Goal: Transaction & Acquisition: Book appointment/travel/reservation

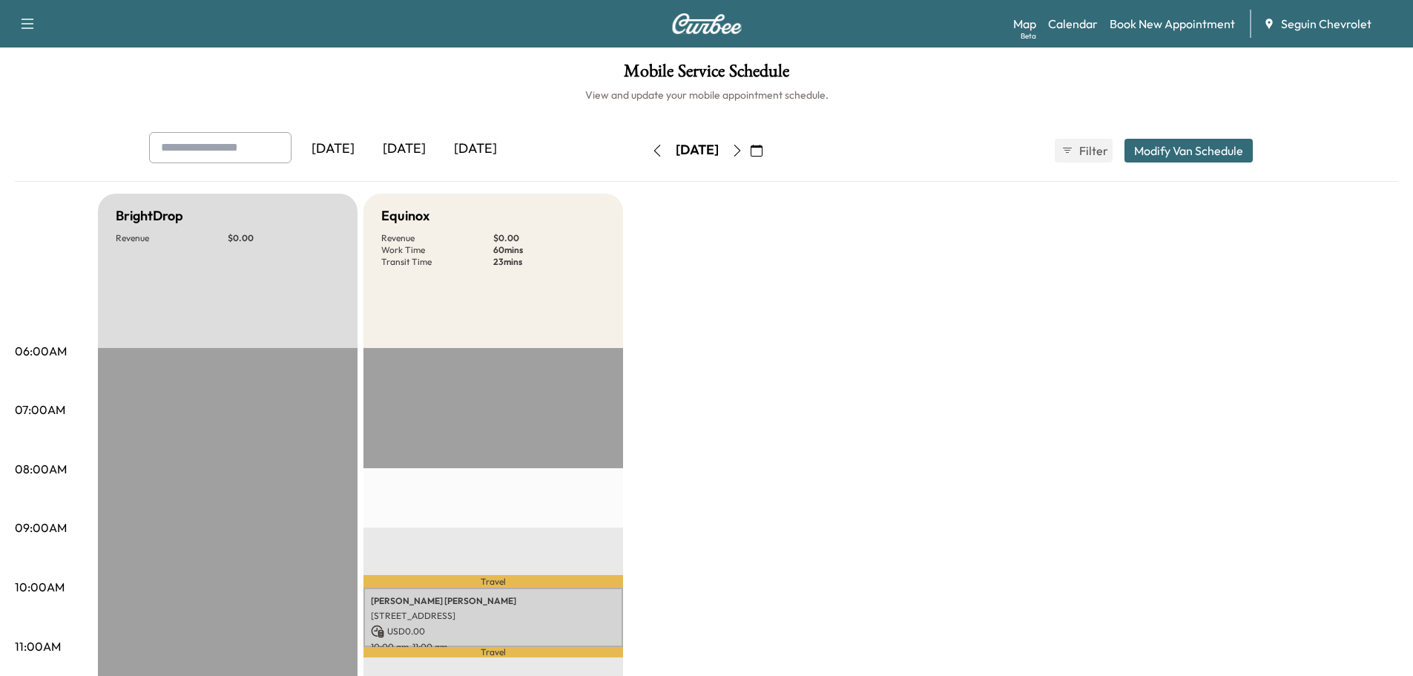
click at [763, 148] on icon "button" at bounding box center [757, 151] width 12 height 12
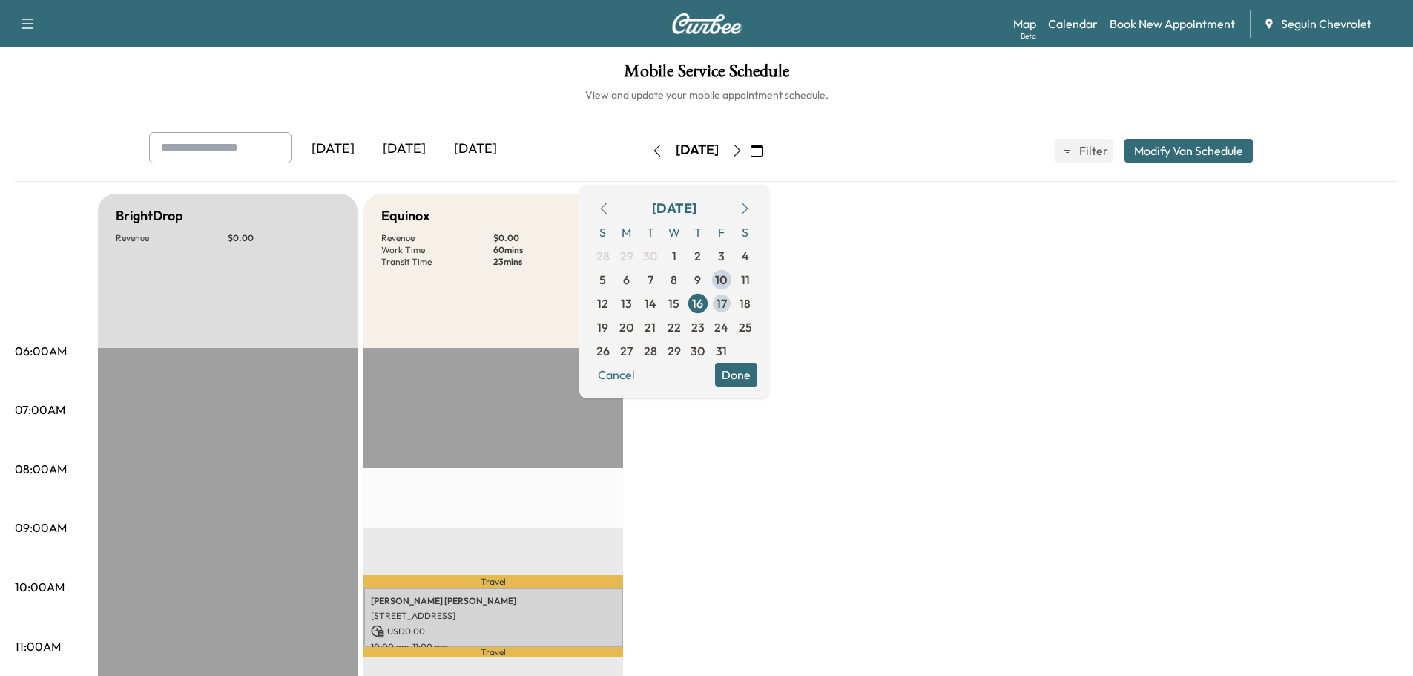
click at [734, 303] on span "17" at bounding box center [722, 304] width 24 height 24
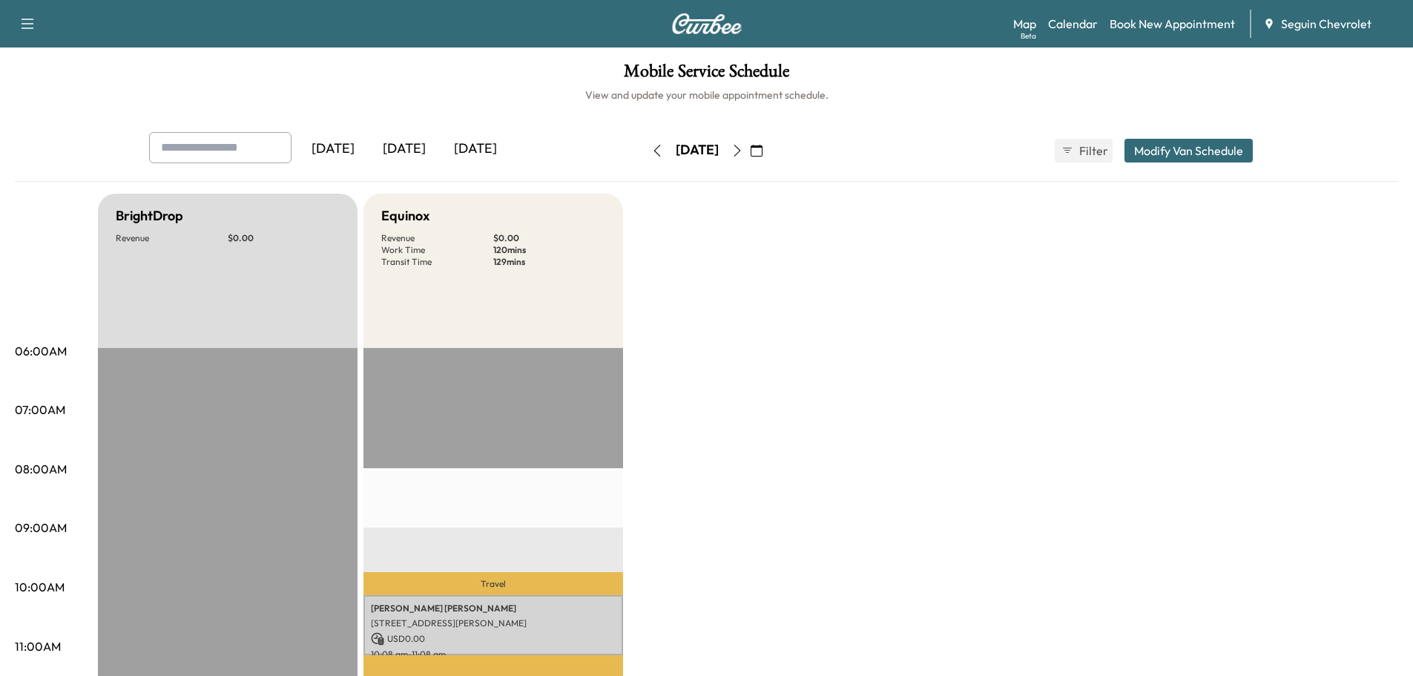
click at [763, 148] on icon "button" at bounding box center [757, 151] width 12 height 12
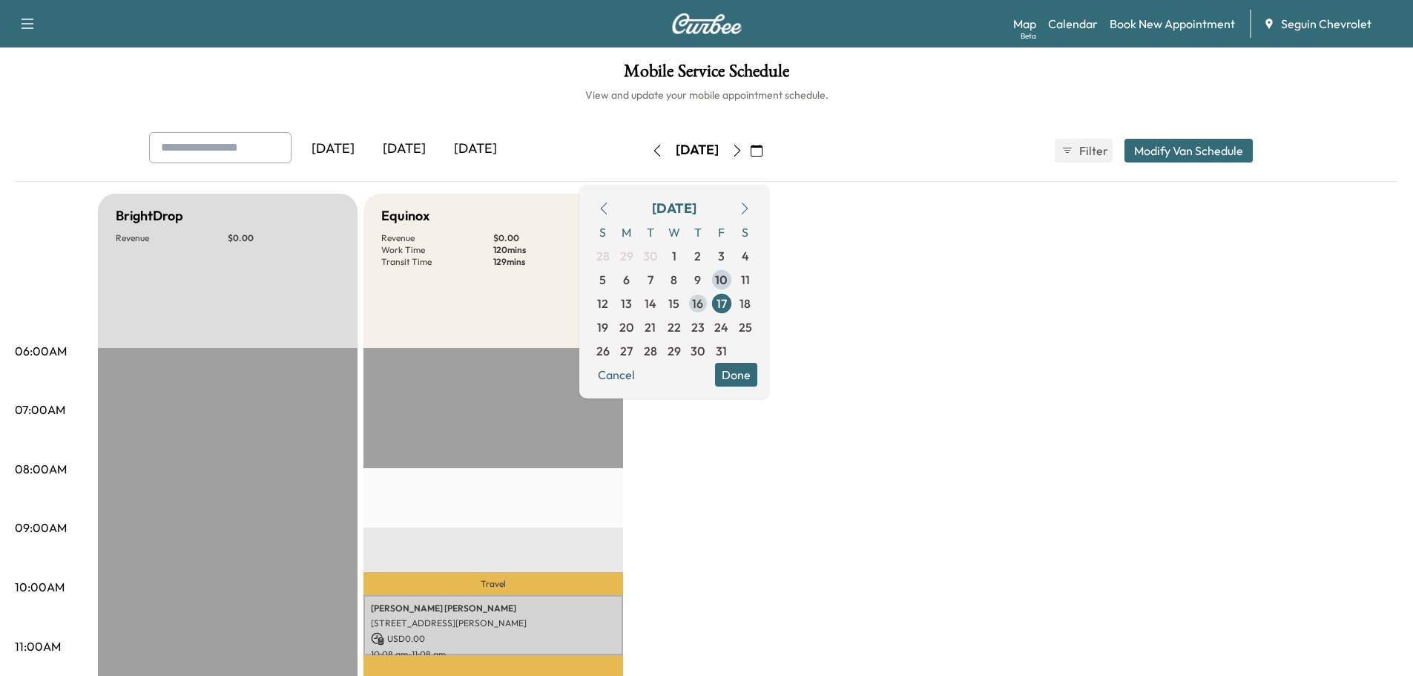
click at [703, 303] on span "16" at bounding box center [697, 304] width 11 height 18
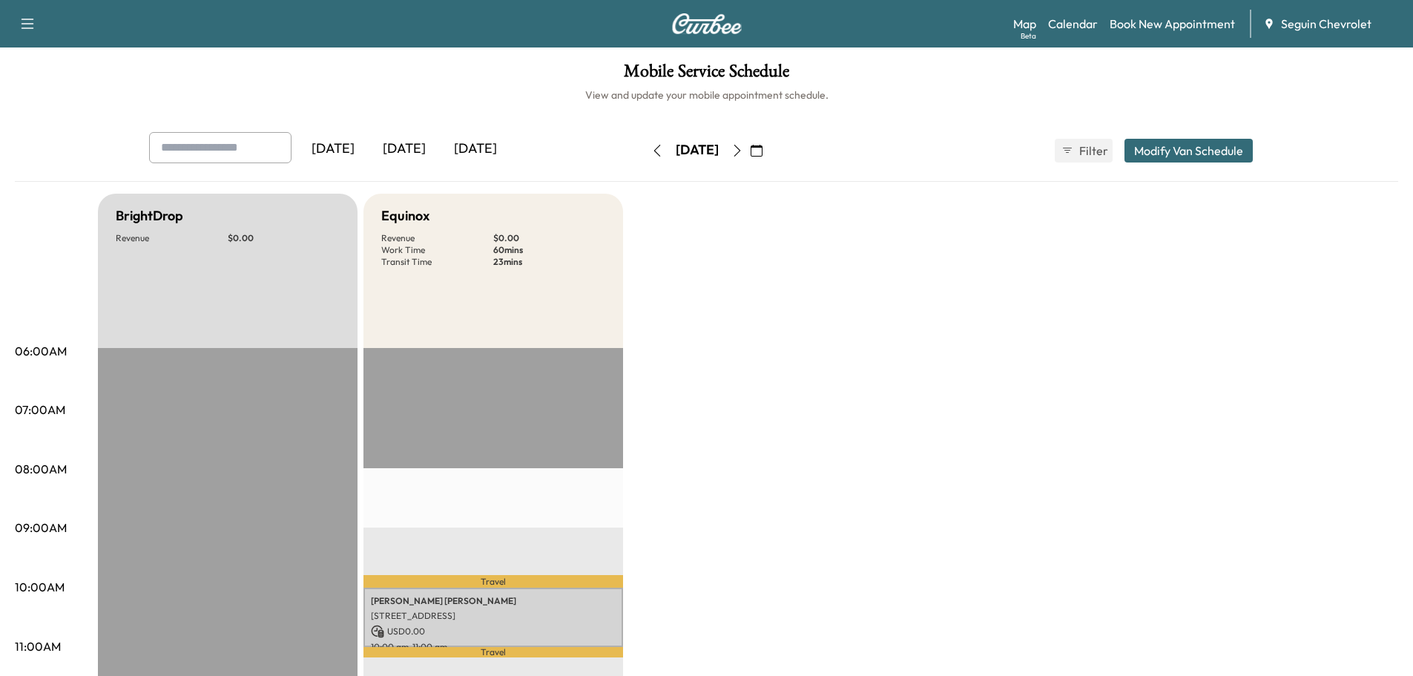
click at [763, 150] on icon "button" at bounding box center [757, 151] width 12 height 12
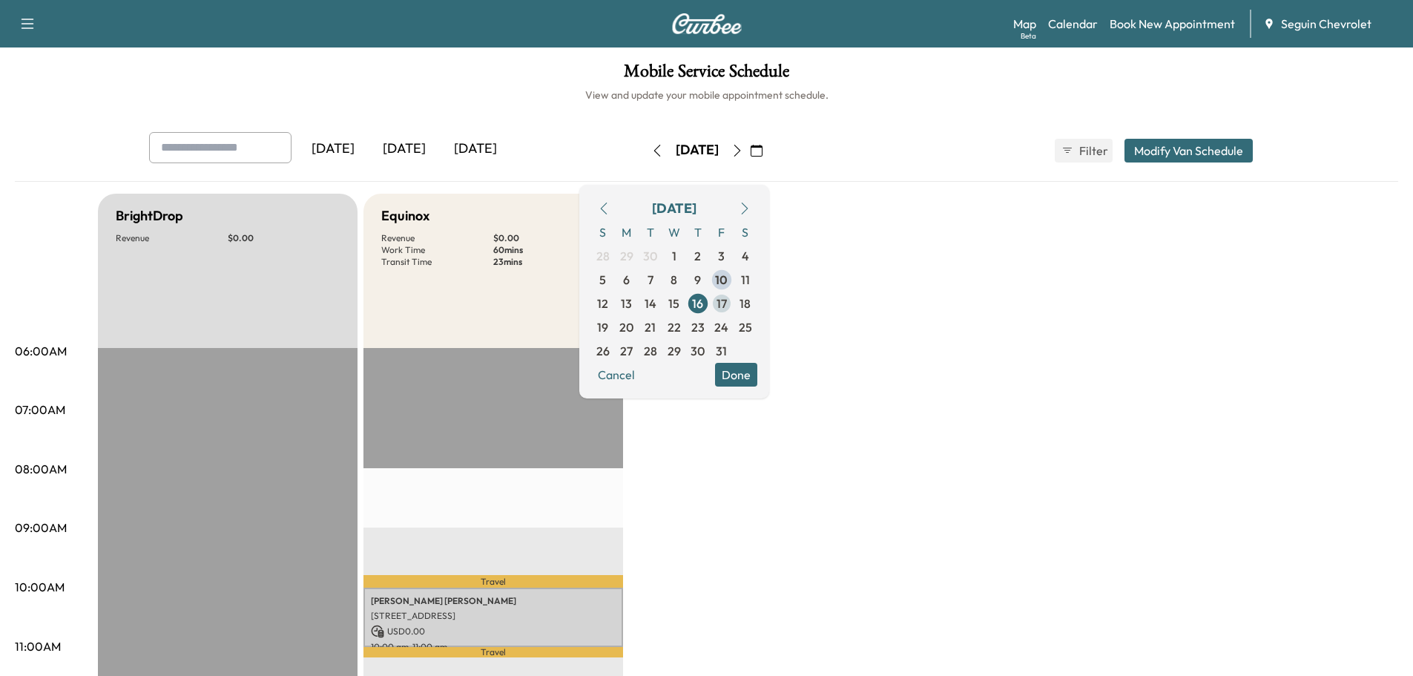
click at [727, 303] on span "17" at bounding box center [722, 304] width 10 height 18
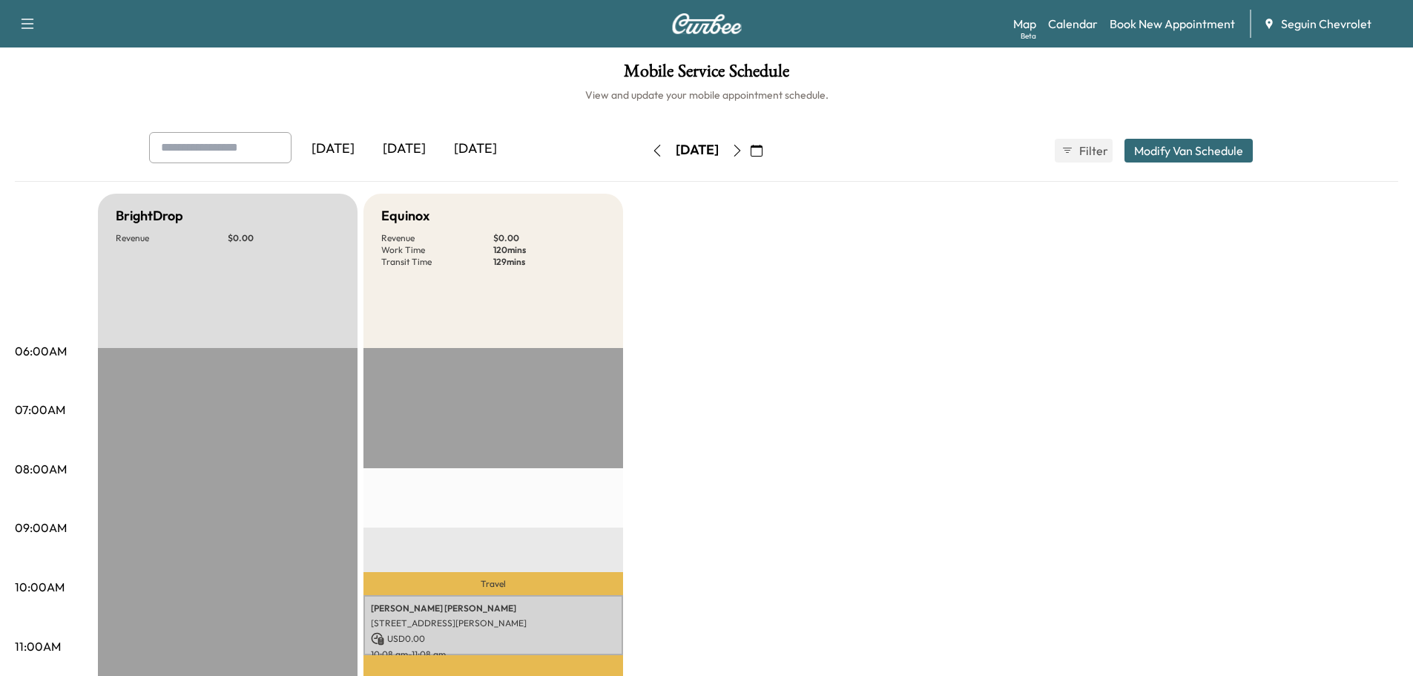
click at [763, 147] on icon "button" at bounding box center [757, 151] width 12 height 12
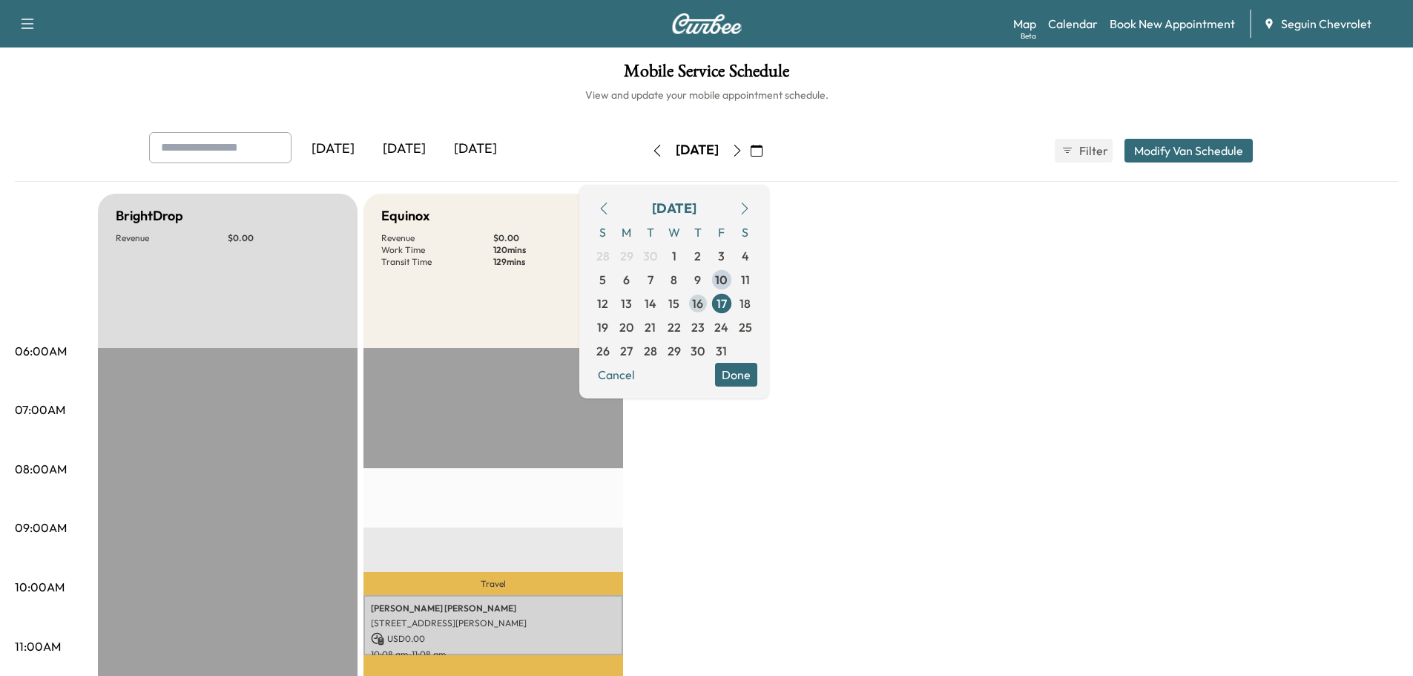
click at [710, 303] on span "16" at bounding box center [698, 304] width 24 height 24
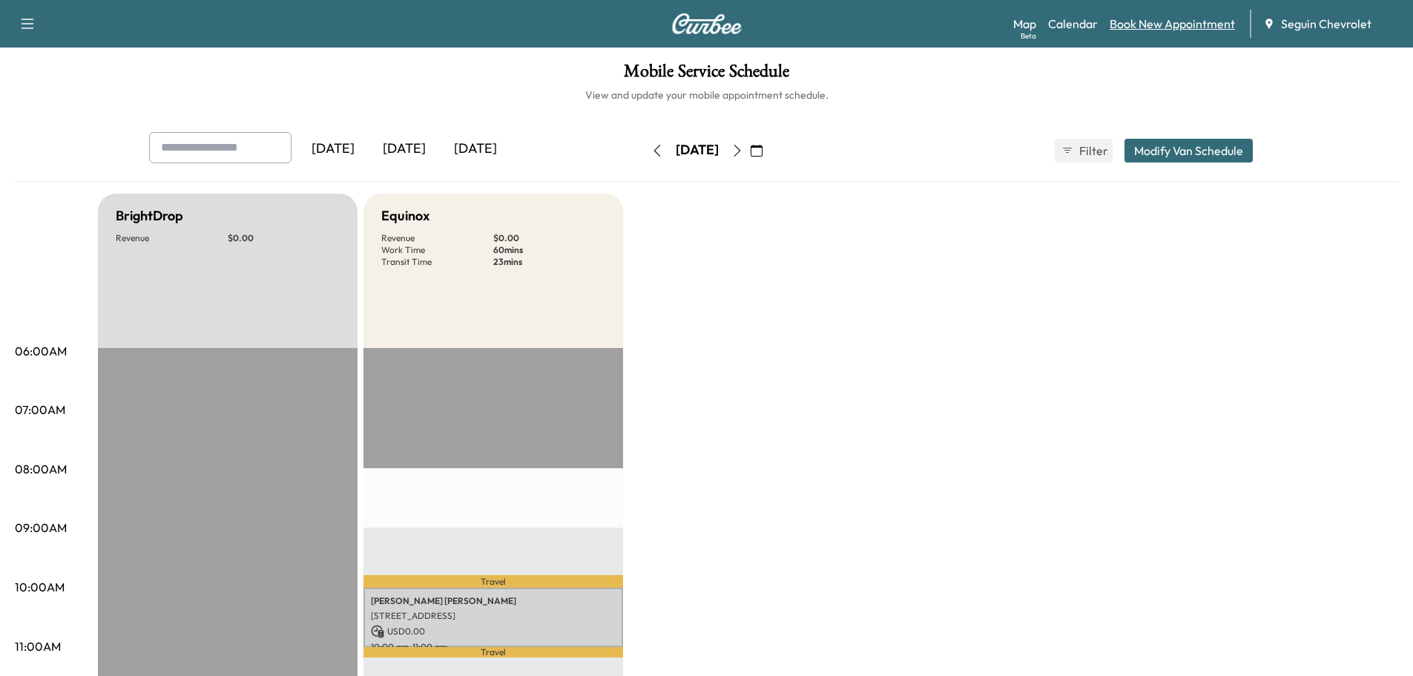
click at [1185, 20] on link "Book New Appointment" at bounding box center [1172, 24] width 125 height 18
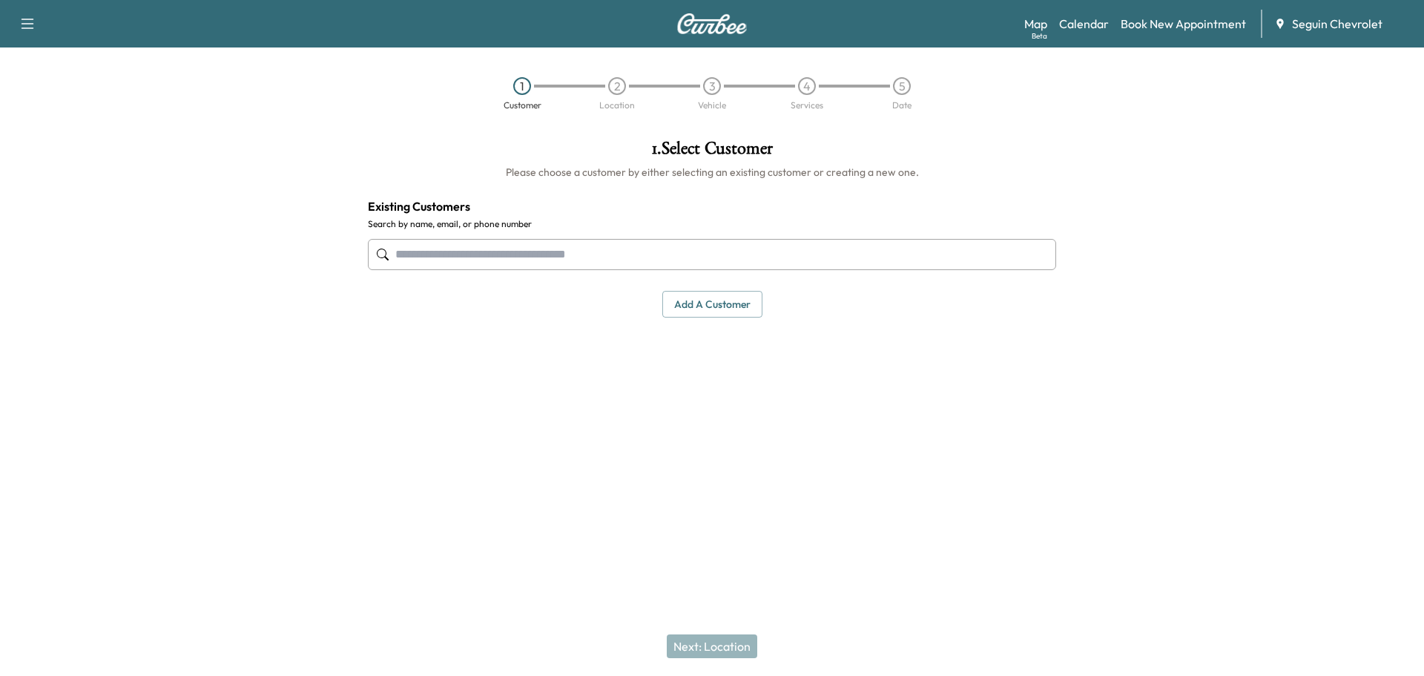
click at [466, 243] on input "text" at bounding box center [712, 254] width 688 height 31
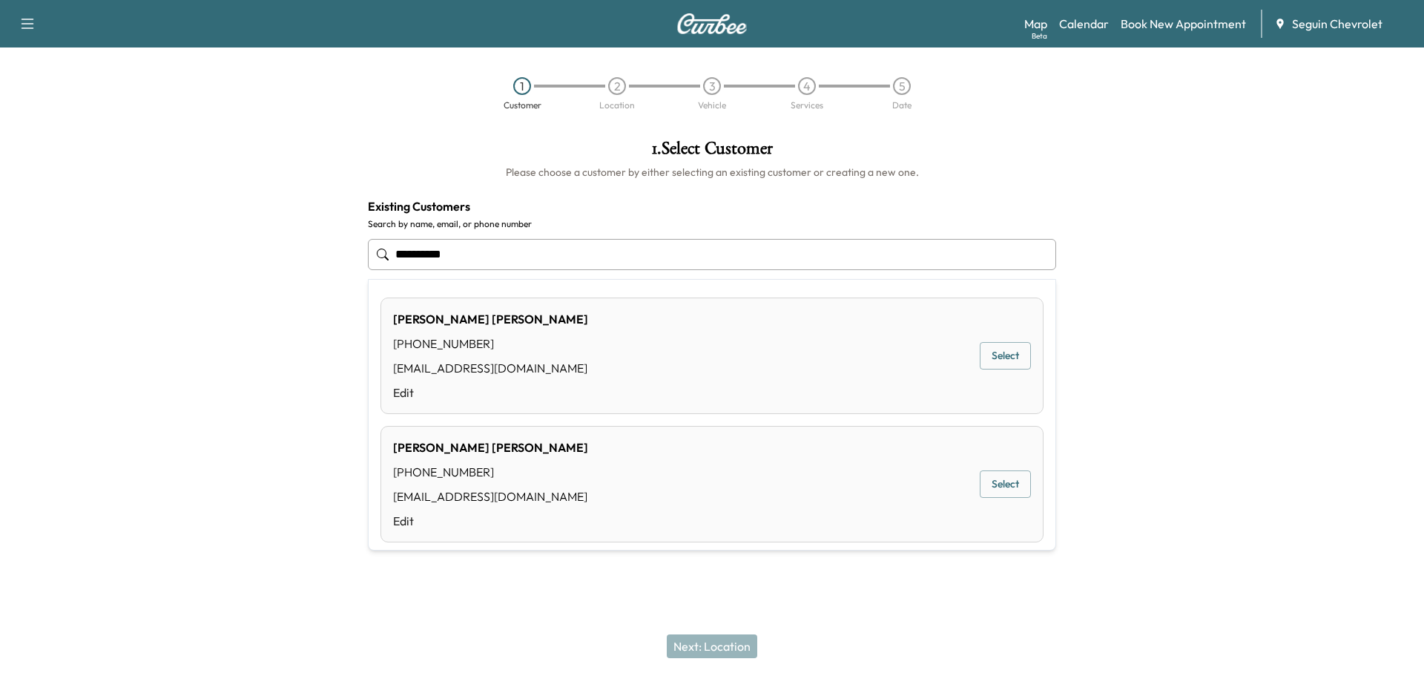
click at [989, 357] on button "Select" at bounding box center [1005, 355] width 51 height 27
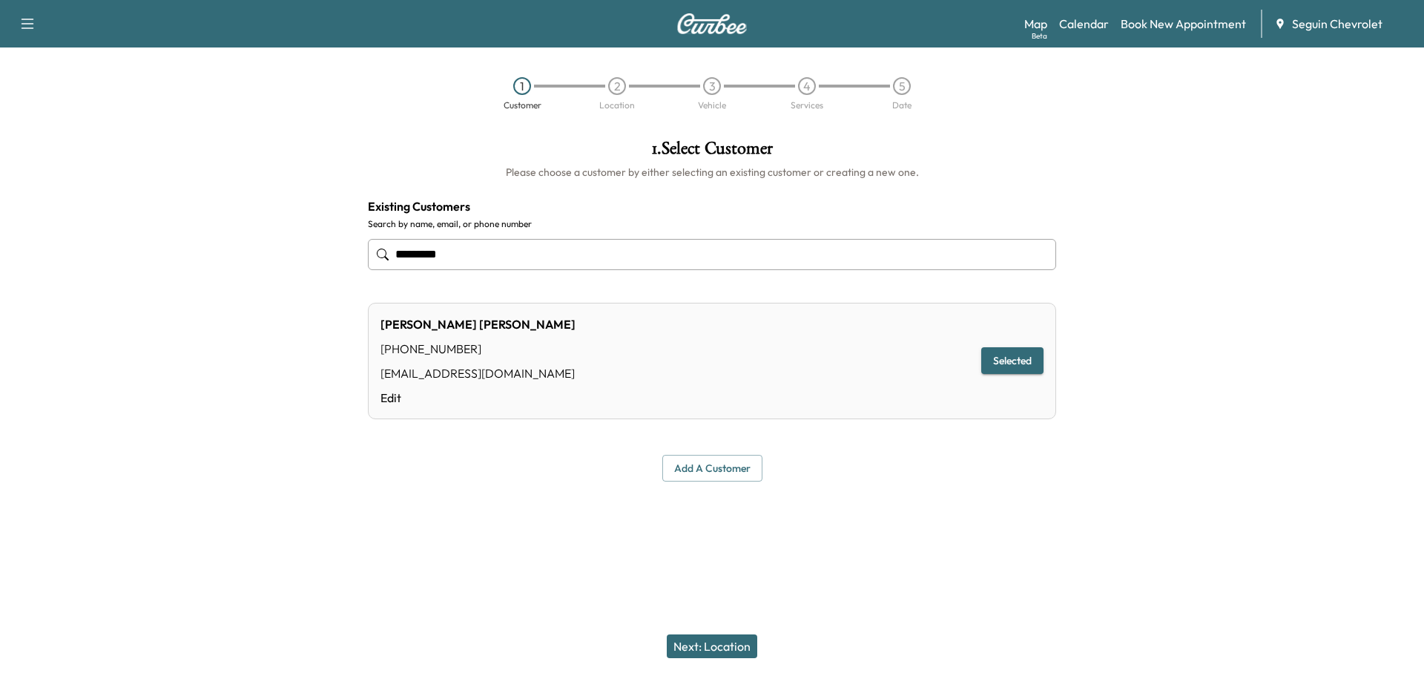
type input "*********"
drag, startPoint x: 737, startPoint y: 642, endPoint x: 736, endPoint y: 633, distance: 8.9
click at [736, 638] on button "Next: Location" at bounding box center [712, 646] width 91 height 24
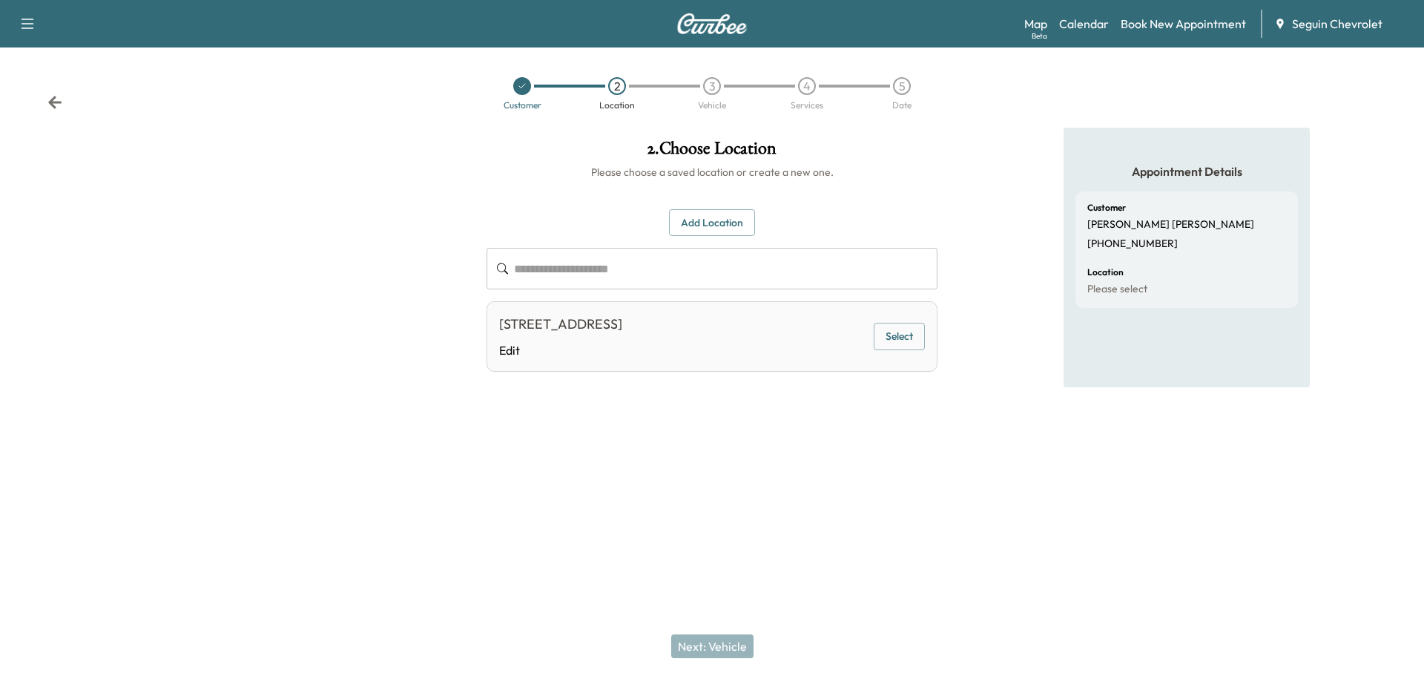
click at [901, 335] on button "Select" at bounding box center [899, 336] width 51 height 27
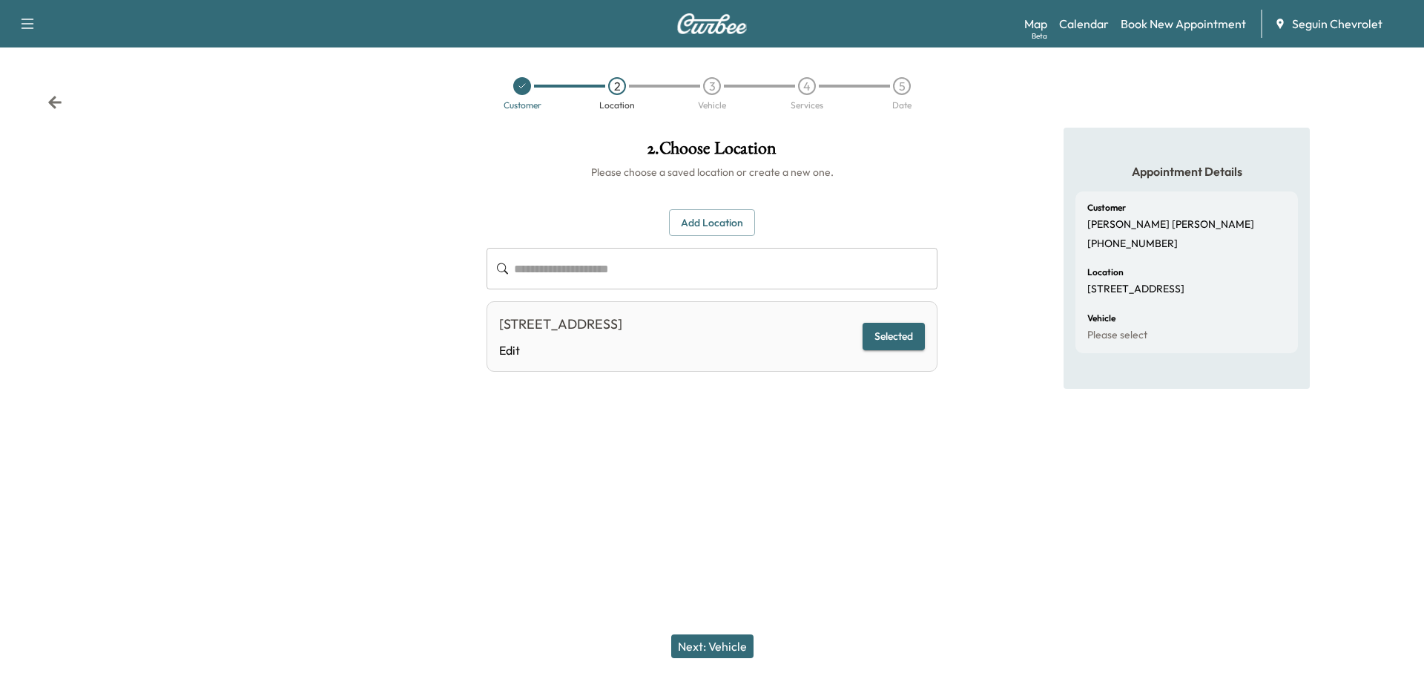
click at [735, 634] on button "Next: Vehicle" at bounding box center [712, 646] width 82 height 24
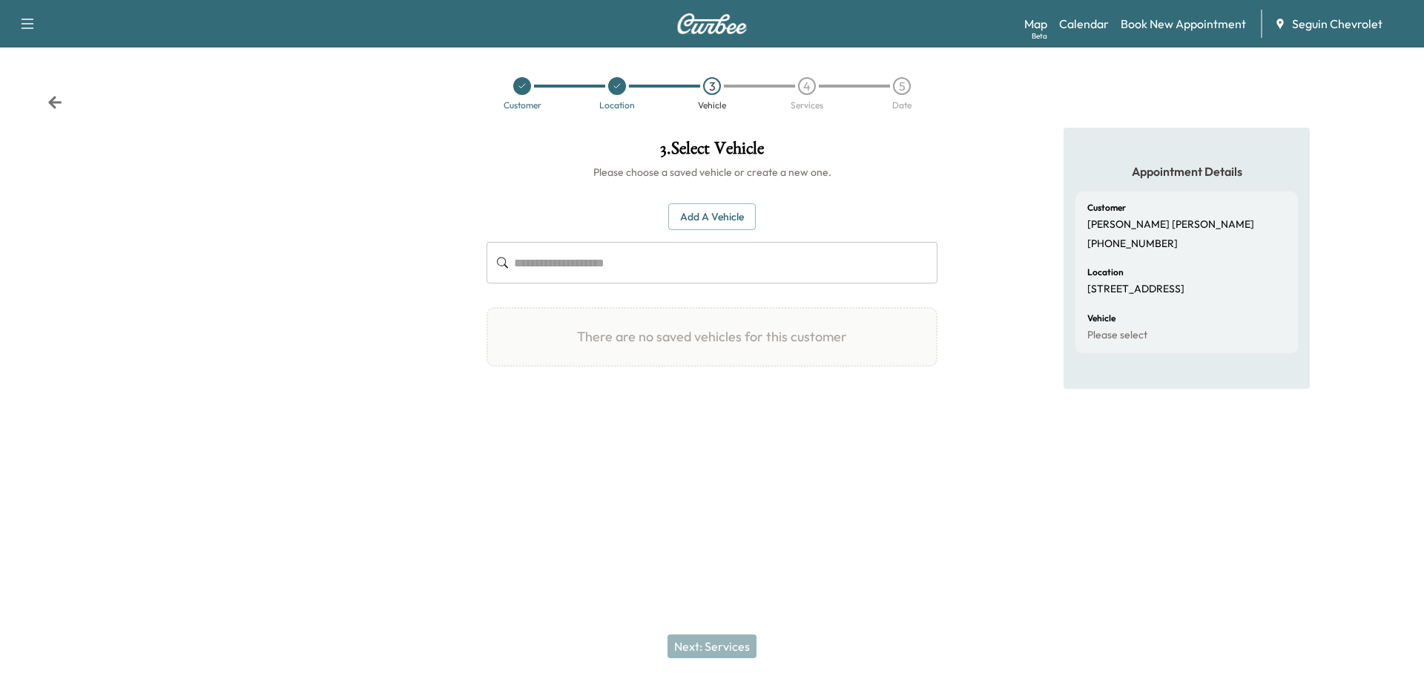
click at [723, 209] on button "Add a Vehicle" at bounding box center [712, 216] width 88 height 27
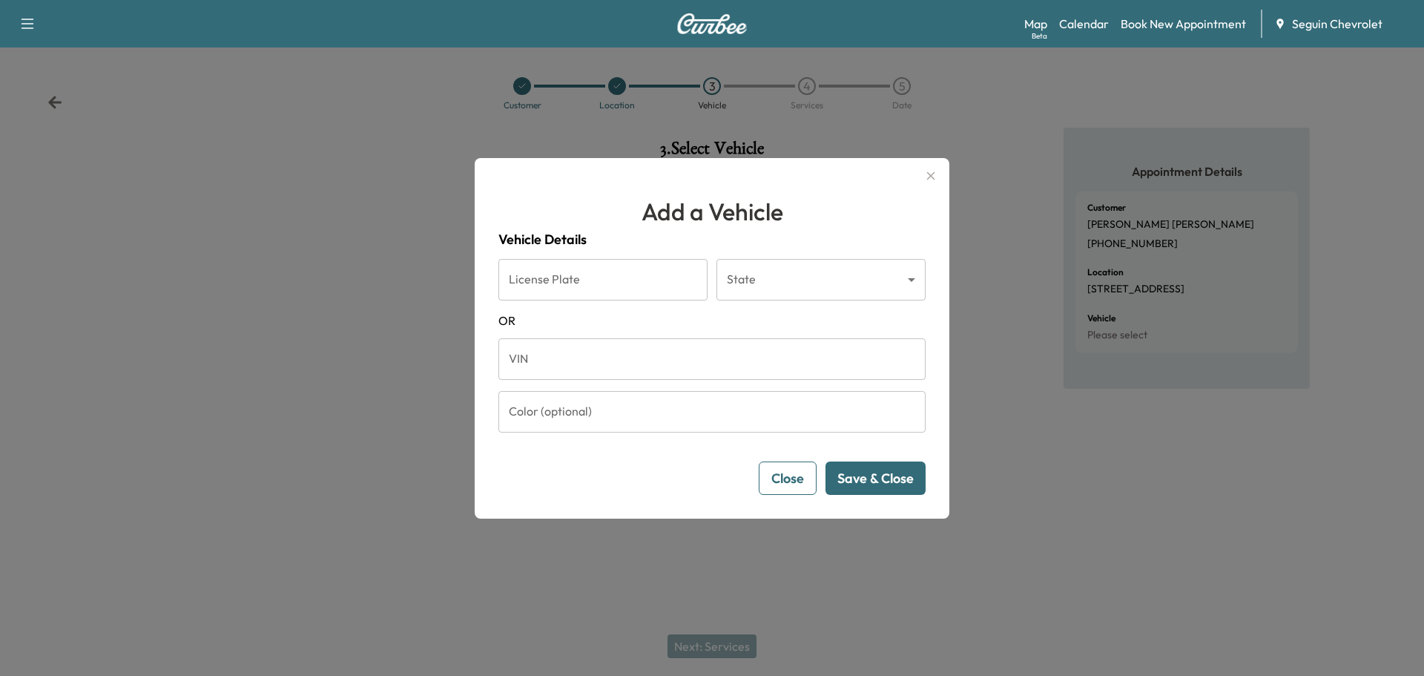
click at [555, 362] on input "VIN" at bounding box center [712, 359] width 427 height 42
click at [616, 359] on input "VIN" at bounding box center [712, 359] width 427 height 42
paste input "**********"
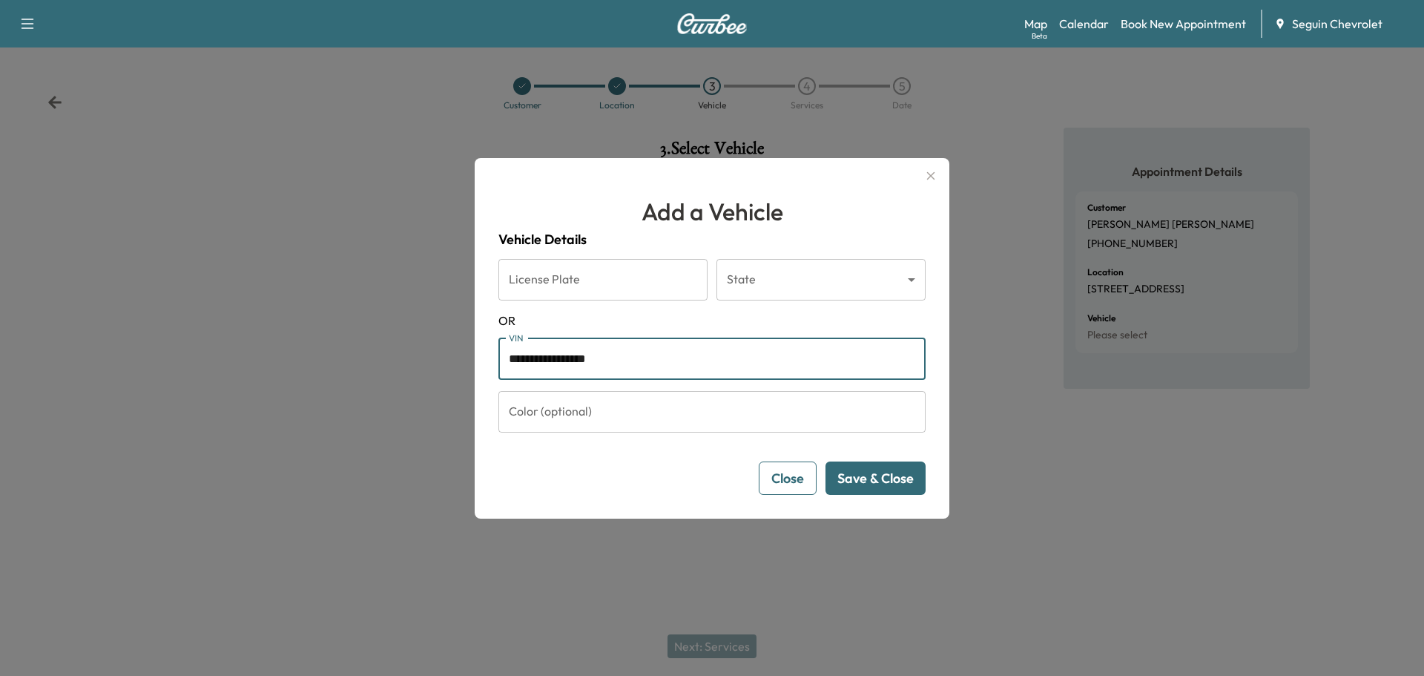
type input "**********"
click at [872, 484] on button "Save & Close" at bounding box center [876, 477] width 100 height 33
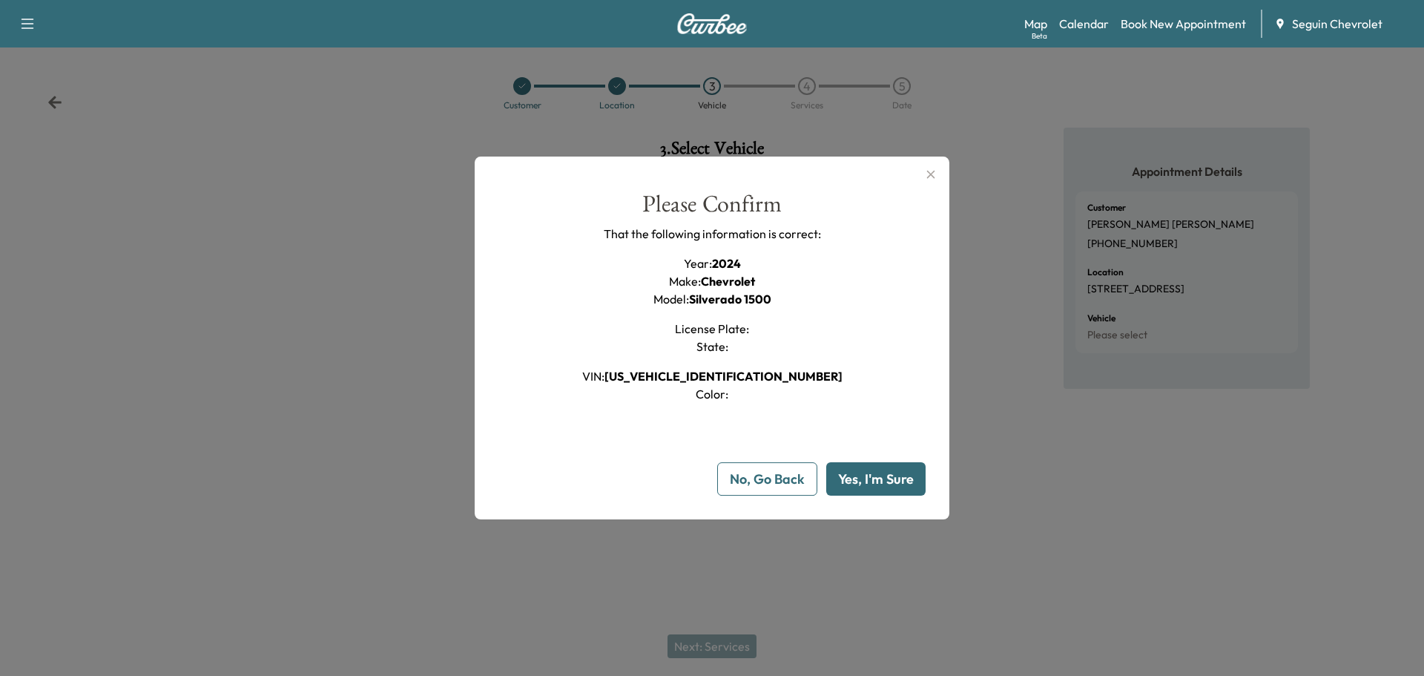
click at [875, 481] on button "Yes, I'm Sure" at bounding box center [875, 478] width 99 height 33
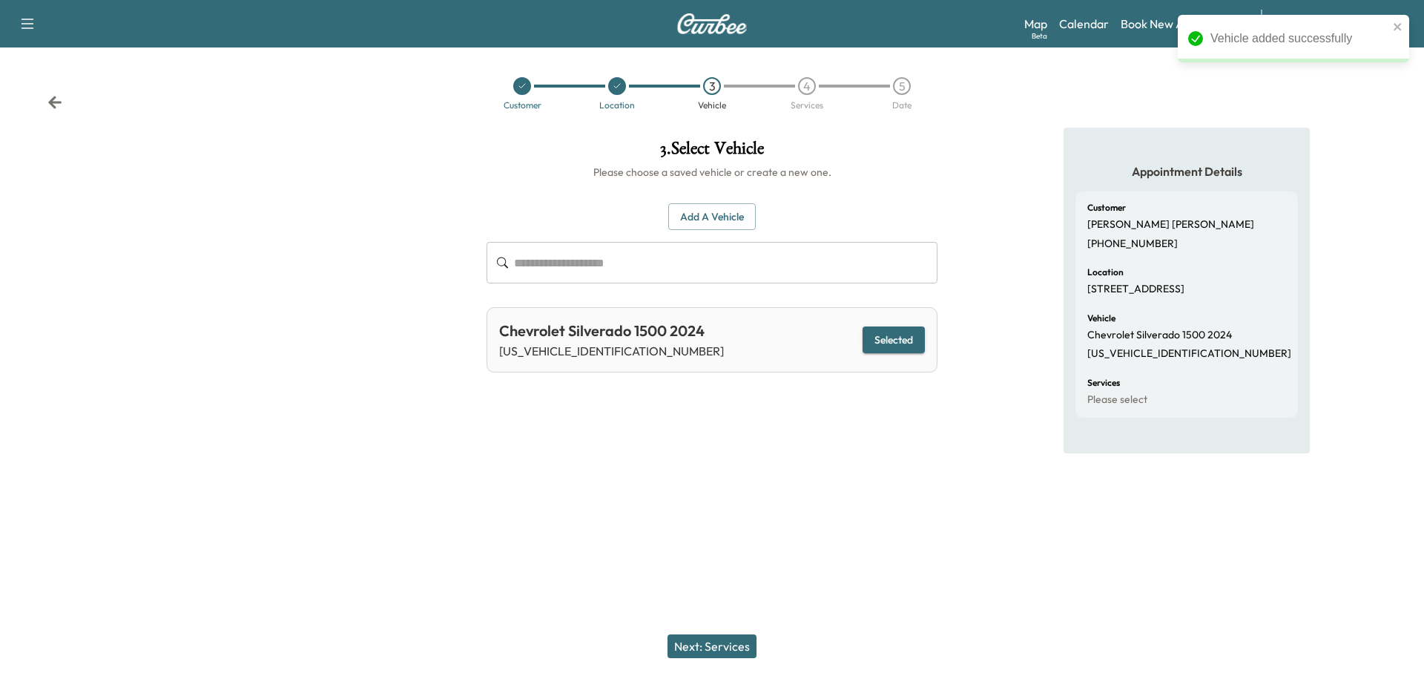
click at [723, 639] on button "Next: Services" at bounding box center [712, 646] width 89 height 24
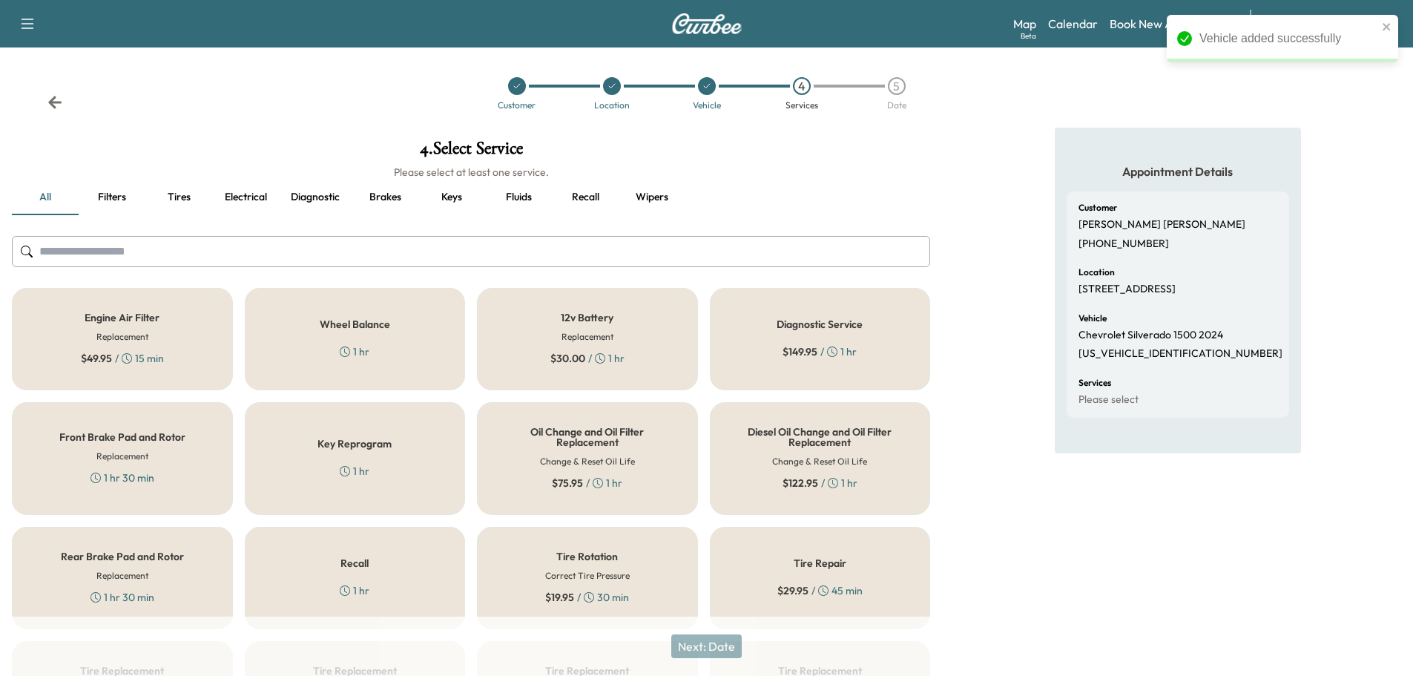
click at [411, 556] on div "Recall 1 hr" at bounding box center [355, 578] width 221 height 102
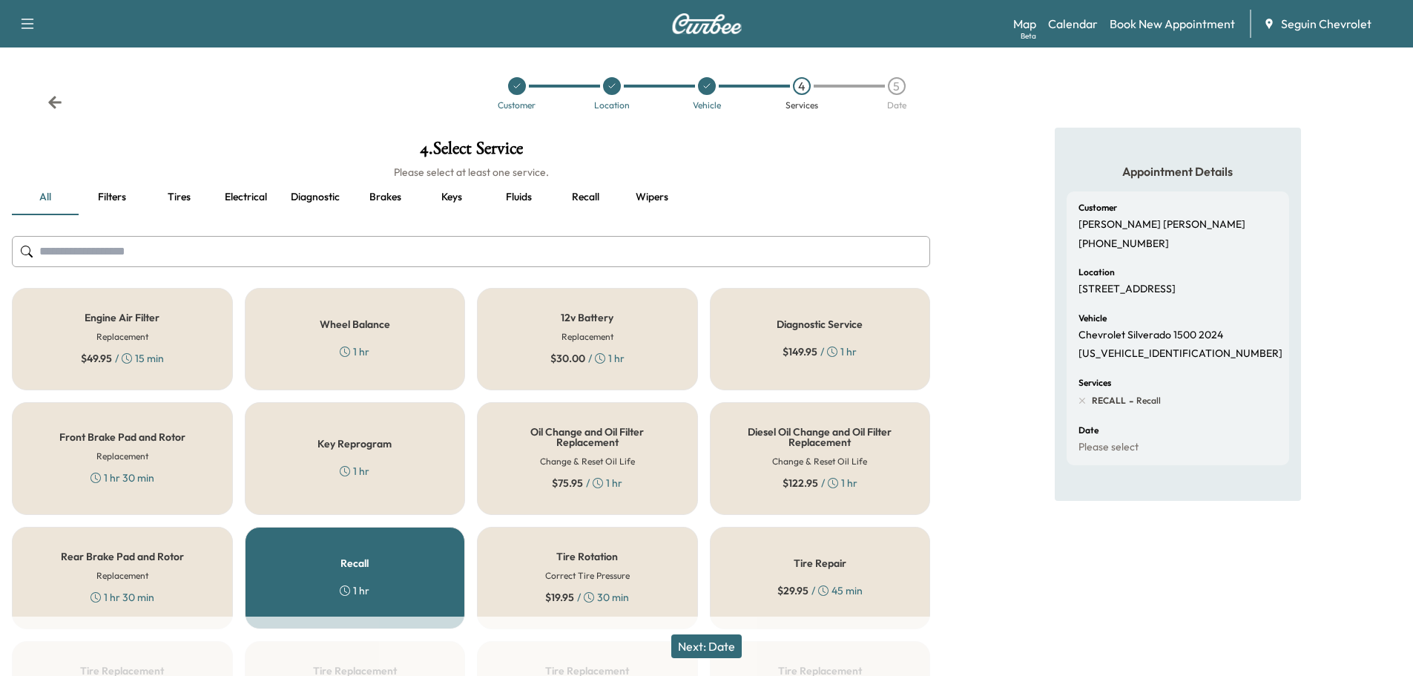
click at [719, 646] on button "Next: Date" at bounding box center [706, 646] width 70 height 24
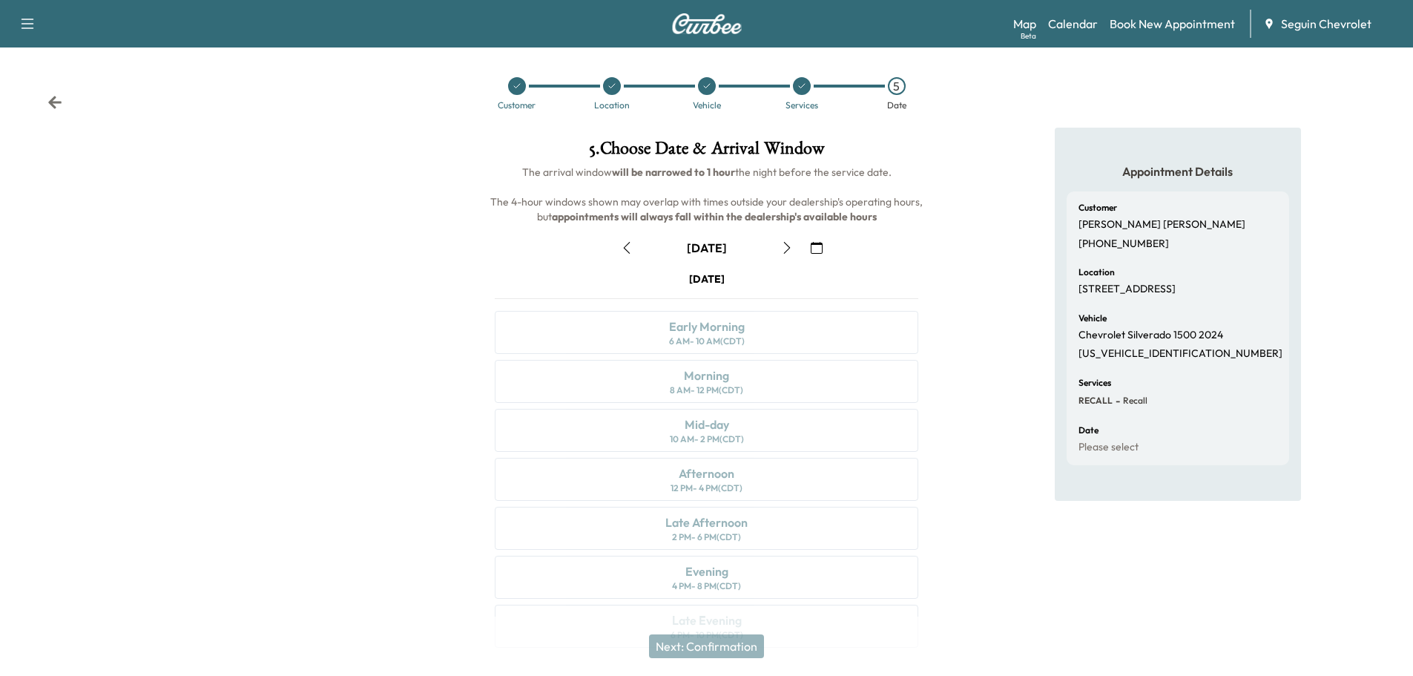
click at [815, 246] on icon "button" at bounding box center [817, 248] width 12 height 12
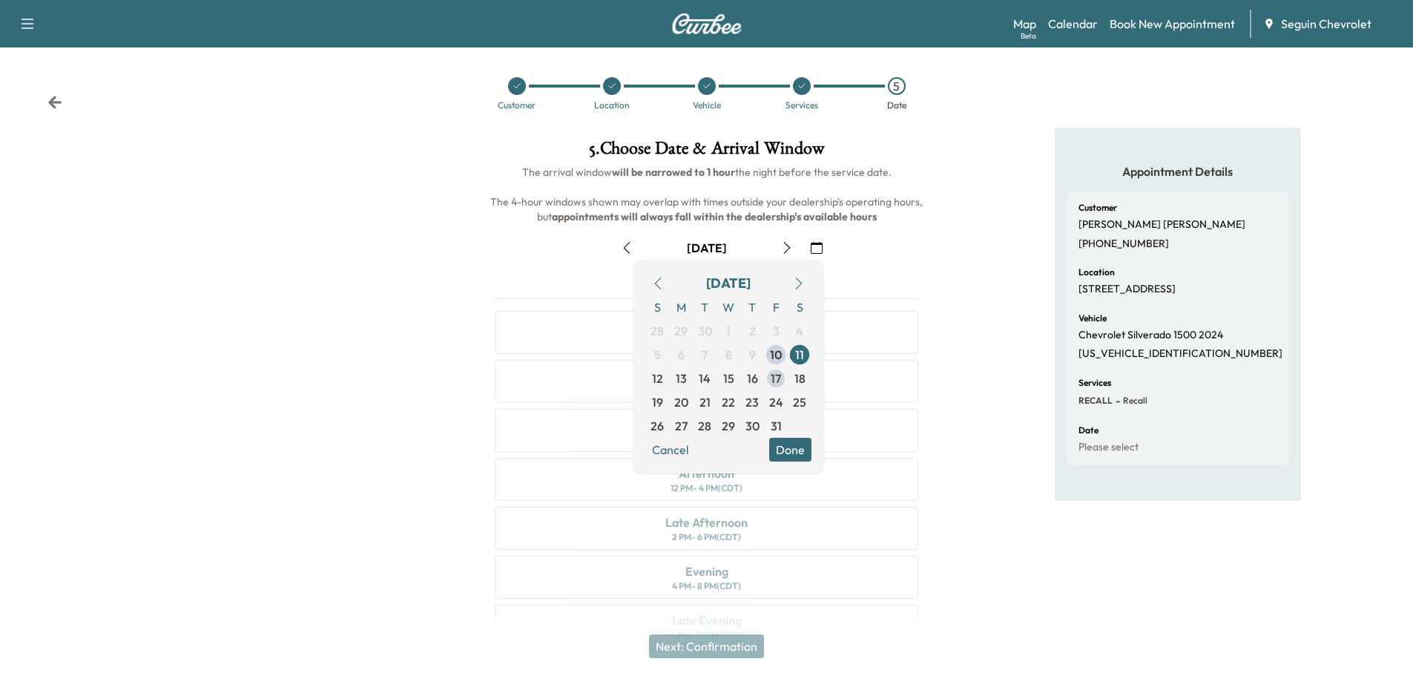
click at [778, 378] on span "17" at bounding box center [776, 378] width 10 height 18
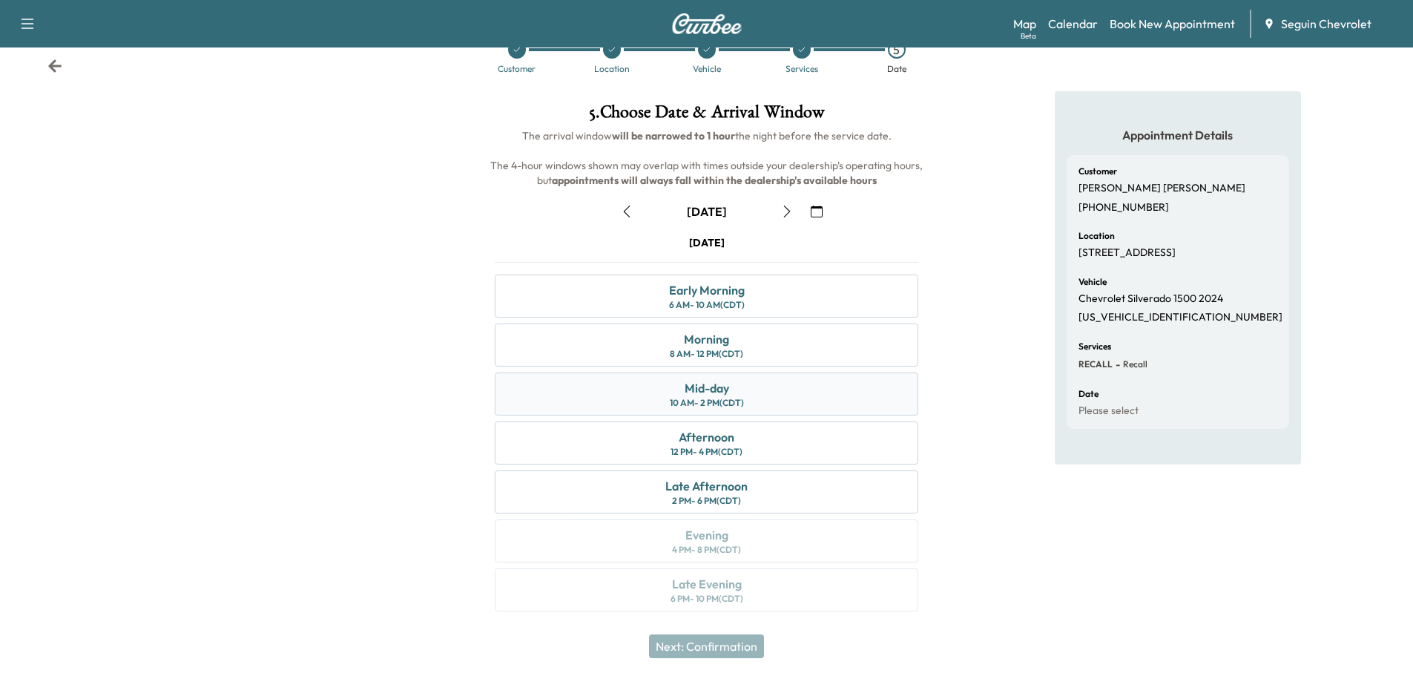
scroll to position [37, 0]
click at [737, 396] on div "10 AM - 2 PM (CDT)" at bounding box center [707, 402] width 74 height 12
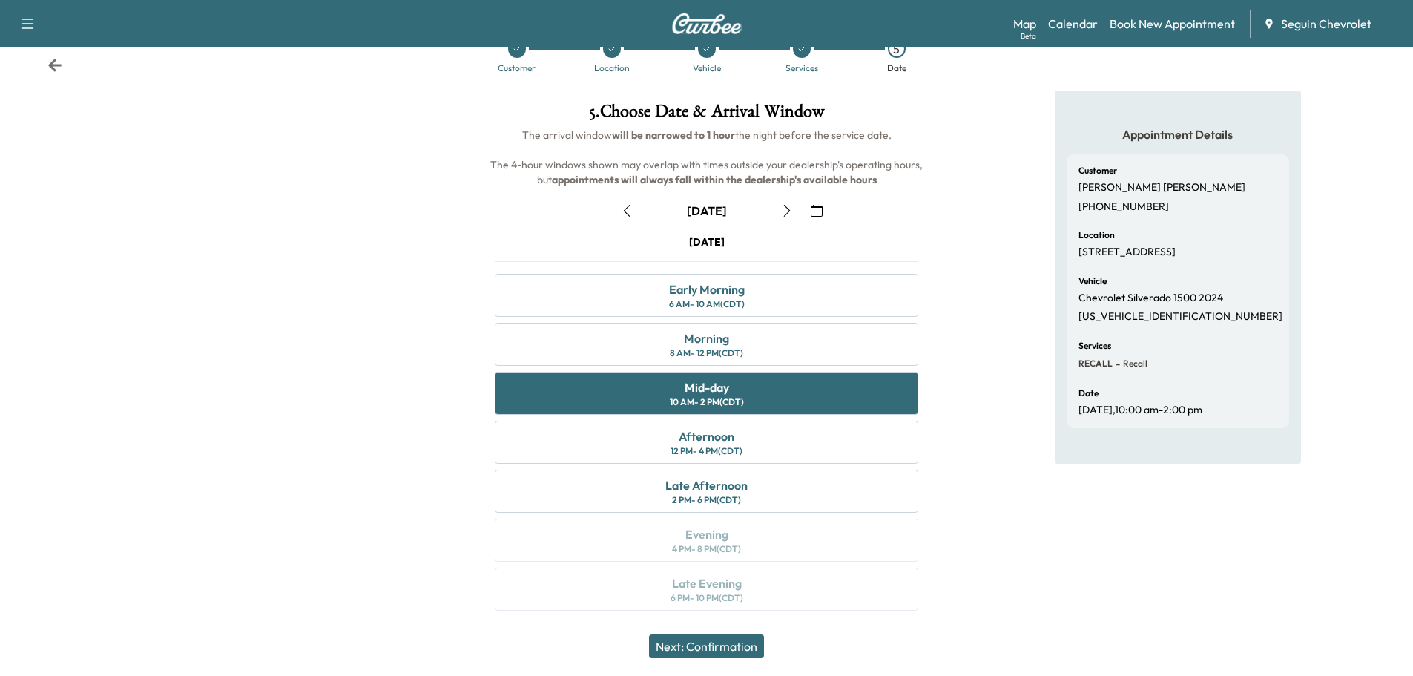
click at [747, 641] on button "Next: Confirmation" at bounding box center [706, 646] width 115 height 24
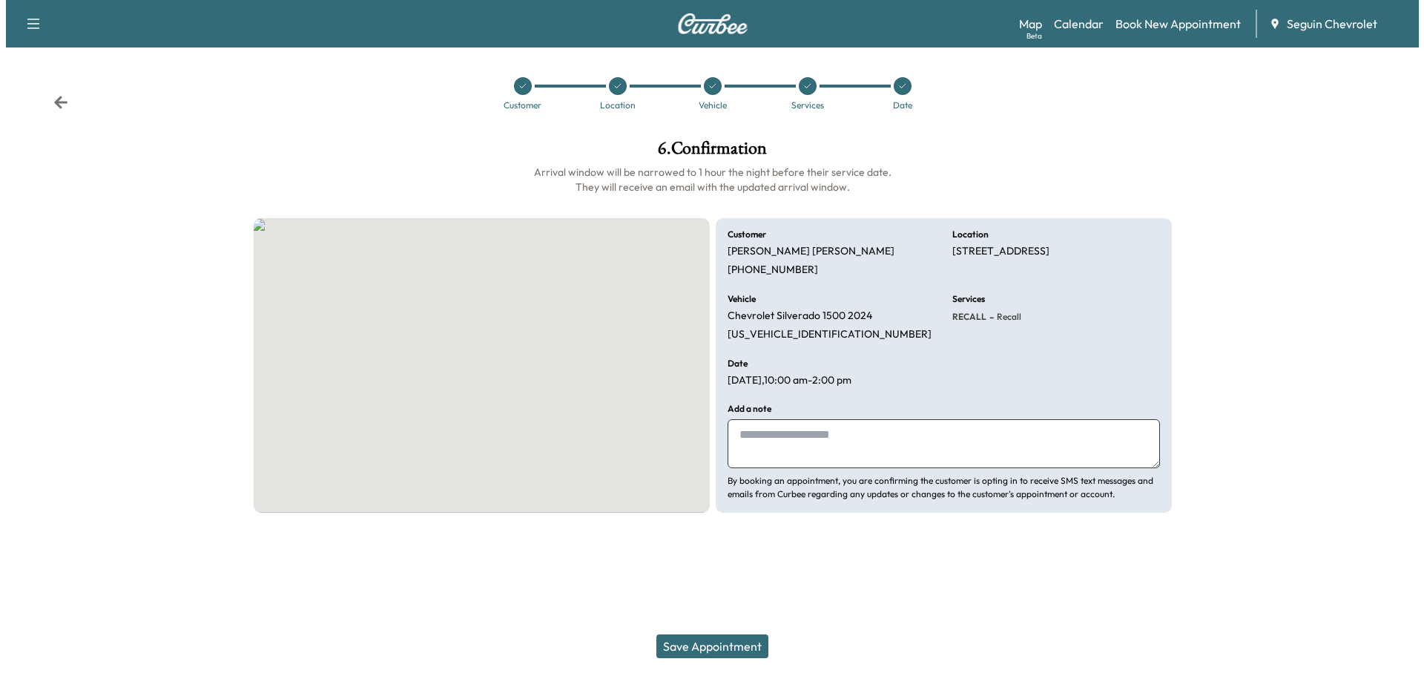
scroll to position [0, 0]
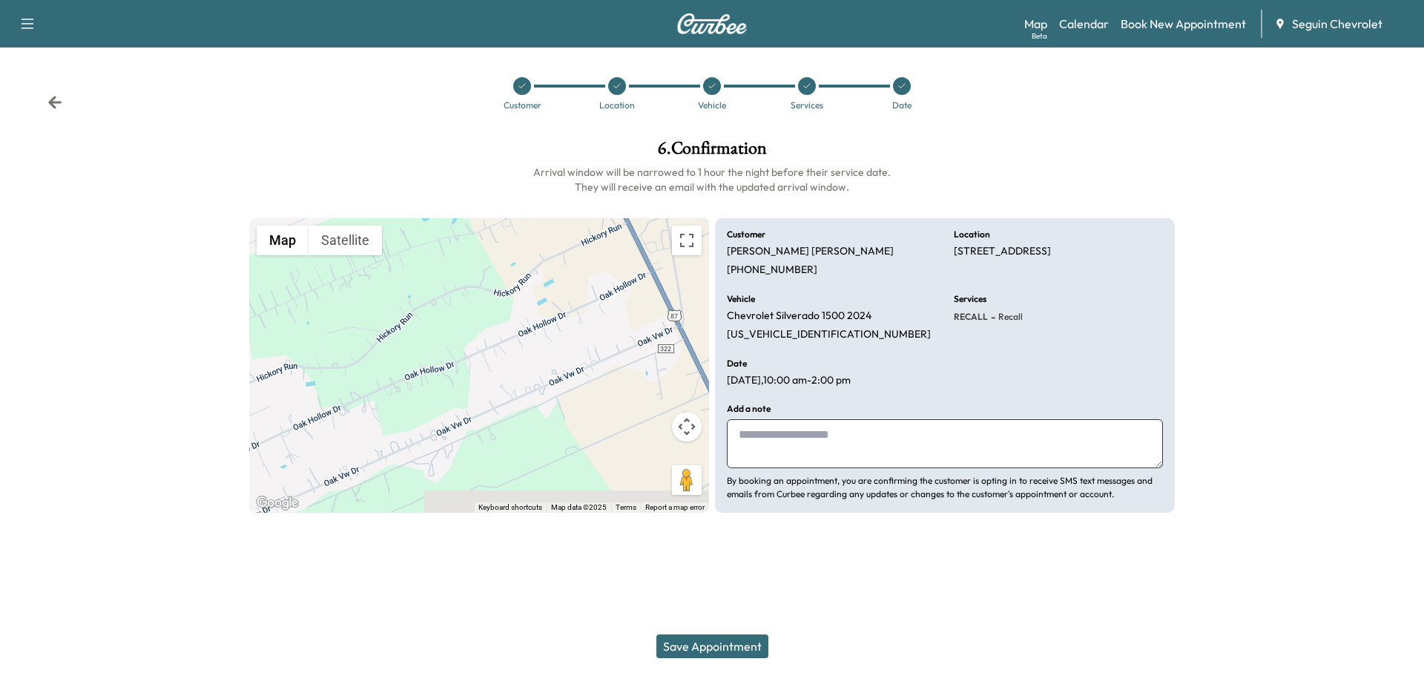
click at [750, 432] on textarea at bounding box center [945, 443] width 436 height 49
click at [755, 451] on textarea "**********" at bounding box center [945, 443] width 436 height 49
click at [846, 450] on textarea "**********" at bounding box center [945, 443] width 436 height 49
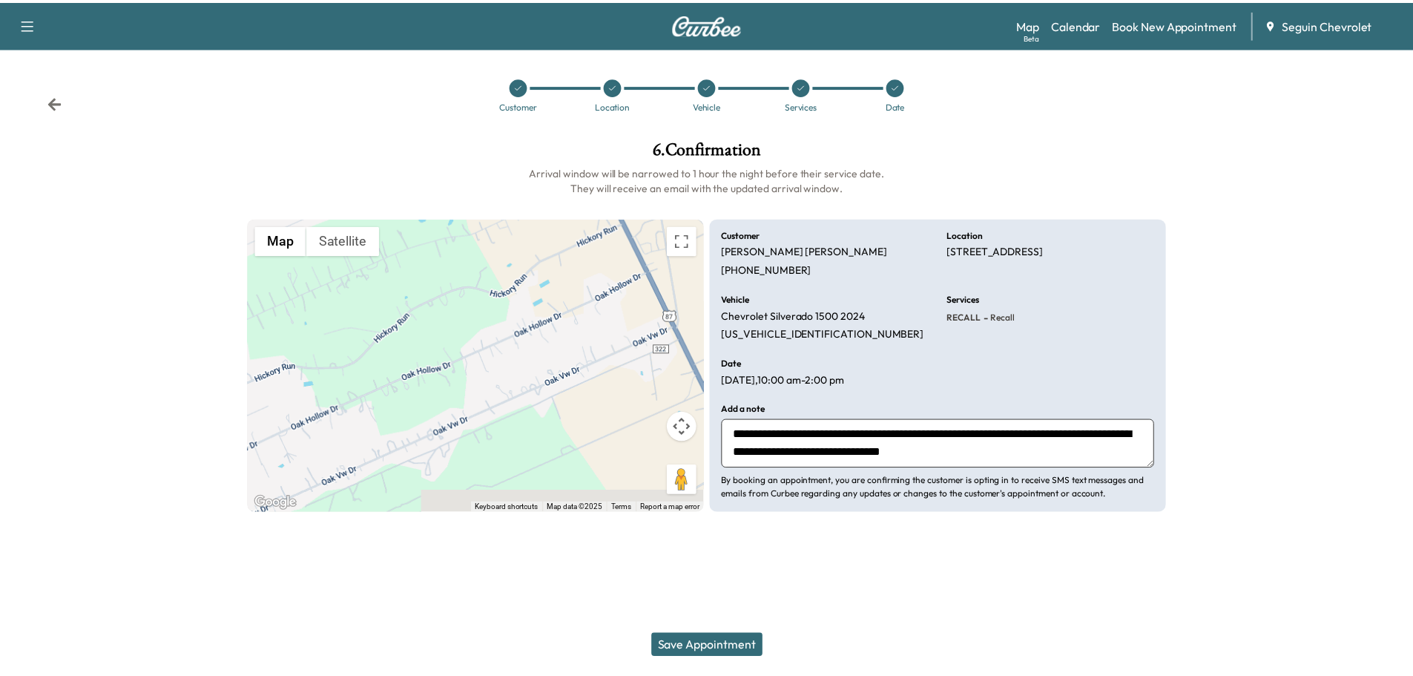
scroll to position [11, 0]
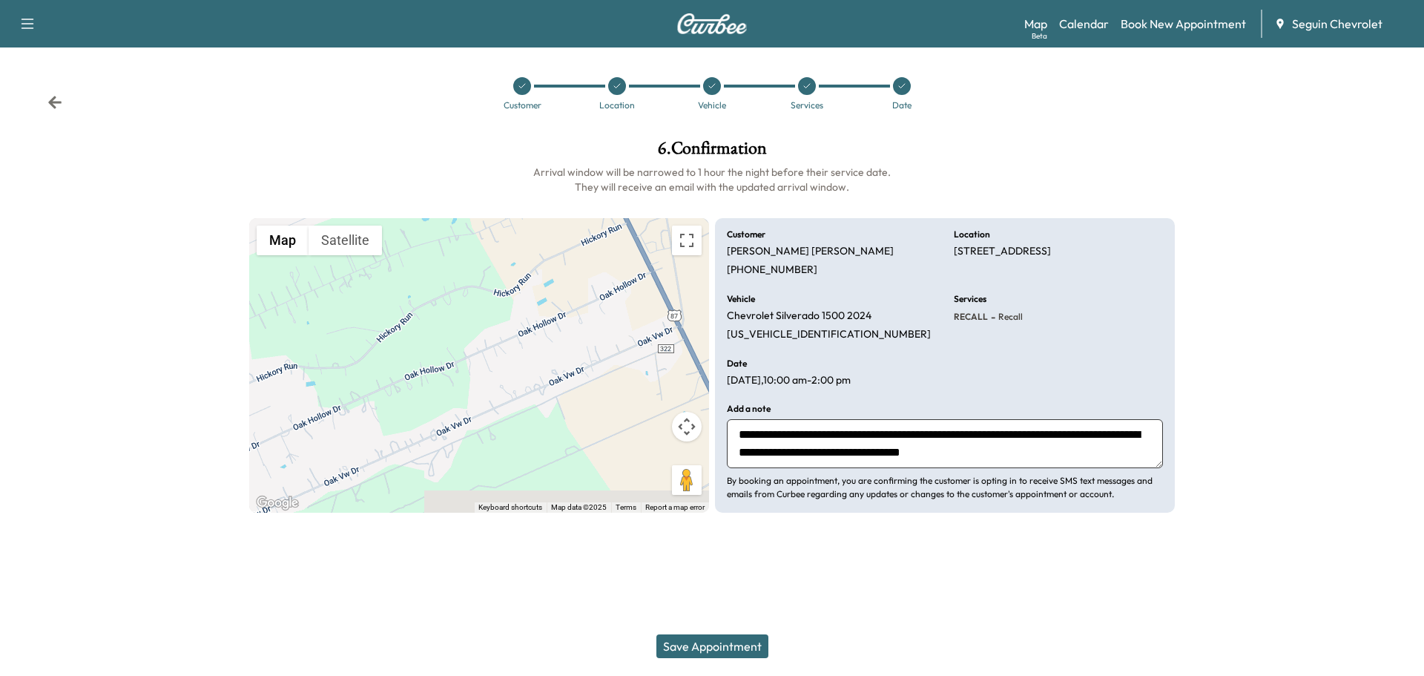
type textarea "**********"
click at [737, 638] on button "Save Appointment" at bounding box center [713, 646] width 112 height 24
click at [732, 647] on button "Save Appointment" at bounding box center [713, 646] width 112 height 24
click at [622, 84] on div at bounding box center [617, 86] width 18 height 18
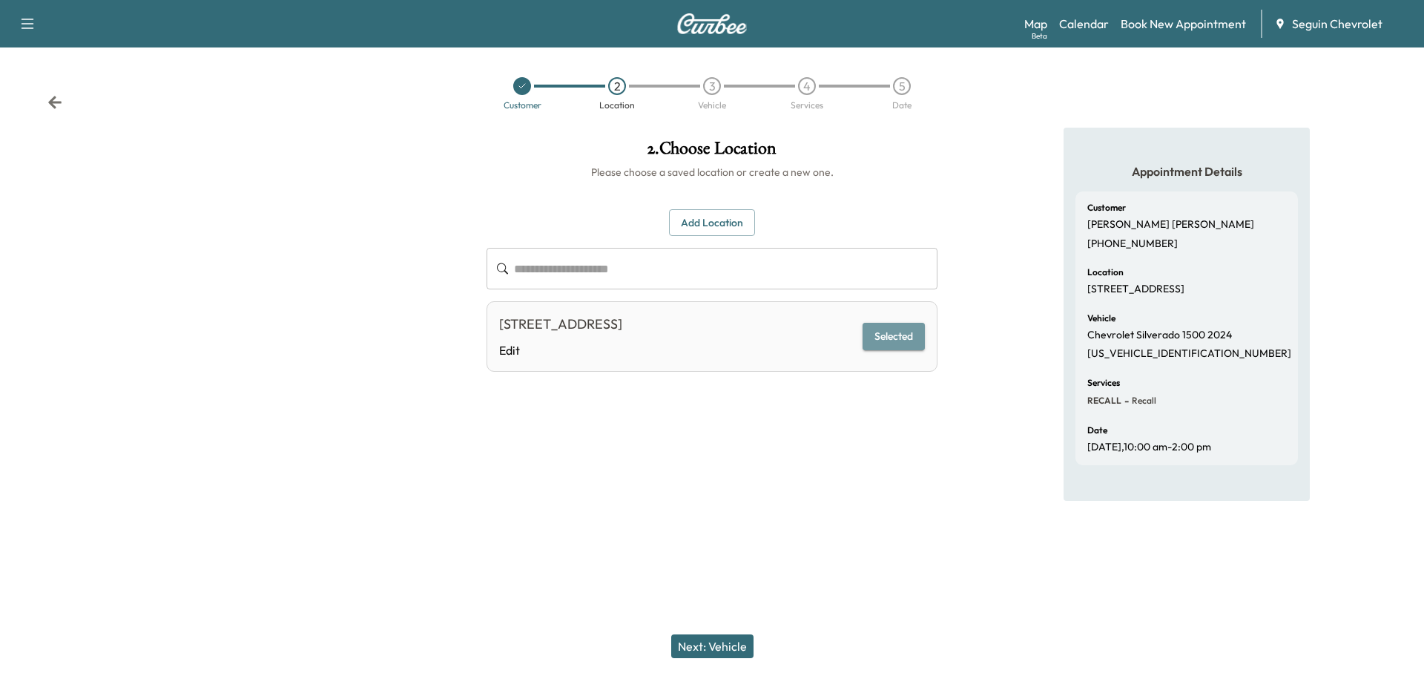
click at [892, 334] on button "Selected" at bounding box center [894, 336] width 62 height 27
click at [910, 335] on button "Selected" at bounding box center [894, 336] width 62 height 27
click at [723, 640] on button "Next: Vehicle" at bounding box center [712, 646] width 82 height 24
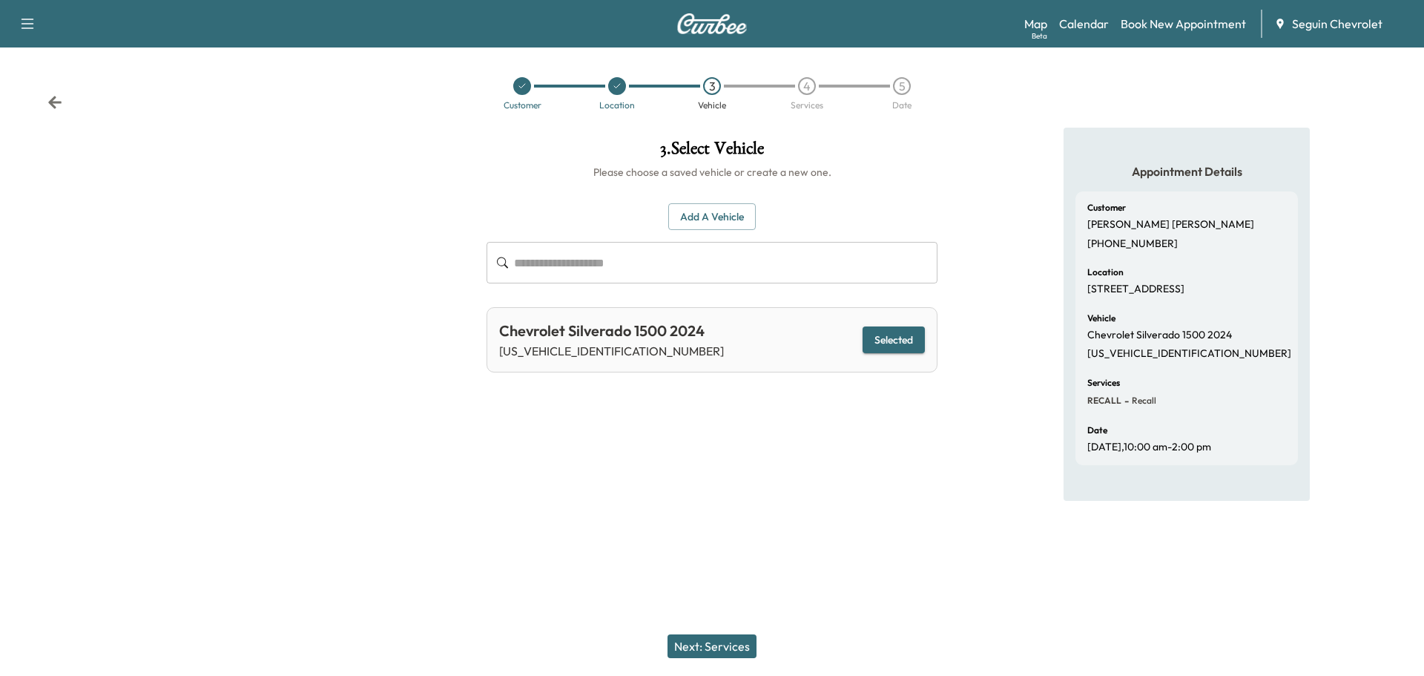
click at [719, 642] on button "Next: Services" at bounding box center [712, 646] width 89 height 24
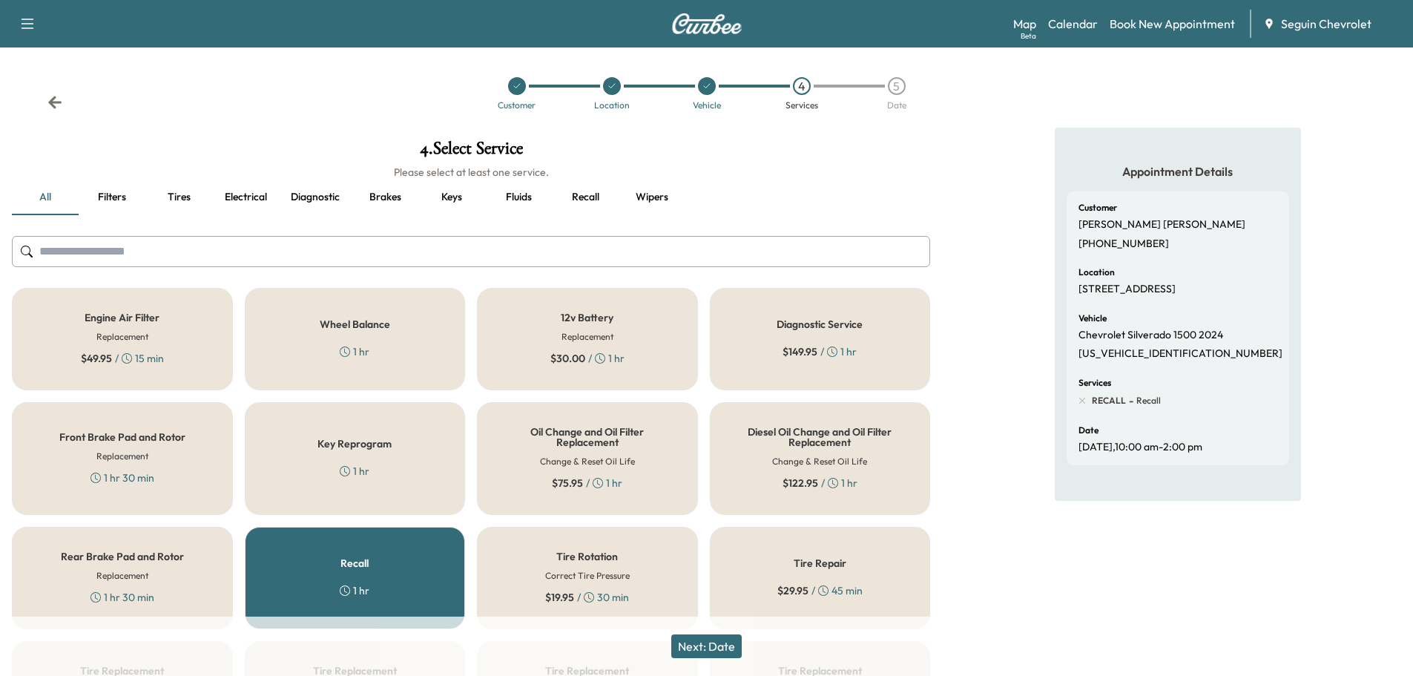
click at [731, 641] on button "Next: Date" at bounding box center [706, 646] width 70 height 24
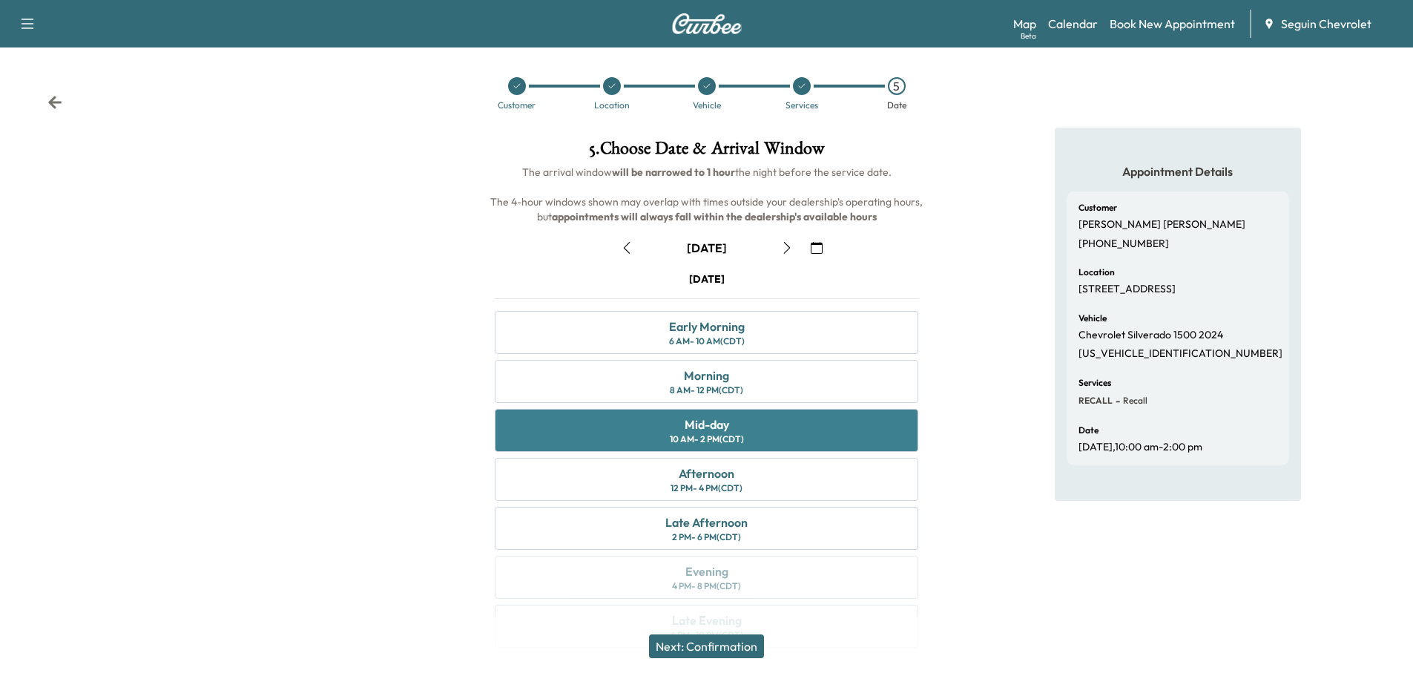
click at [780, 432] on div "Mid-day 10 AM - 2 PM (CDT)" at bounding box center [707, 430] width 424 height 43
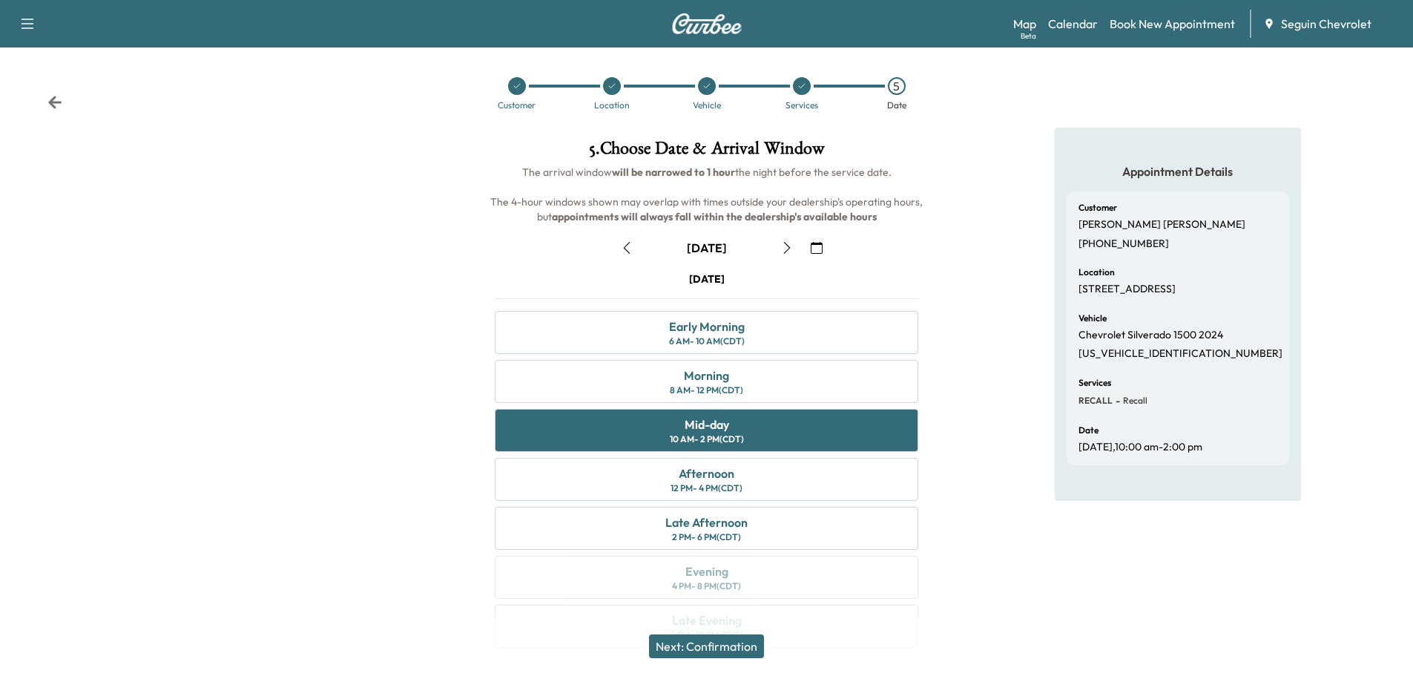
click at [720, 638] on button "Next: Confirmation" at bounding box center [706, 646] width 115 height 24
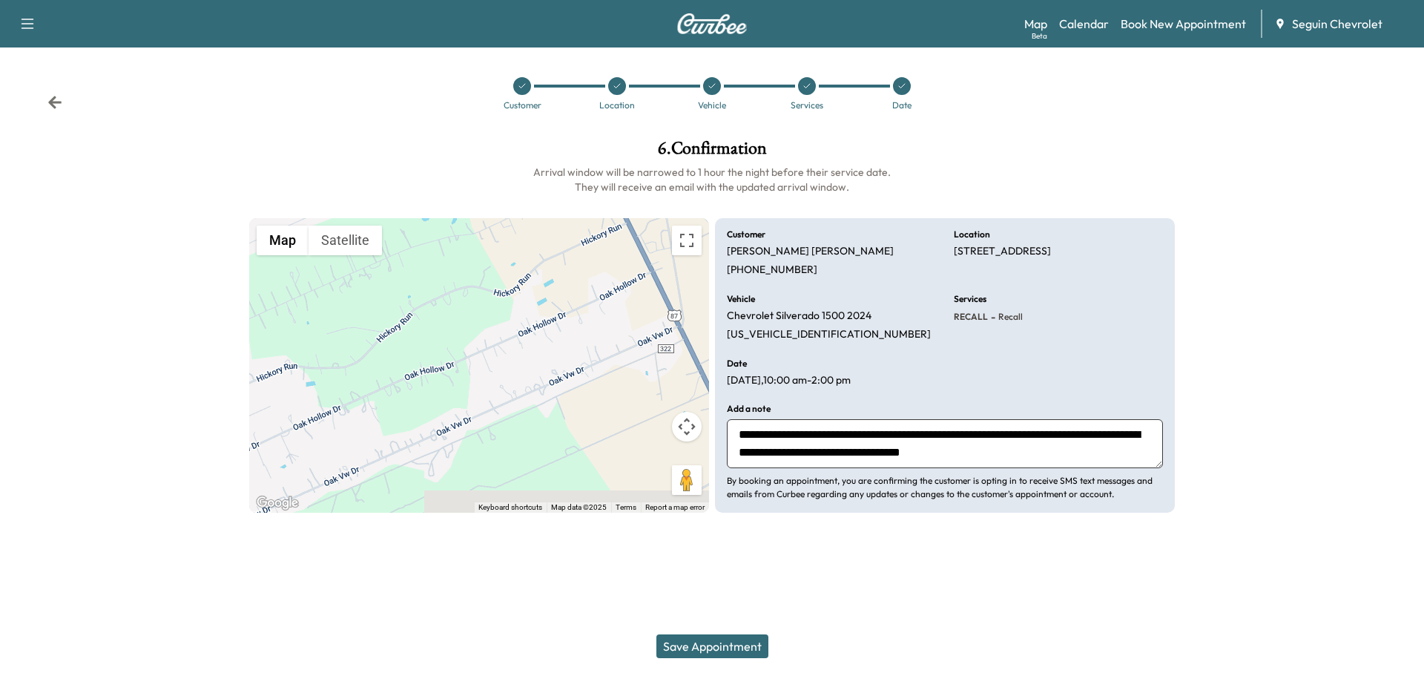
click at [737, 646] on button "Save Appointment" at bounding box center [713, 646] width 112 height 24
click at [901, 83] on icon at bounding box center [902, 86] width 9 height 9
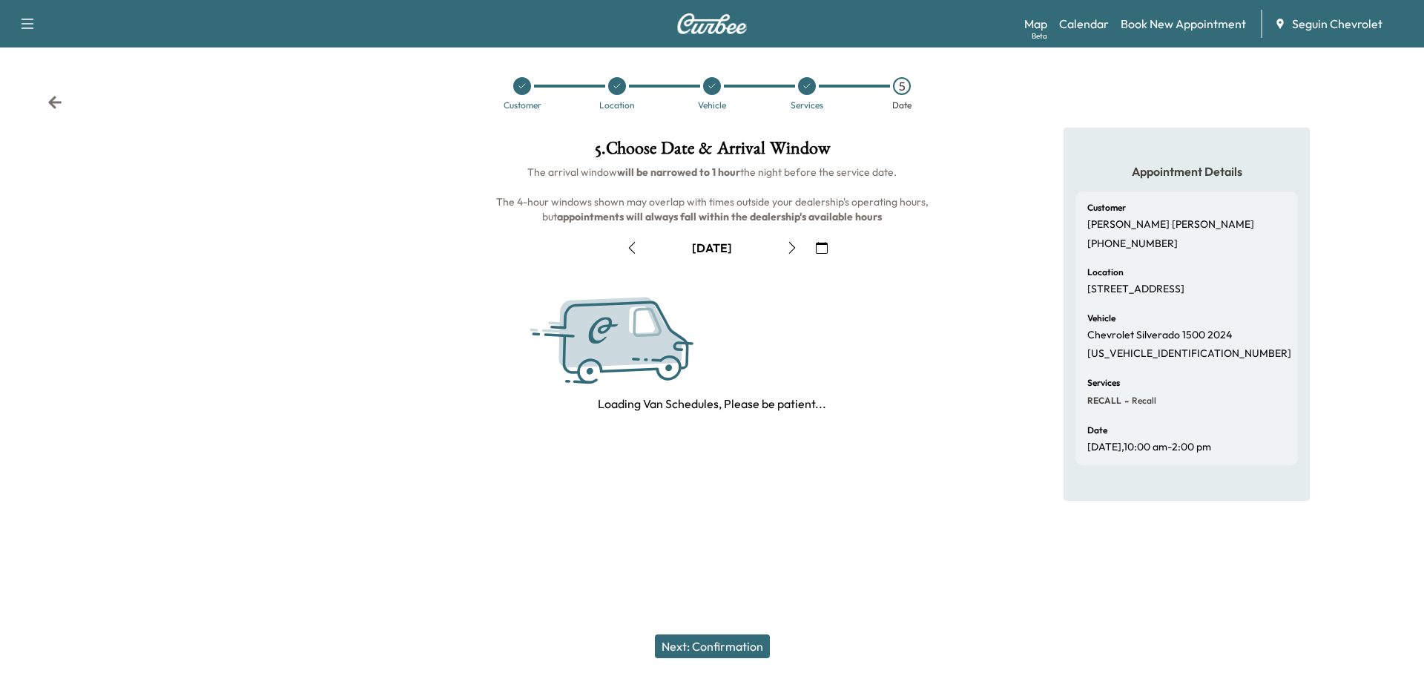
click at [812, 79] on div at bounding box center [807, 86] width 18 height 18
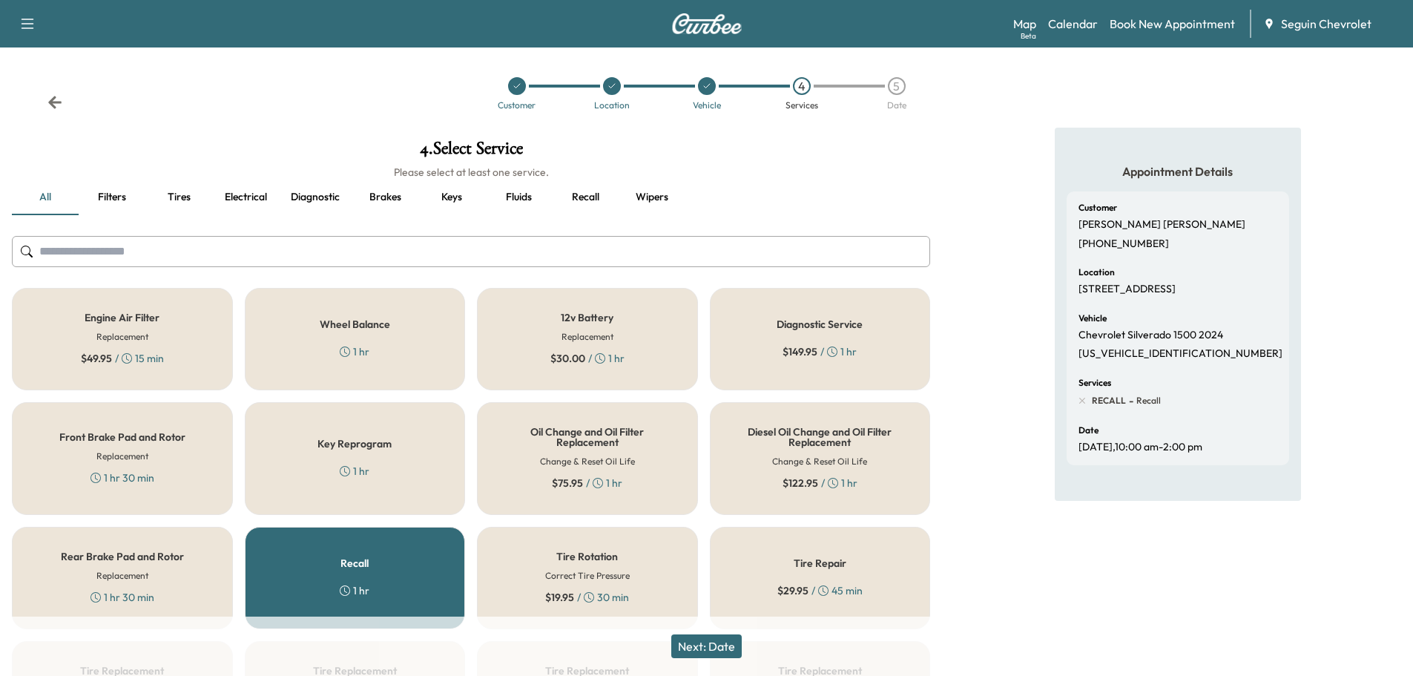
click at [703, 81] on div at bounding box center [707, 86] width 18 height 18
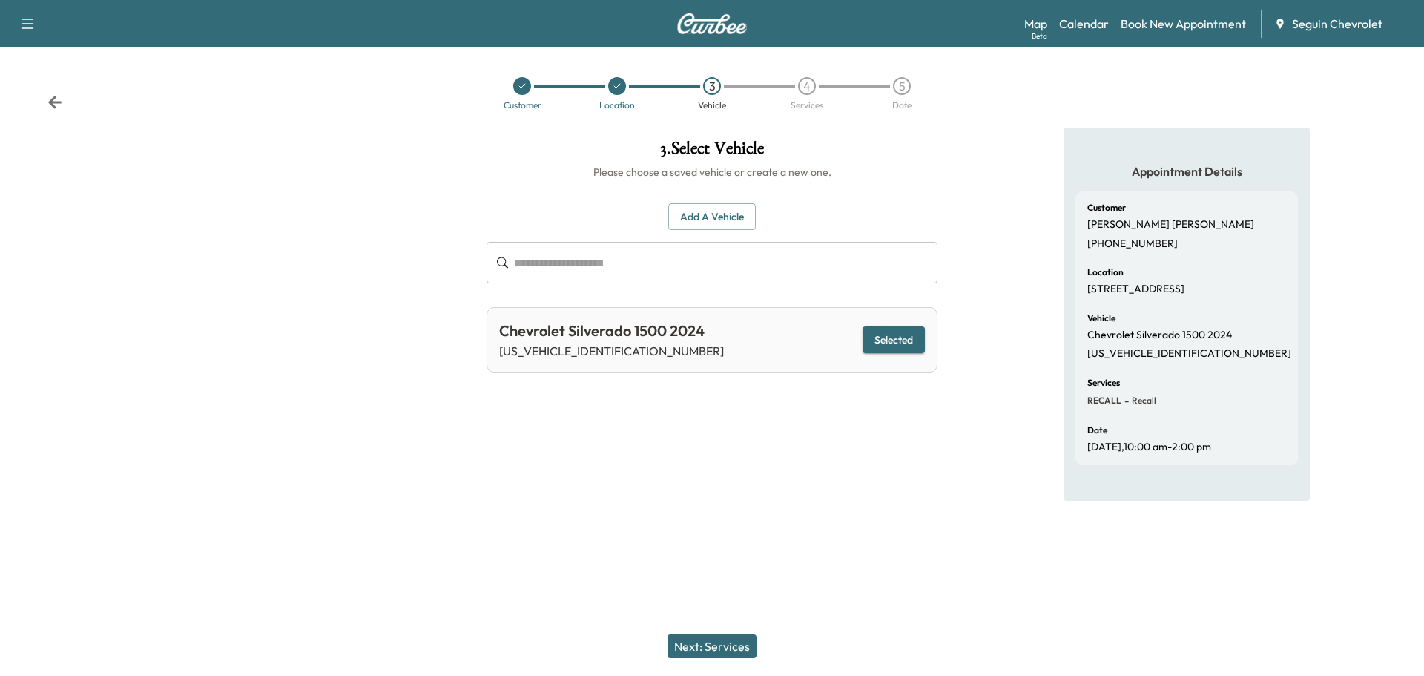
click at [613, 83] on icon at bounding box center [617, 86] width 9 height 9
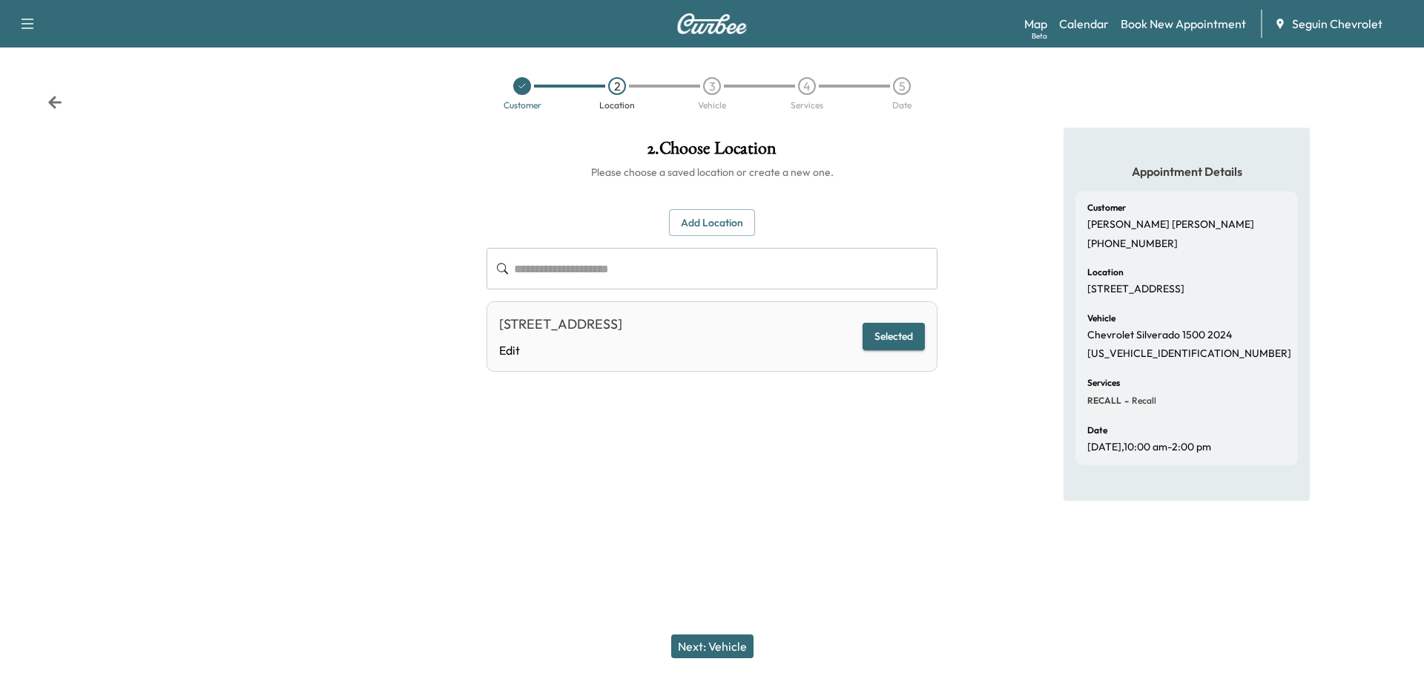
click at [527, 86] on div at bounding box center [522, 86] width 18 height 18
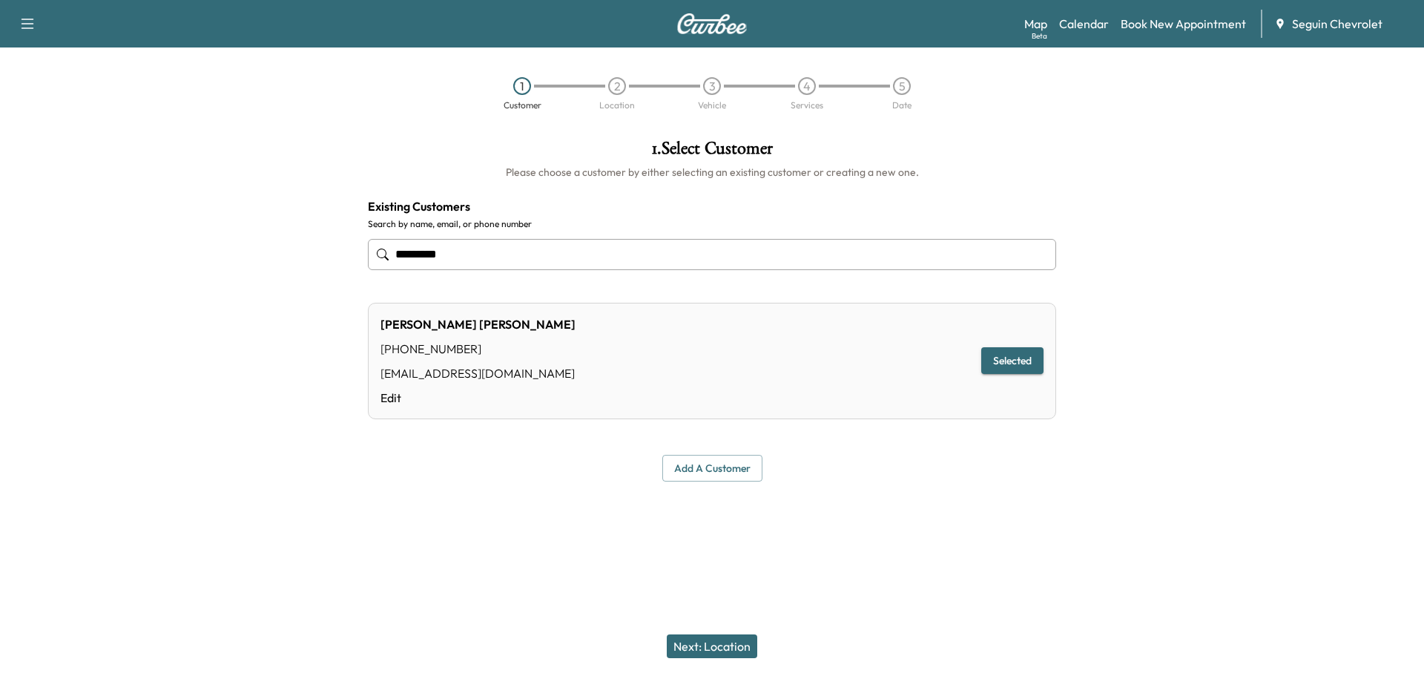
click at [466, 251] on input "*********" at bounding box center [712, 254] width 688 height 31
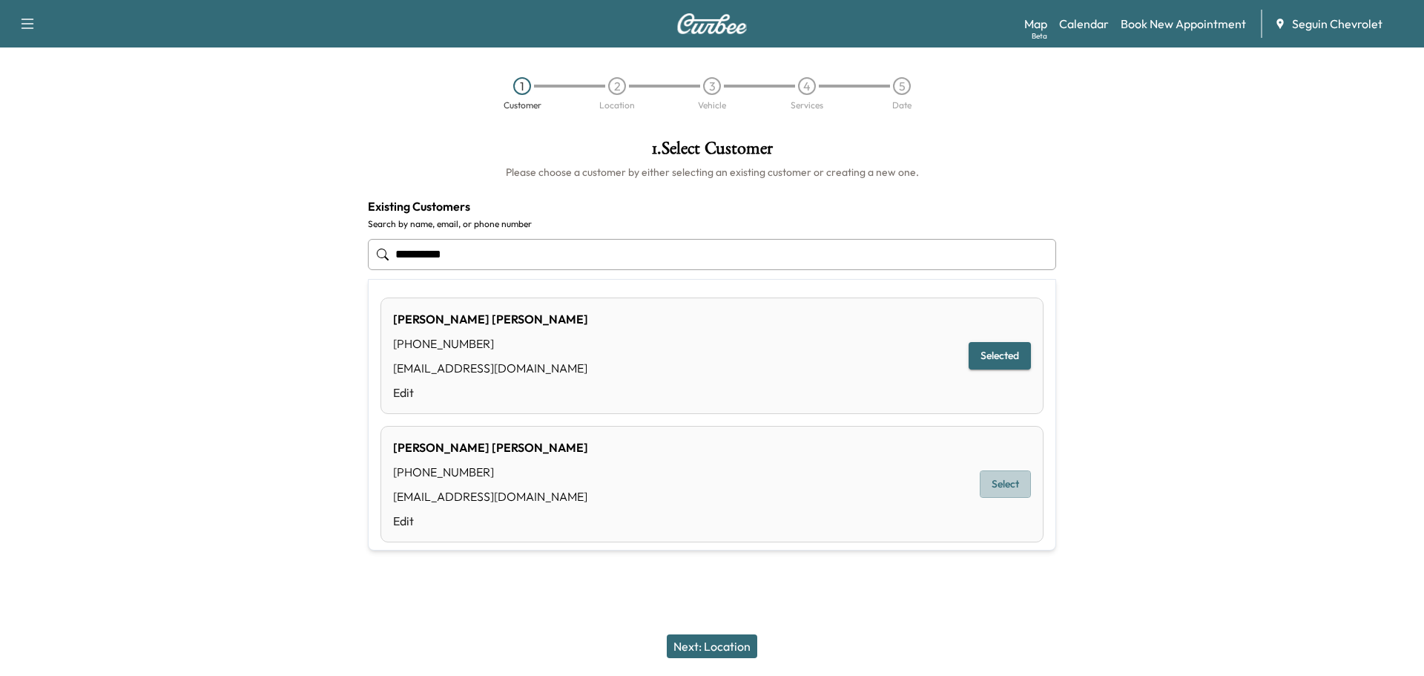
click at [984, 480] on button "Select" at bounding box center [1005, 483] width 51 height 27
type input "*********"
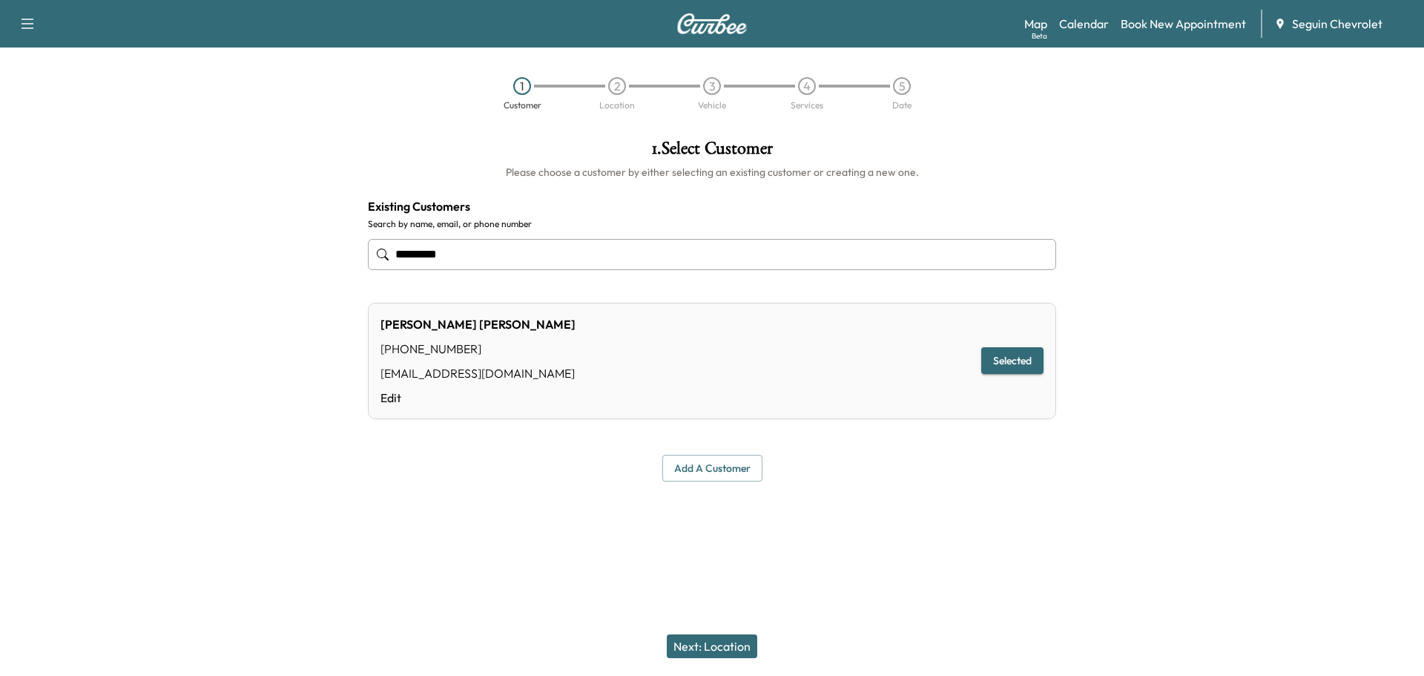
click at [733, 644] on button "Next: Location" at bounding box center [712, 646] width 91 height 24
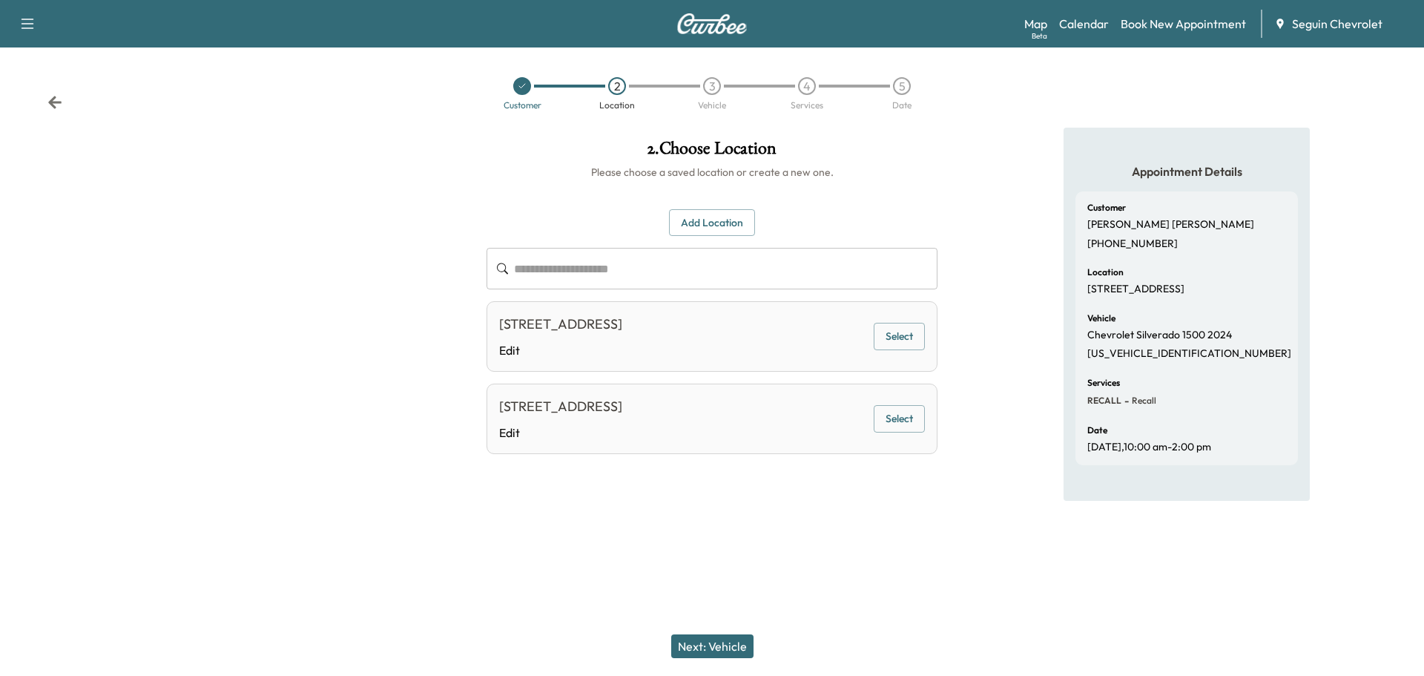
click at [892, 424] on button "Select" at bounding box center [899, 418] width 51 height 27
click at [714, 641] on button "Next: Vehicle" at bounding box center [712, 646] width 82 height 24
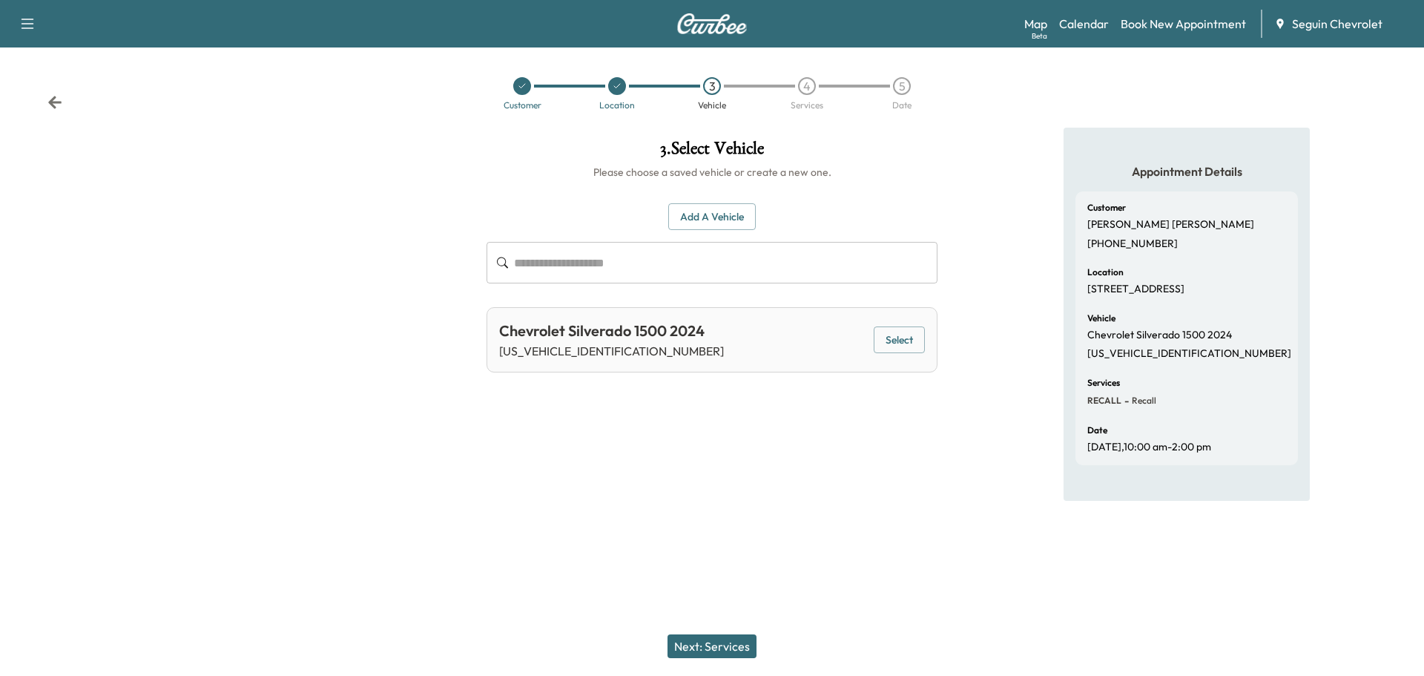
click at [714, 641] on button "Next: Services" at bounding box center [712, 646] width 89 height 24
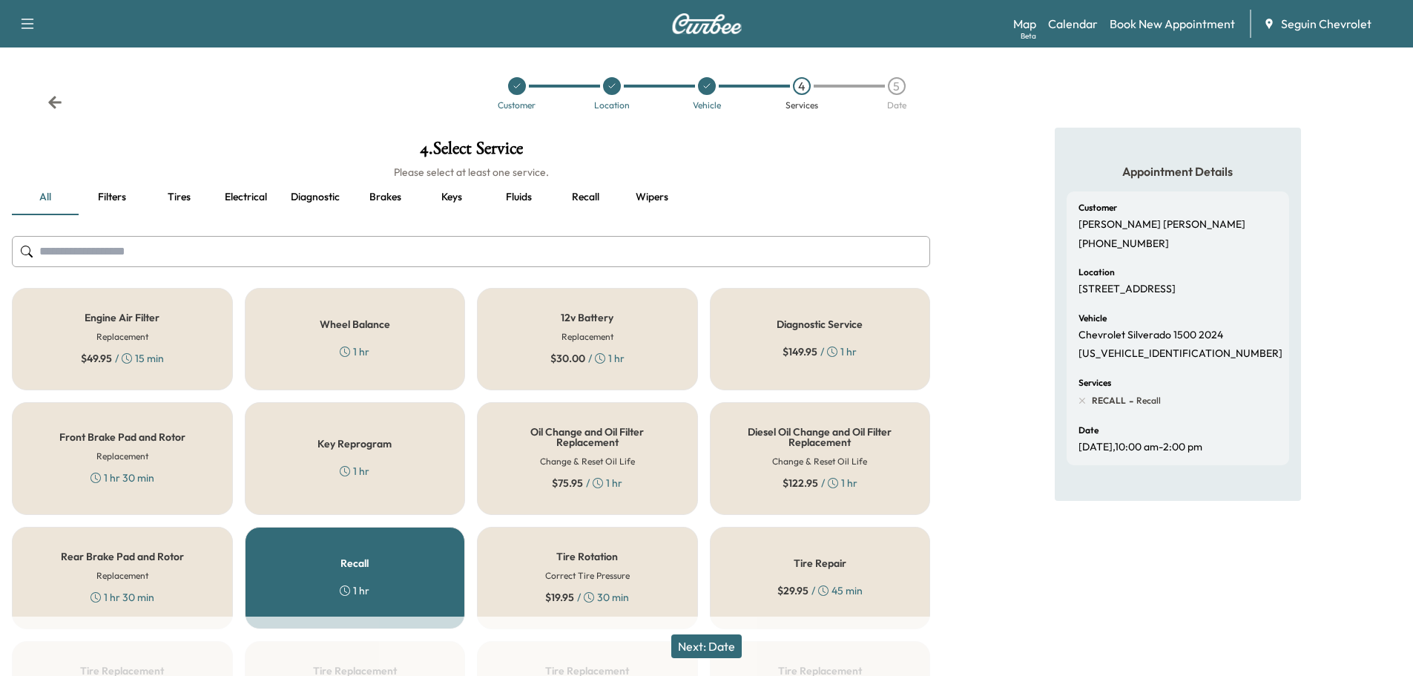
click at [427, 578] on div "Recall 1 hr" at bounding box center [355, 578] width 221 height 102
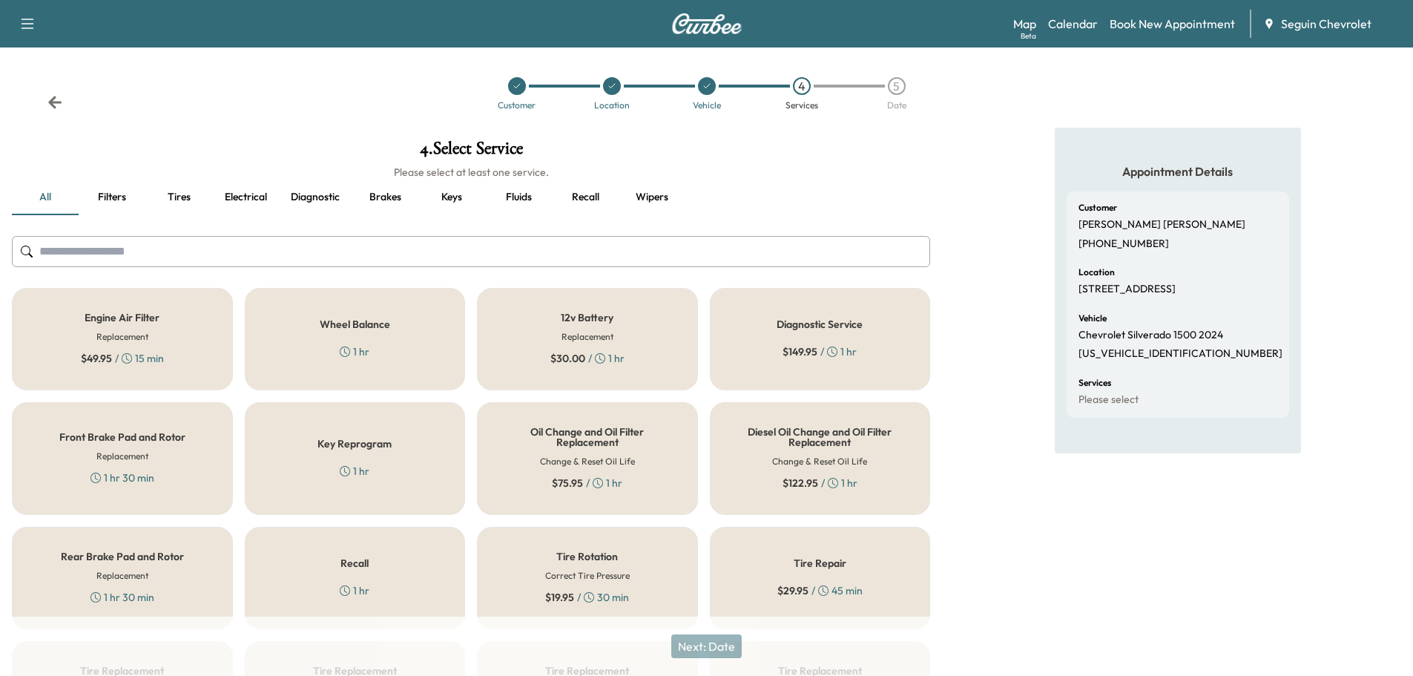
click at [720, 639] on div "Next: Date" at bounding box center [706, 645] width 1413 height 59
click at [732, 645] on div "Next: Date" at bounding box center [706, 645] width 1413 height 59
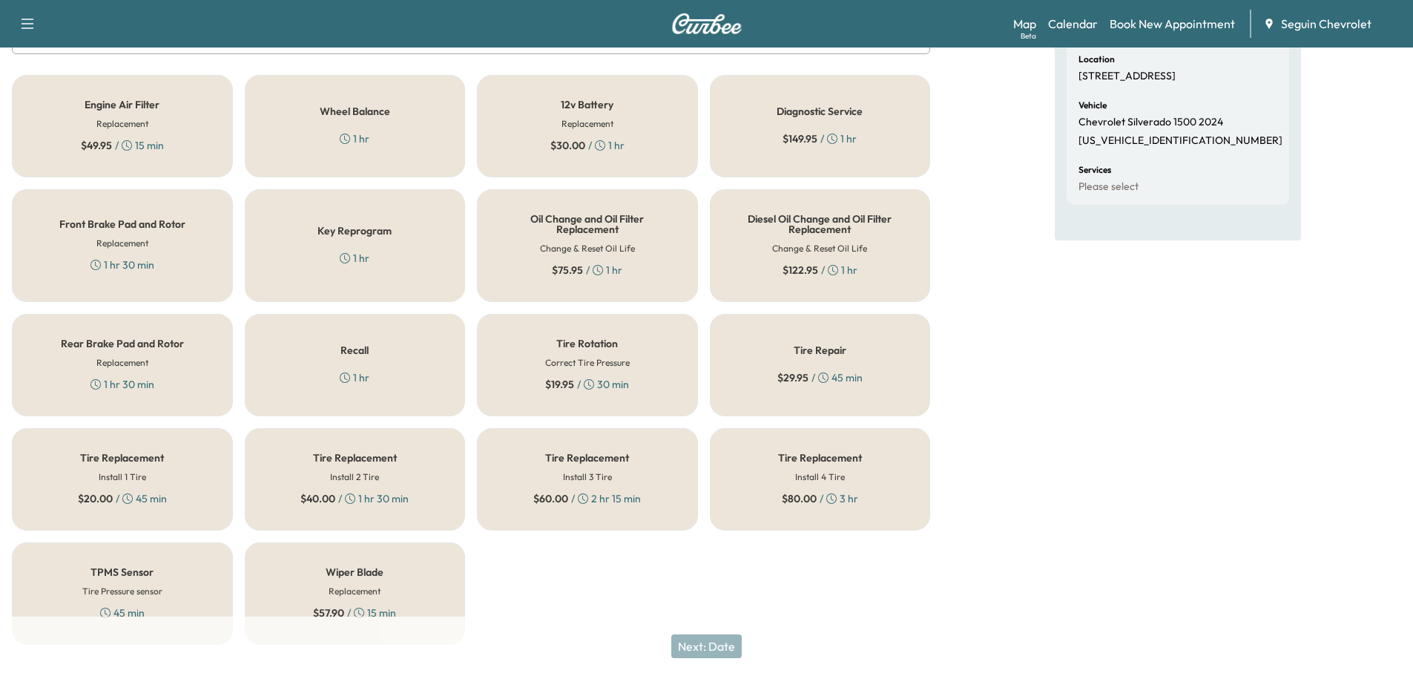
scroll to position [241, 0]
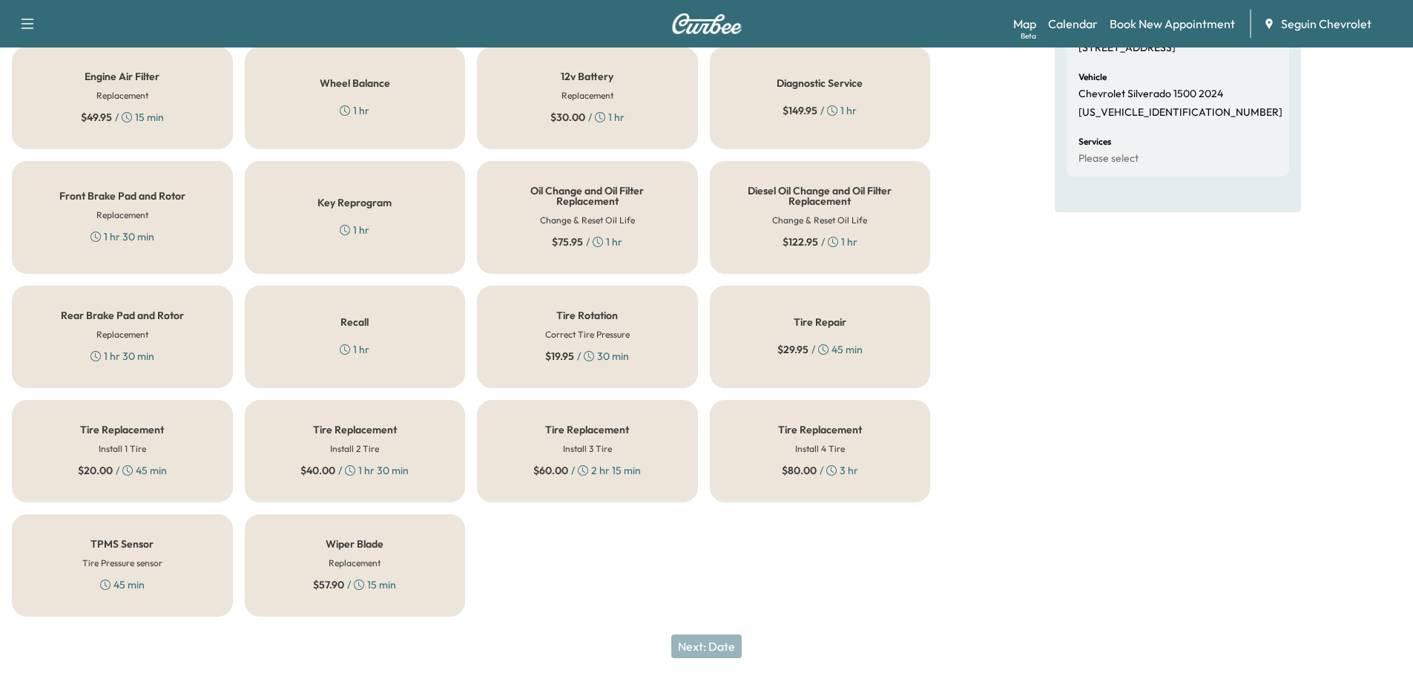
click at [336, 338] on div "Recall 1 hr" at bounding box center [355, 337] width 221 height 102
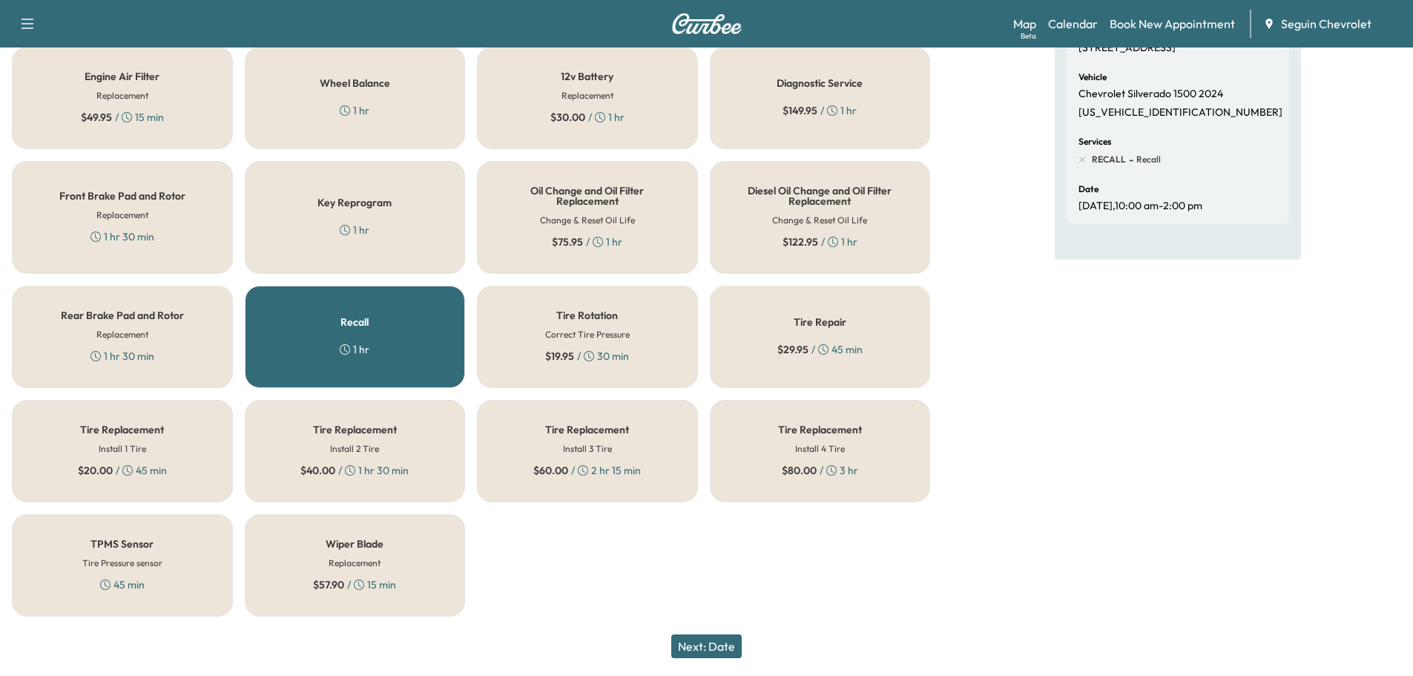
click at [730, 647] on button "Next: Date" at bounding box center [706, 646] width 70 height 24
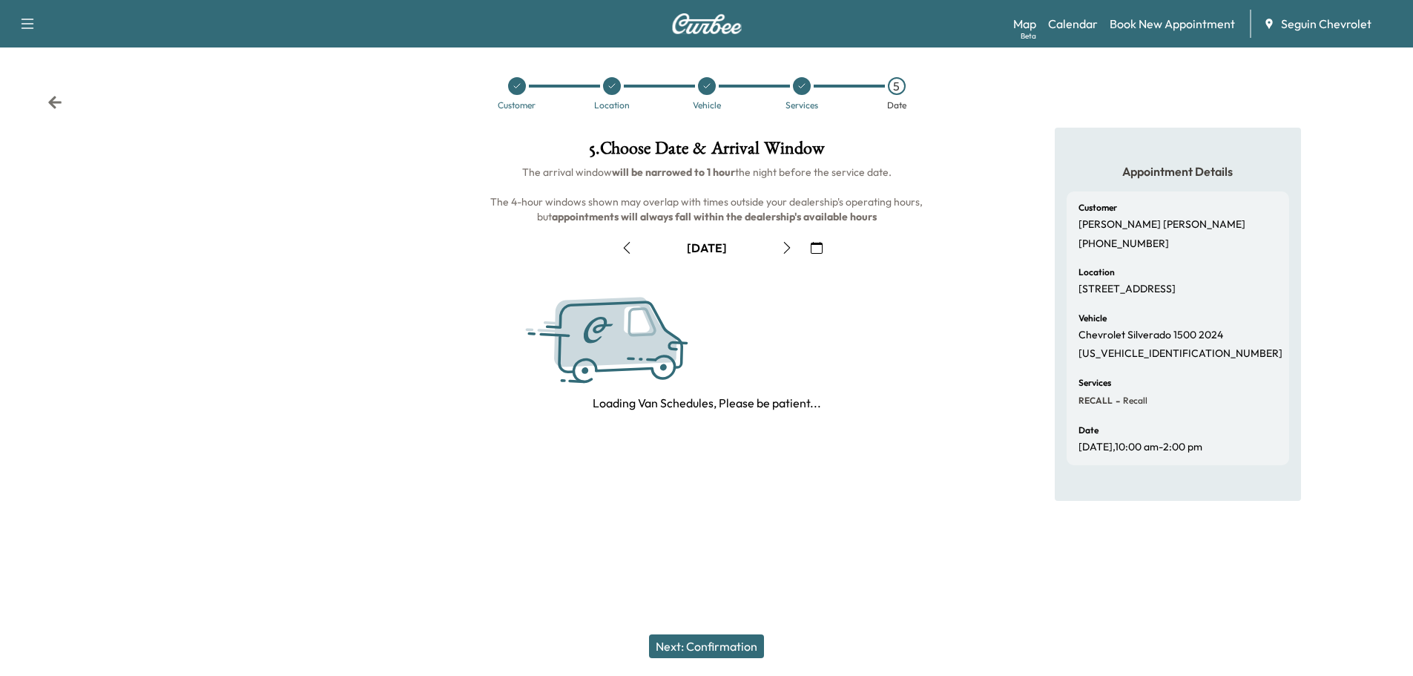
scroll to position [0, 0]
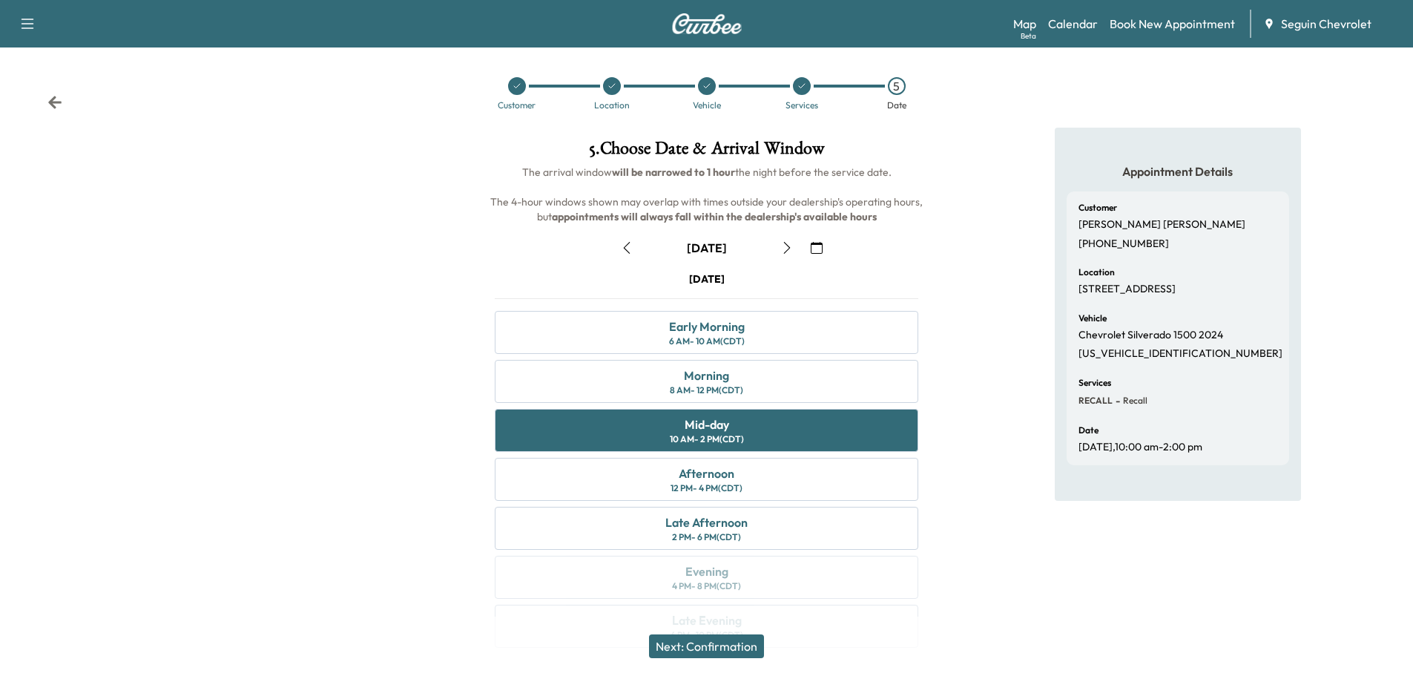
click at [742, 637] on button "Next: Confirmation" at bounding box center [706, 646] width 115 height 24
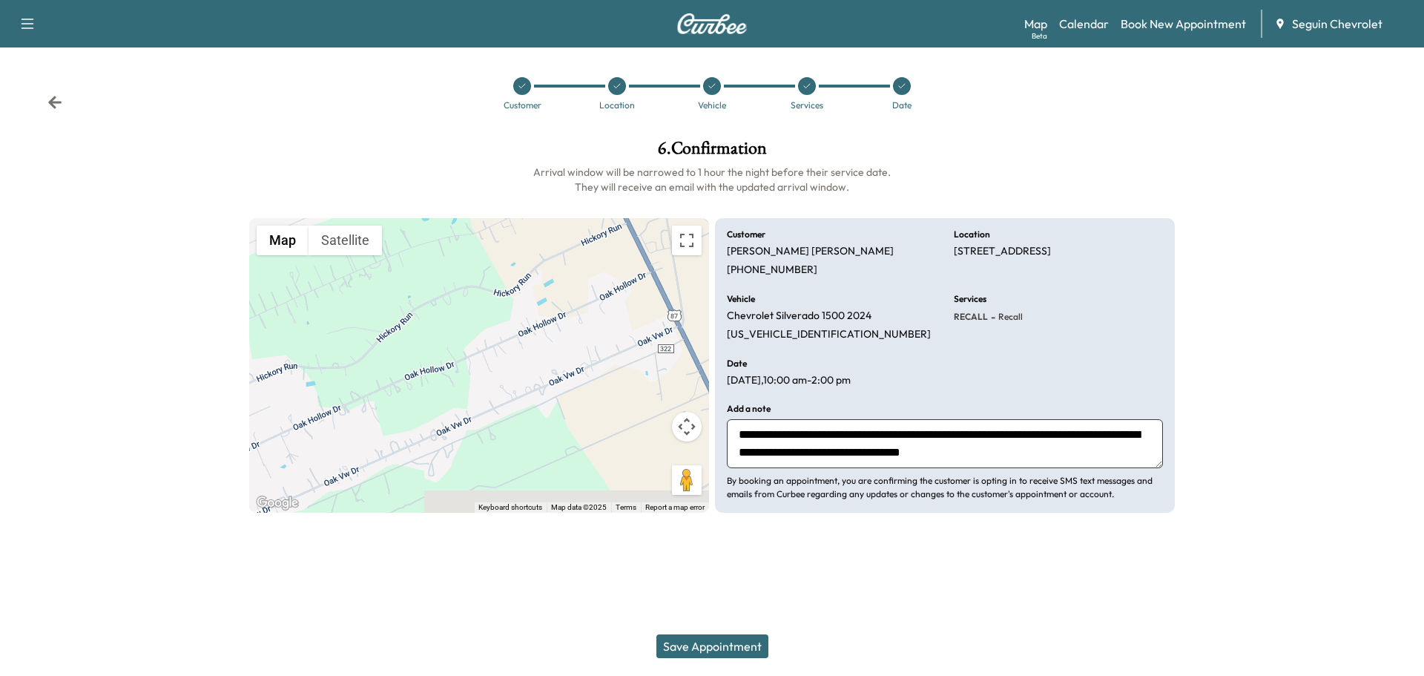
click at [742, 636] on button "Save Appointment" at bounding box center [713, 646] width 112 height 24
click at [726, 645] on button "Save Appointment" at bounding box center [713, 646] width 112 height 24
click at [725, 638] on button "Save Appointment" at bounding box center [713, 646] width 112 height 24
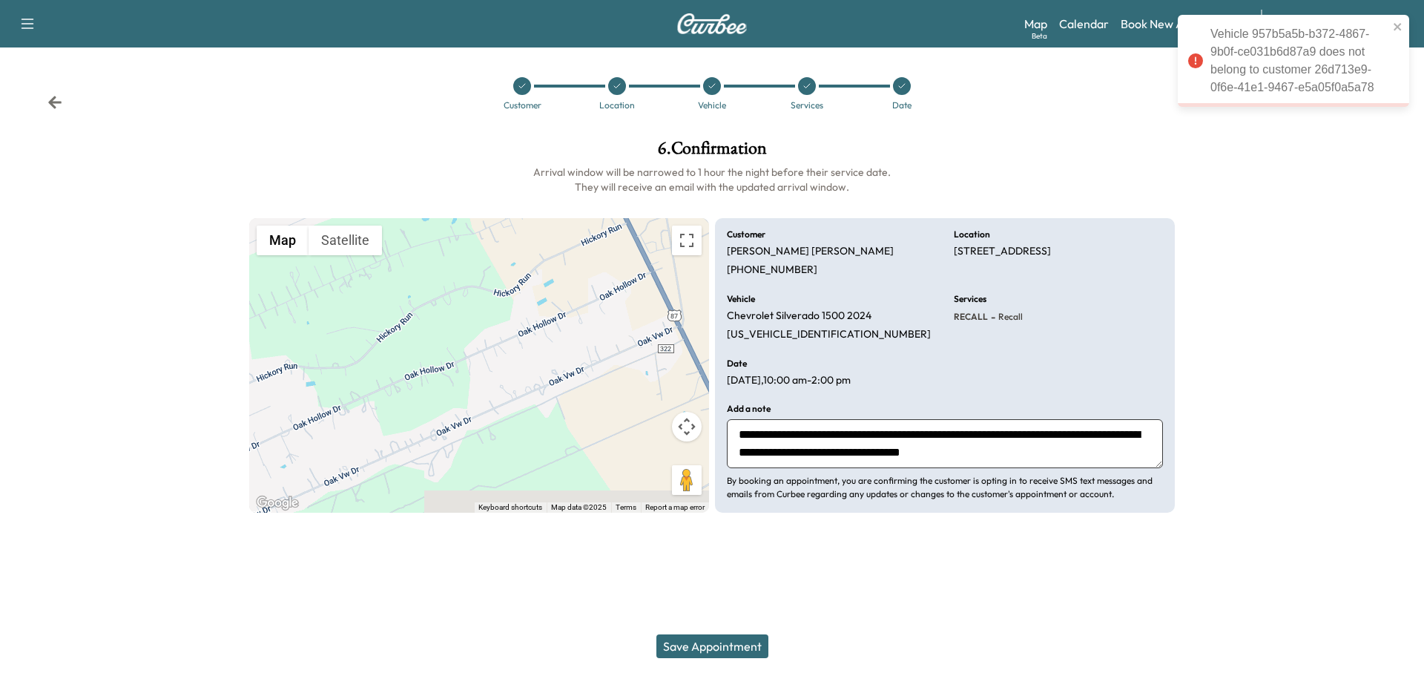
click at [1186, 58] on div "Vehicle 957b5a5b-b372-4867-9b0f-ce031b6d87a9 does not belong to customer 26d713…" at bounding box center [1288, 61] width 209 height 80
click at [1197, 60] on icon at bounding box center [1195, 60] width 15 height 15
click at [1258, 75] on div "Vehicle 957b5a5b-b372-4867-9b0f-ce031b6d87a9 does not belong to customer 26d713…" at bounding box center [1300, 60] width 178 height 71
click at [1293, 188] on div at bounding box center [1305, 326] width 237 height 397
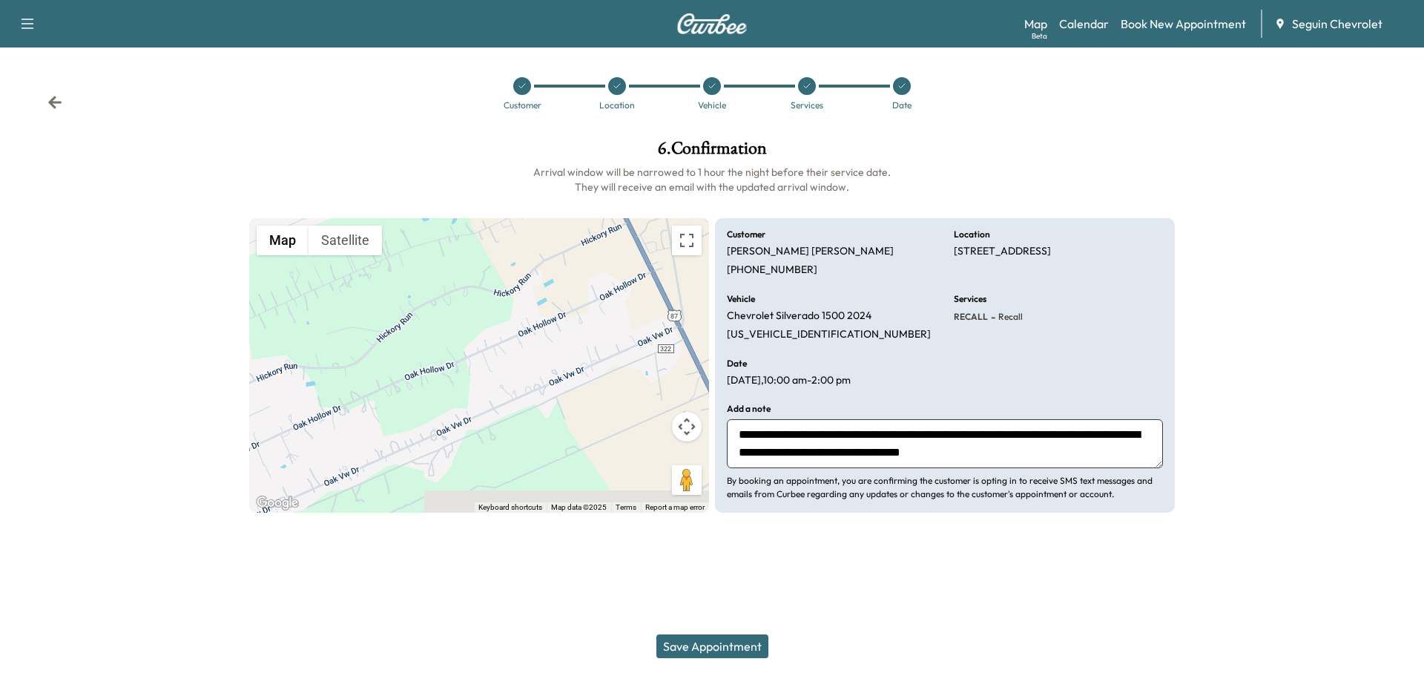
click at [527, 86] on div at bounding box center [522, 86] width 18 height 18
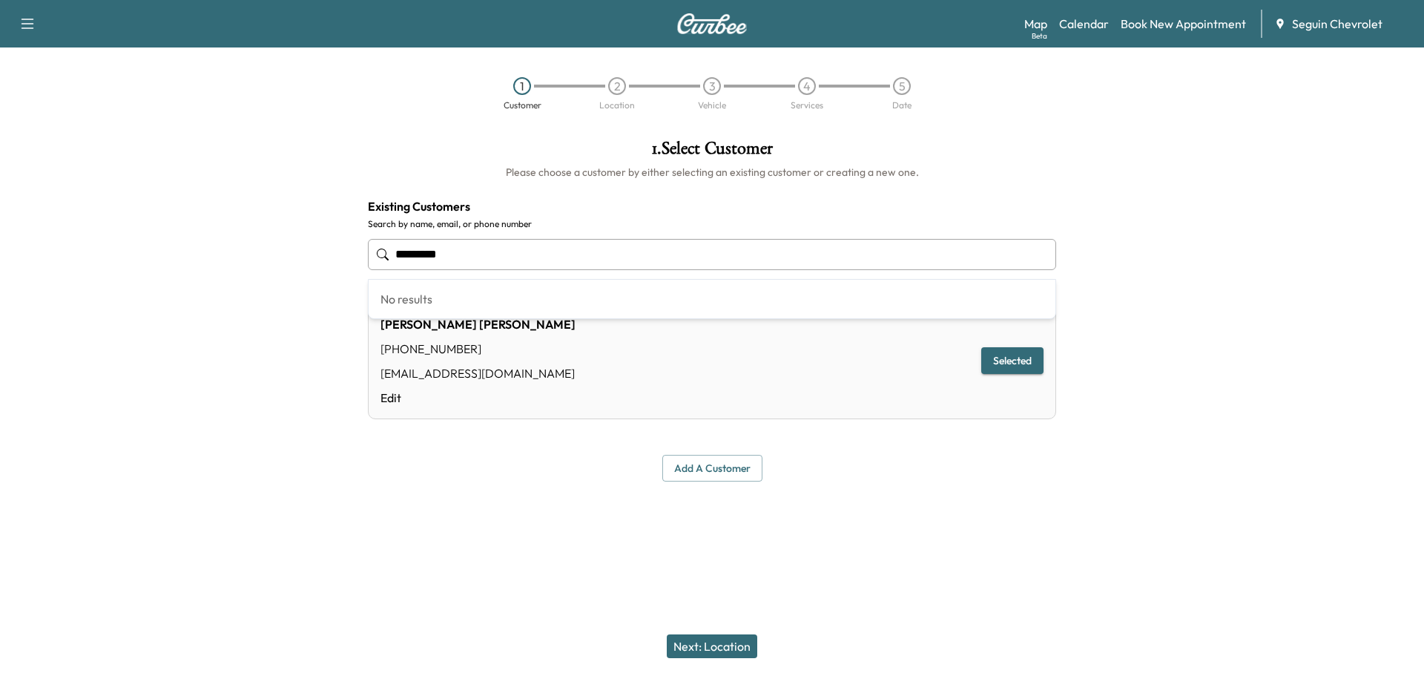
click at [464, 251] on input "*********" at bounding box center [712, 254] width 688 height 31
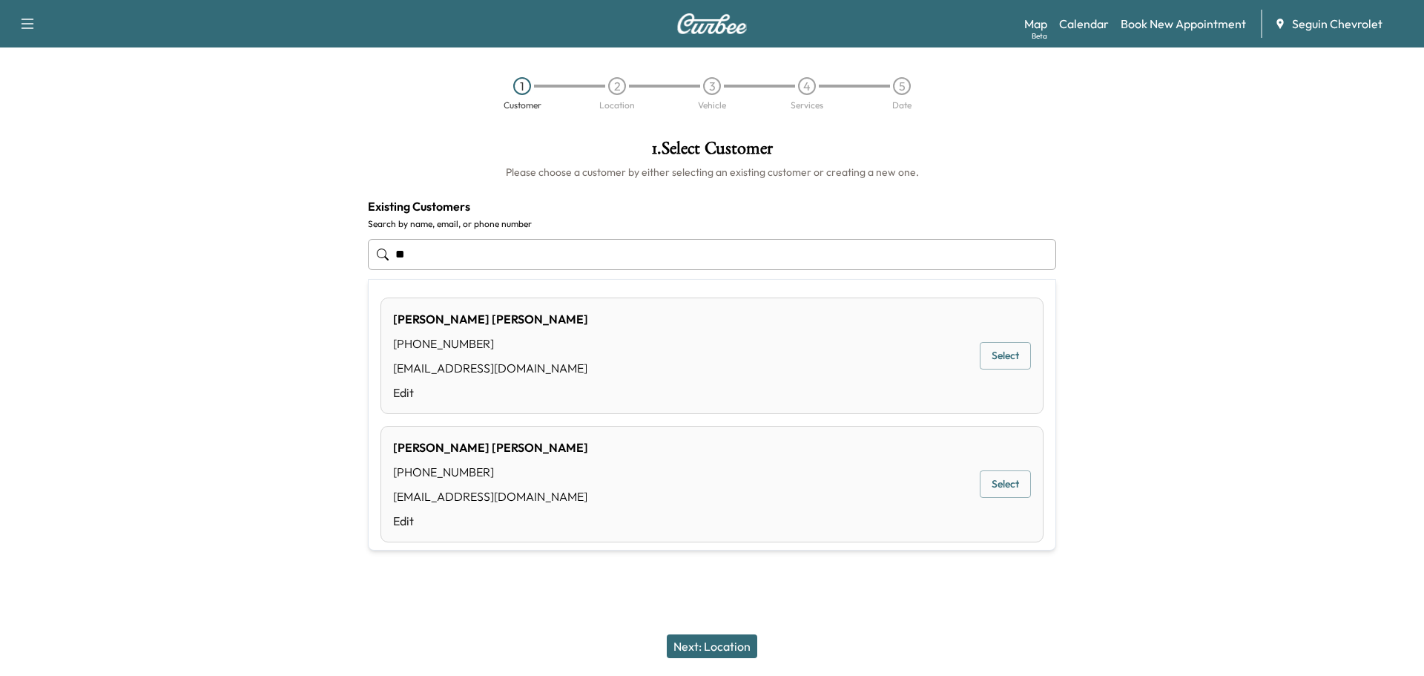
type input "*"
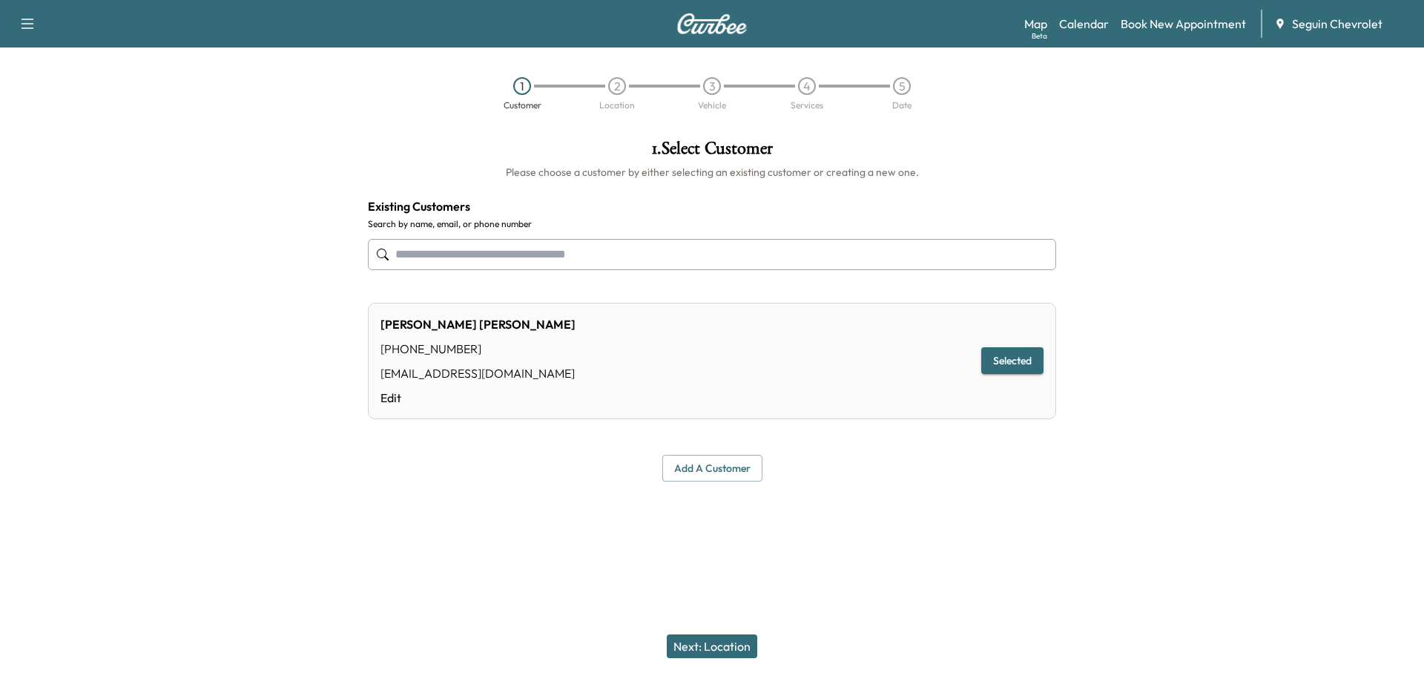
type input "*********"
click at [1001, 361] on button "Selected" at bounding box center [1012, 360] width 62 height 27
click at [742, 643] on button "Next: Location" at bounding box center [712, 646] width 91 height 24
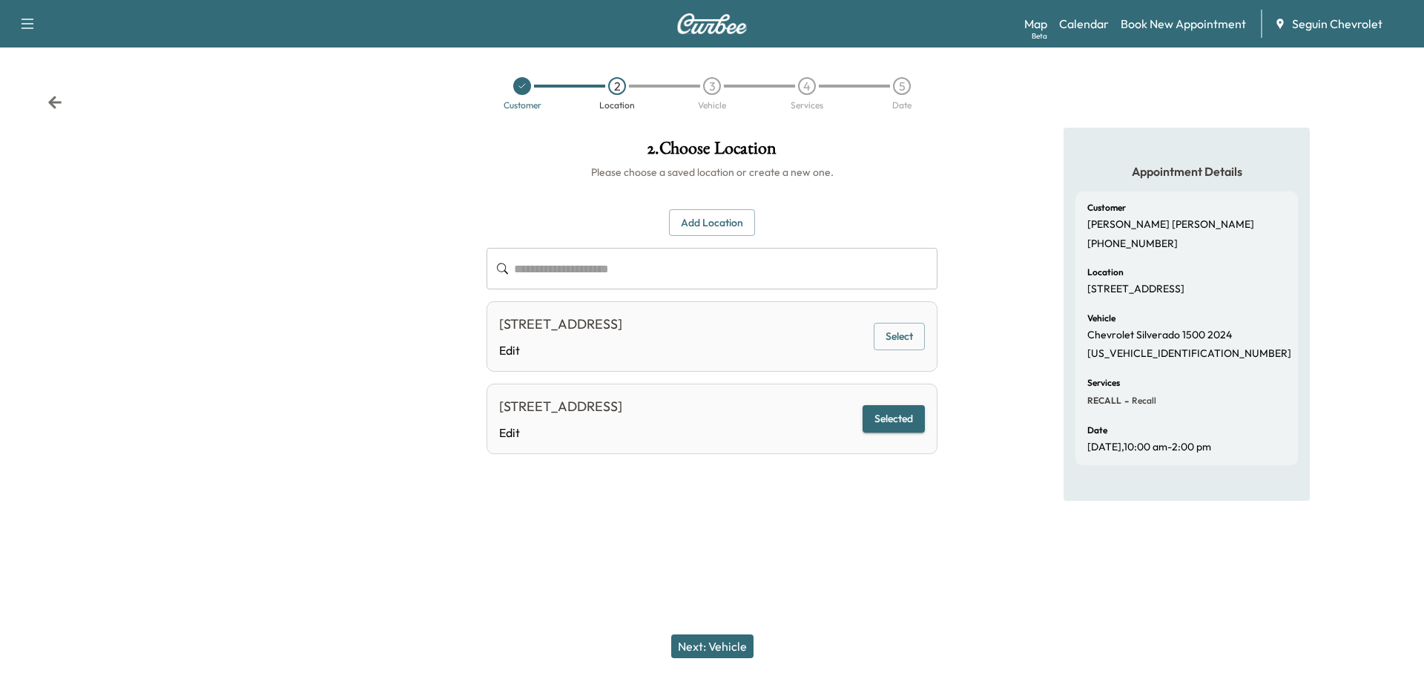
click at [906, 335] on button "Select" at bounding box center [899, 336] width 51 height 27
click at [906, 335] on button "Selected" at bounding box center [894, 336] width 62 height 27
click at [725, 642] on button "Next: Vehicle" at bounding box center [712, 646] width 82 height 24
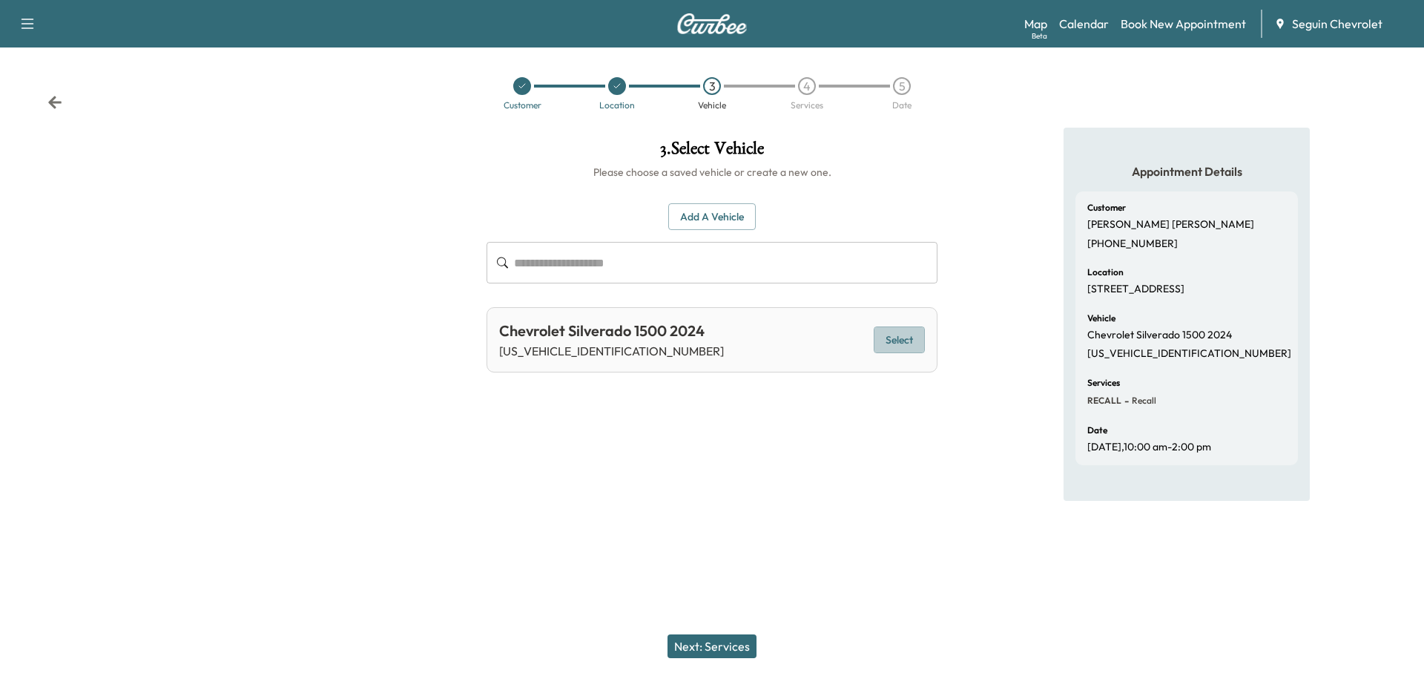
click at [903, 350] on button "Select" at bounding box center [899, 339] width 51 height 27
click at [735, 640] on button "Next: Services" at bounding box center [712, 646] width 89 height 24
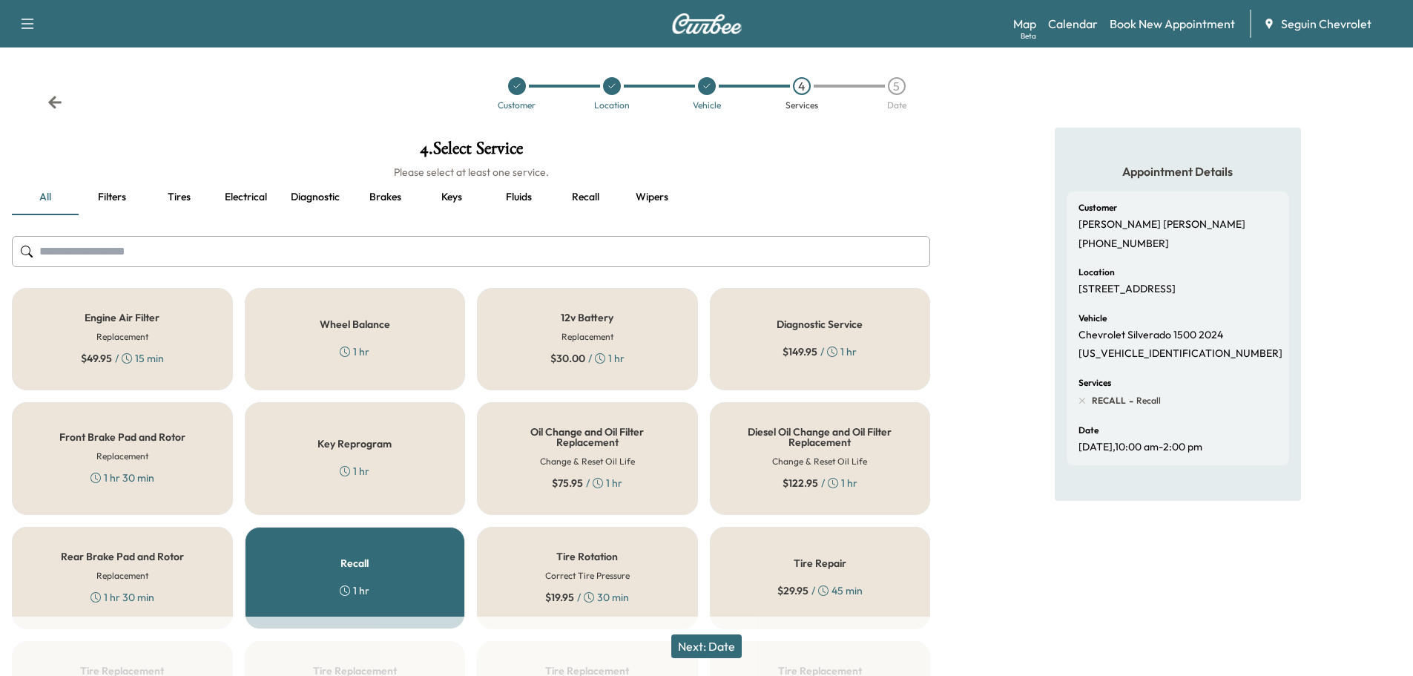
click at [359, 561] on h5 "Recall" at bounding box center [354, 563] width 28 height 10
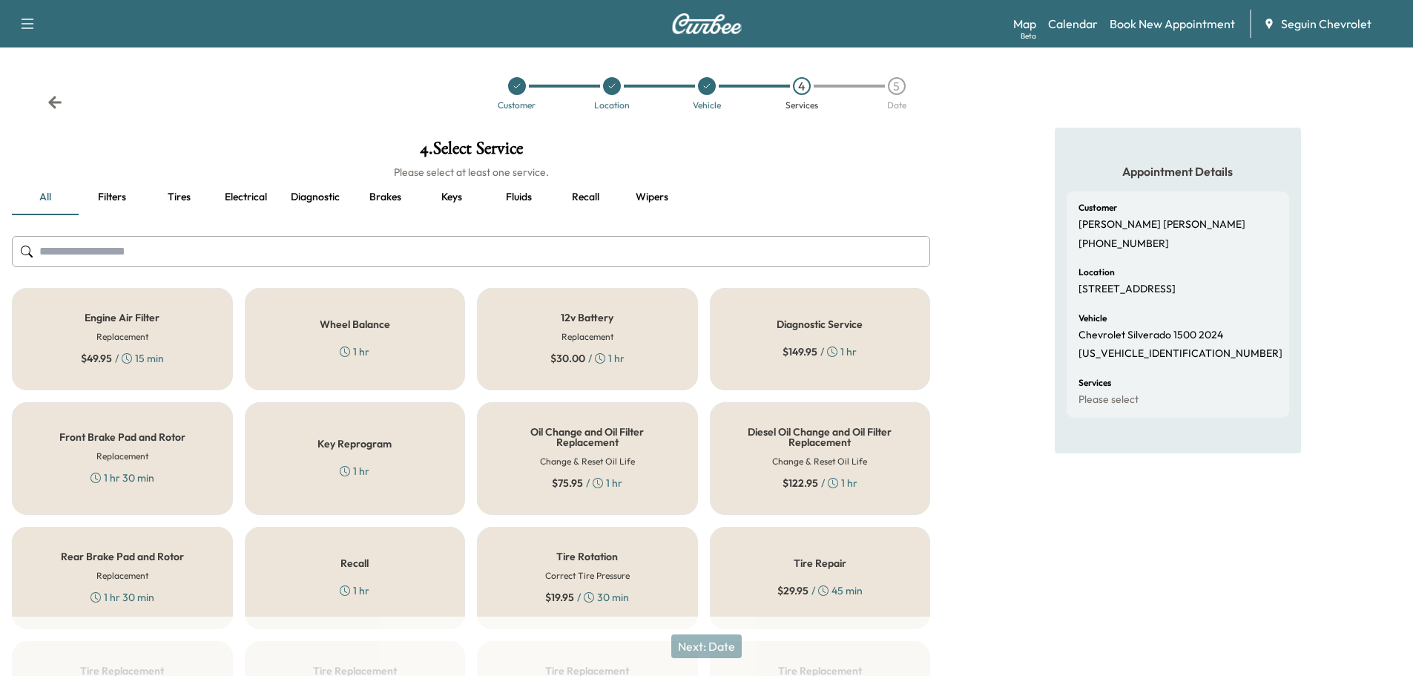
click at [365, 576] on div "Recall 1 hr" at bounding box center [355, 578] width 221 height 102
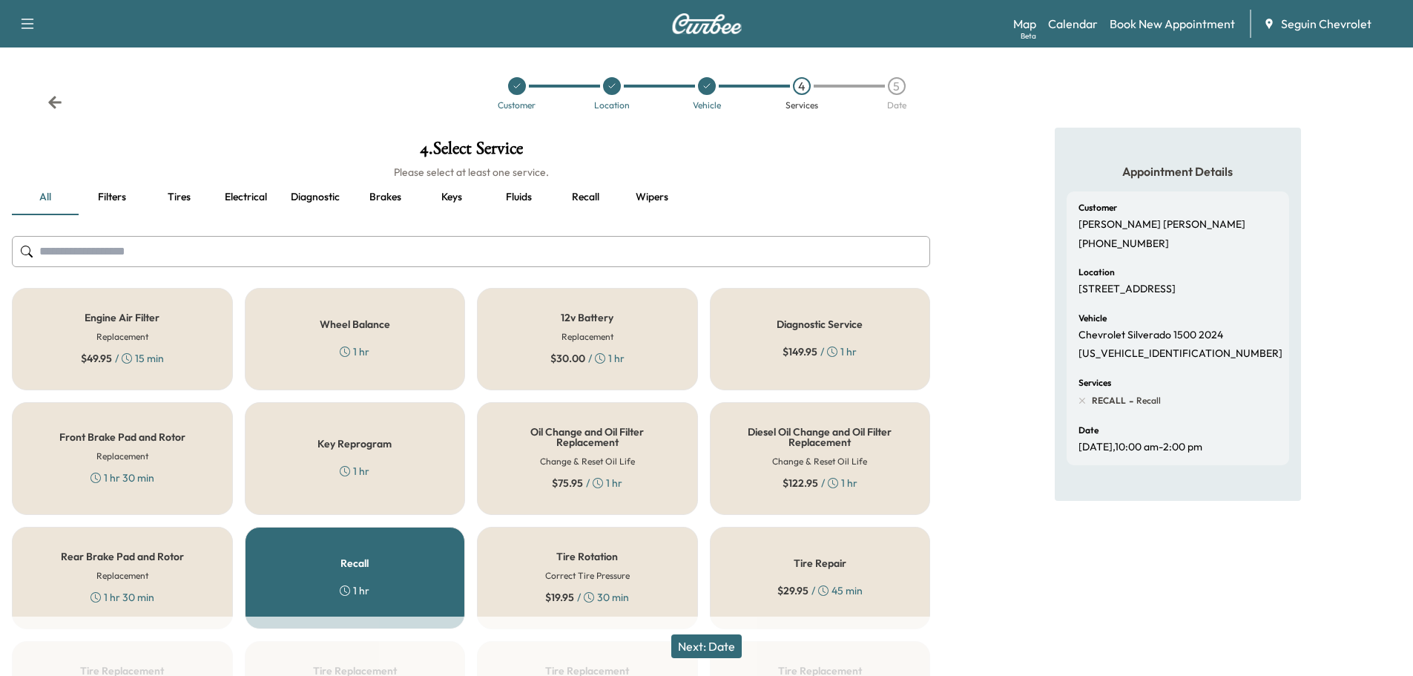
click at [714, 637] on button "Next: Date" at bounding box center [706, 646] width 70 height 24
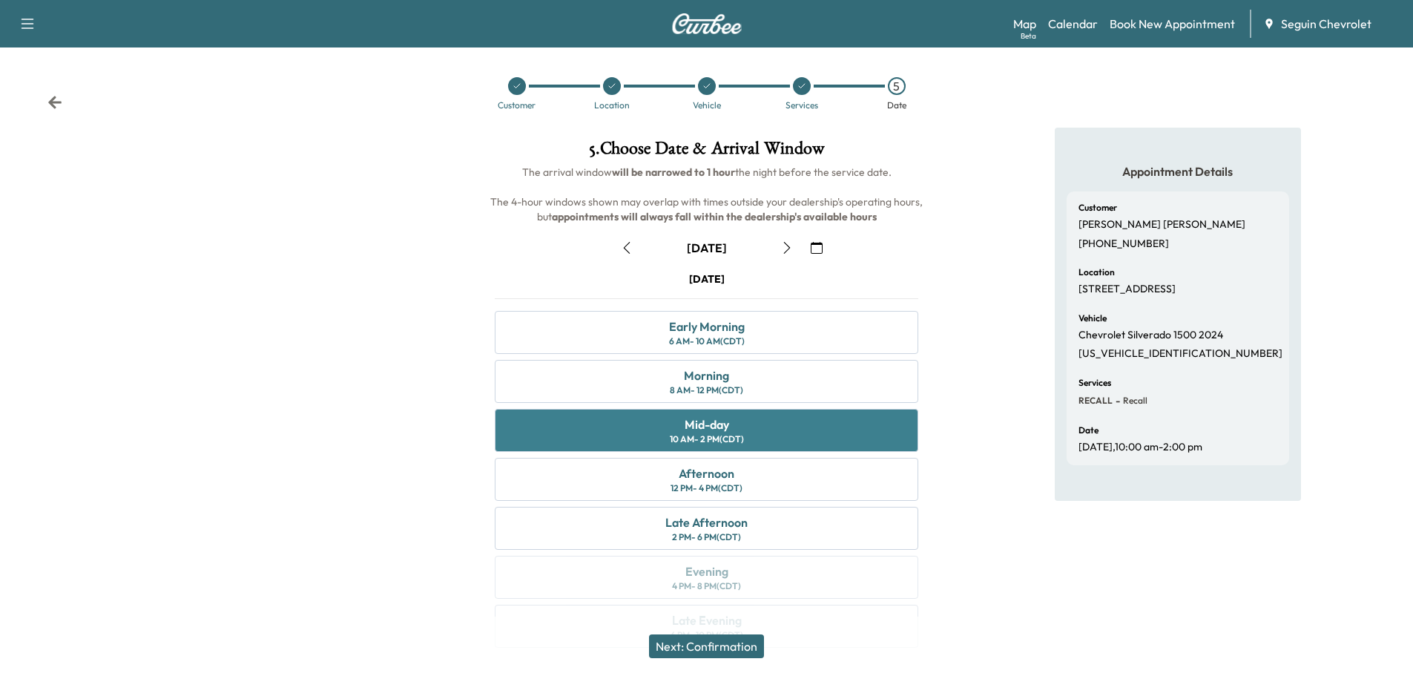
click at [751, 428] on div "Mid-day 10 AM - 2 PM (CDT)" at bounding box center [707, 430] width 424 height 43
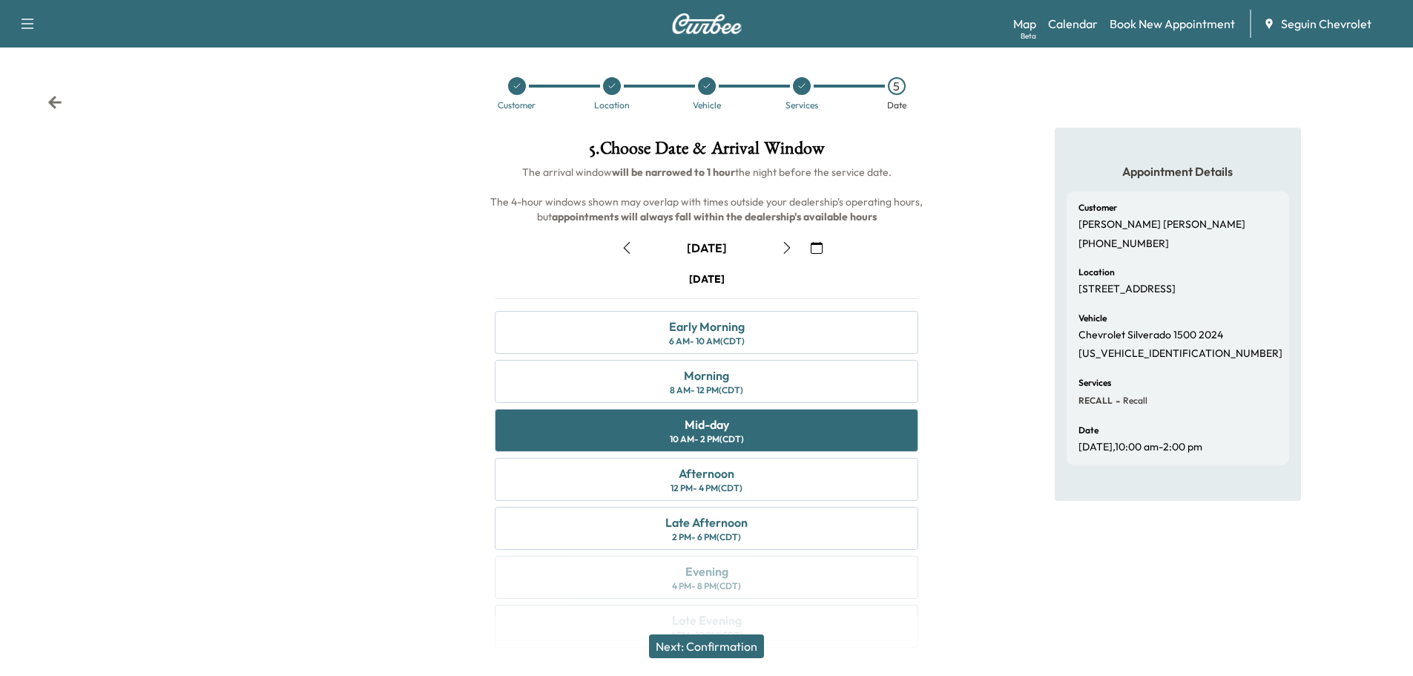
click at [734, 639] on button "Next: Confirmation" at bounding box center [706, 646] width 115 height 24
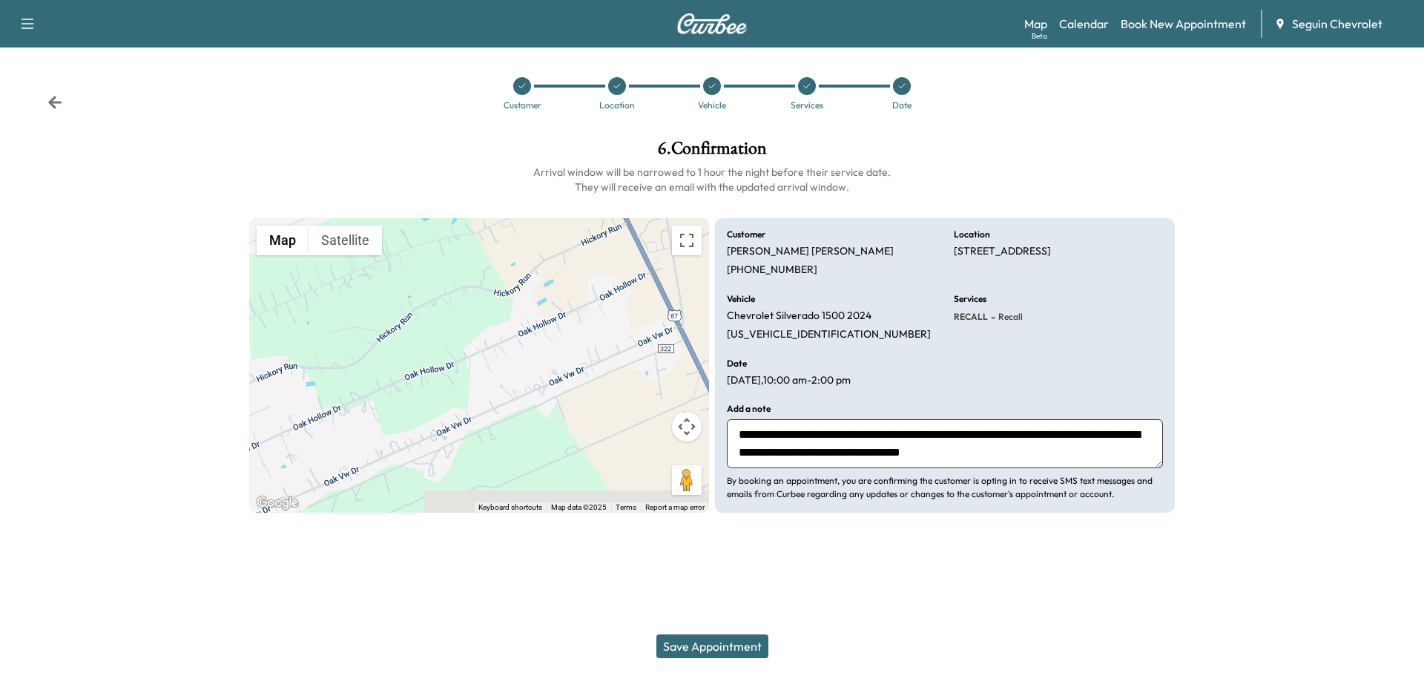
click at [726, 645] on button "Save Appointment" at bounding box center [713, 646] width 112 height 24
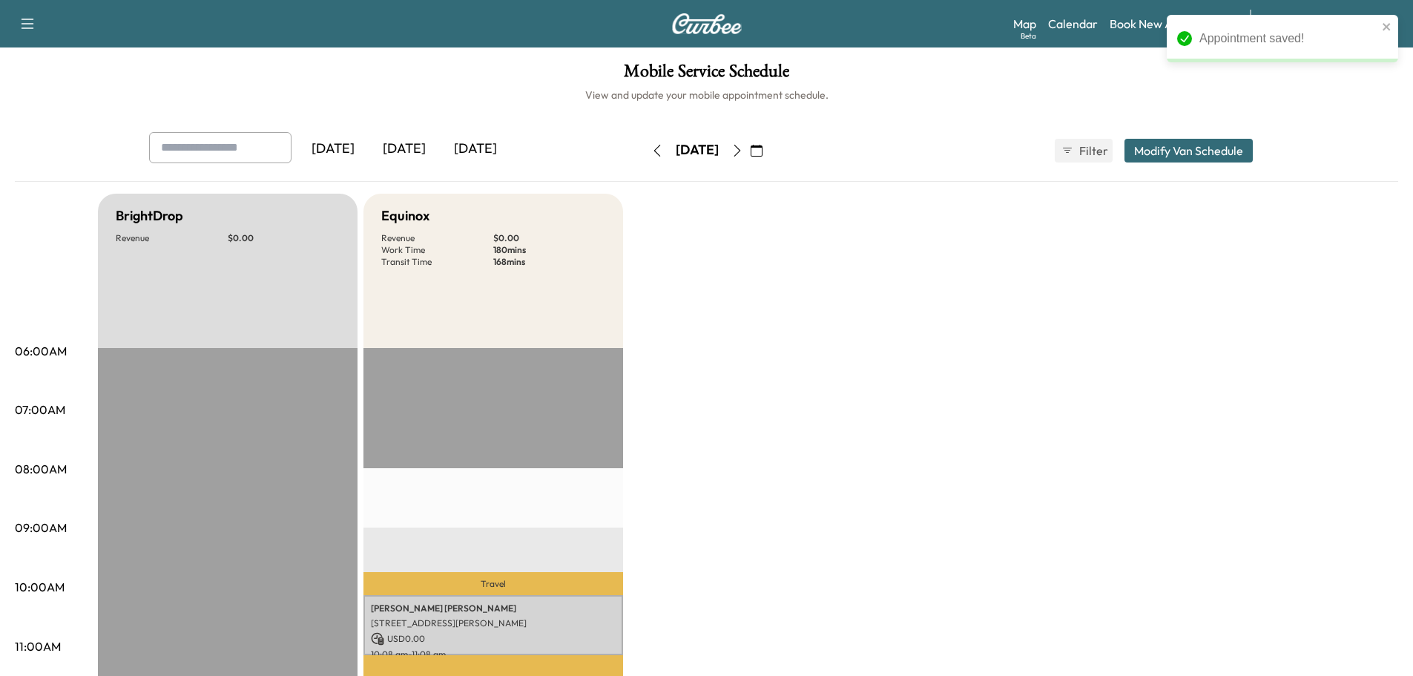
click at [769, 148] on button "button" at bounding box center [756, 151] width 25 height 24
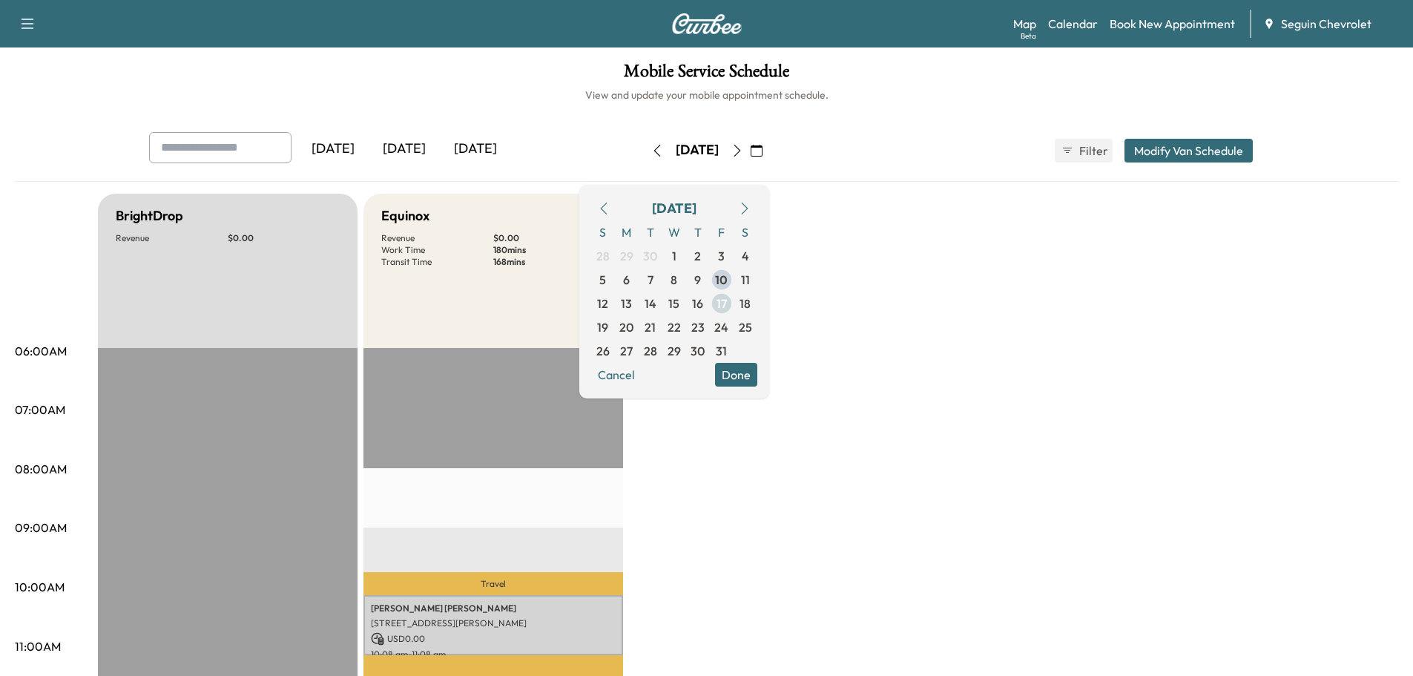
click at [727, 300] on span "17" at bounding box center [722, 304] width 10 height 18
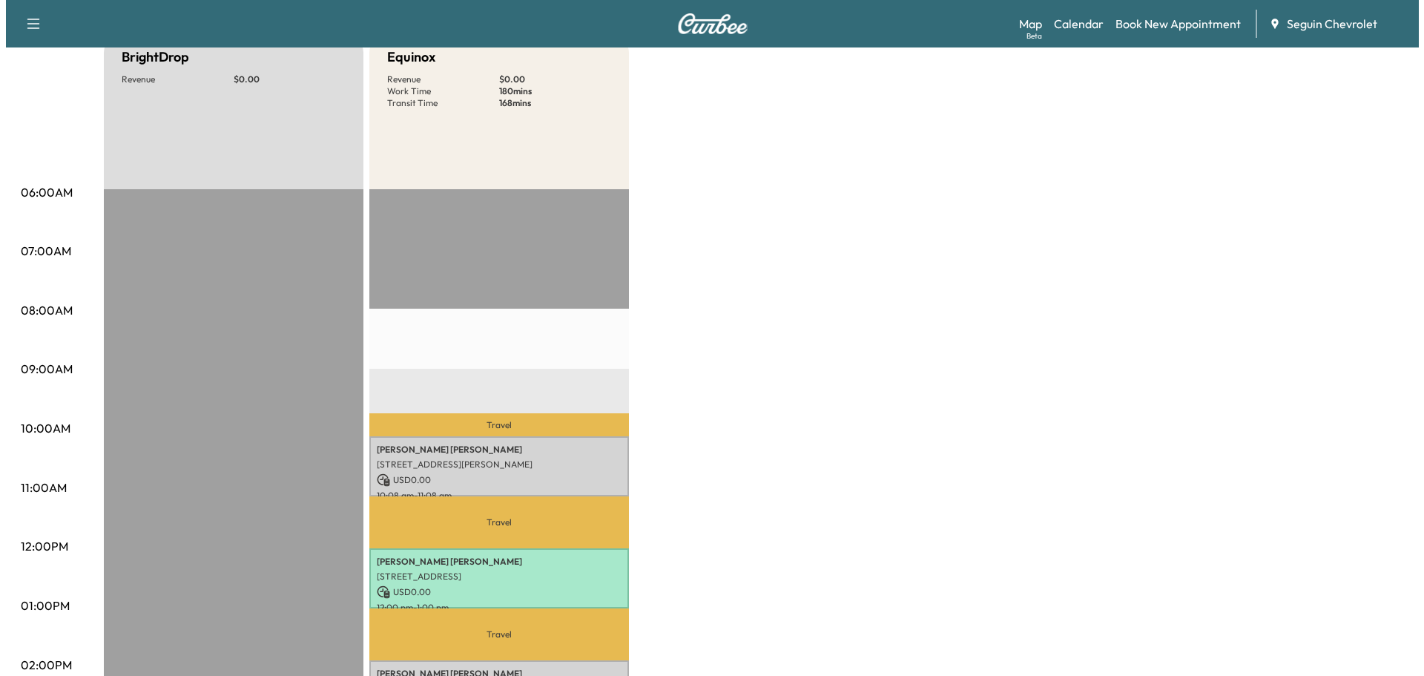
scroll to position [445, 0]
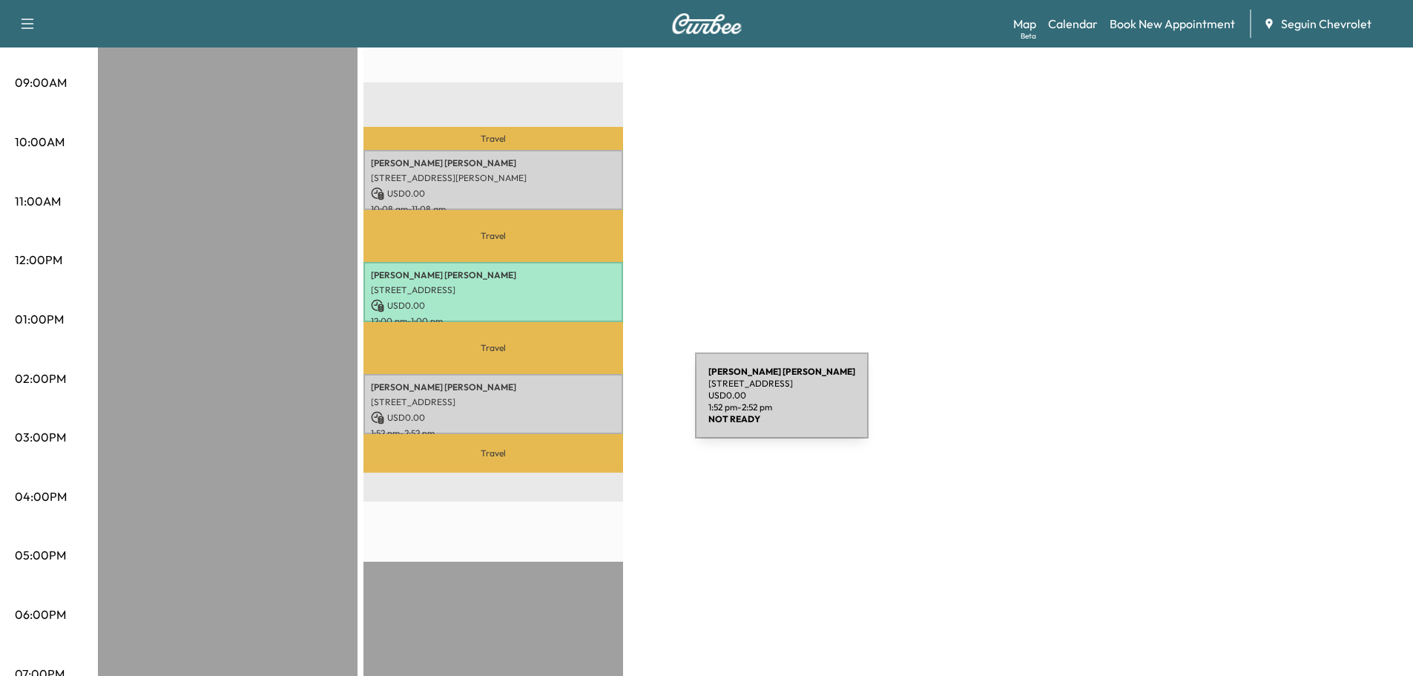
click at [584, 404] on div "[PERSON_NAME] [STREET_ADDRESS] USD 0.00 1:52 pm - 2:52 pm" at bounding box center [493, 404] width 260 height 60
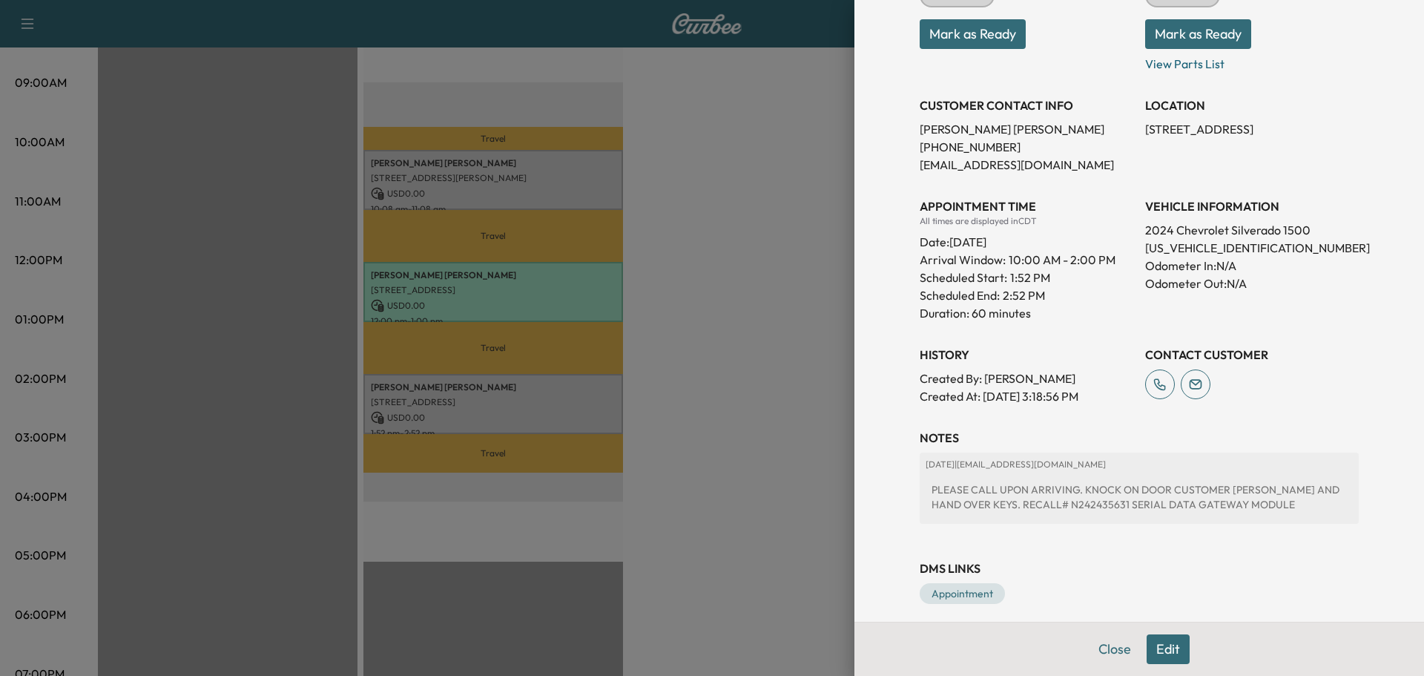
scroll to position [238, 0]
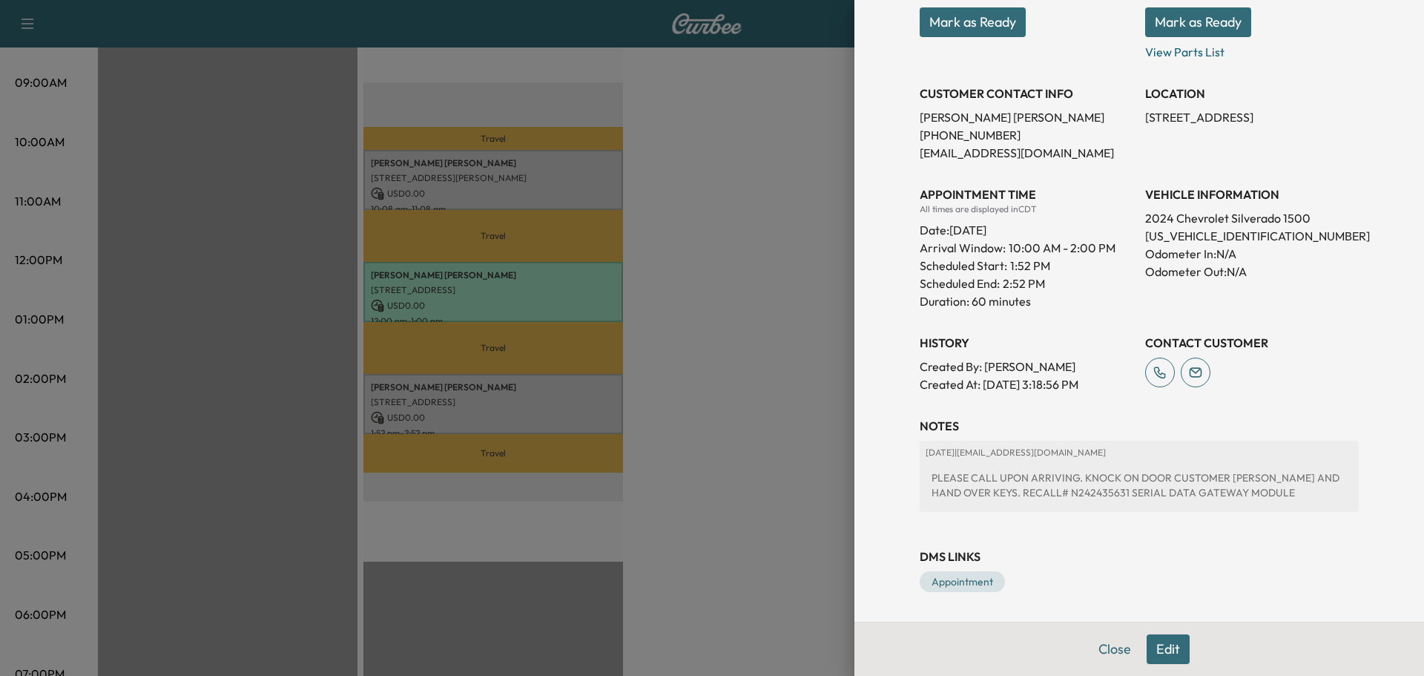
click at [1165, 647] on button "Edit" at bounding box center [1168, 649] width 43 height 30
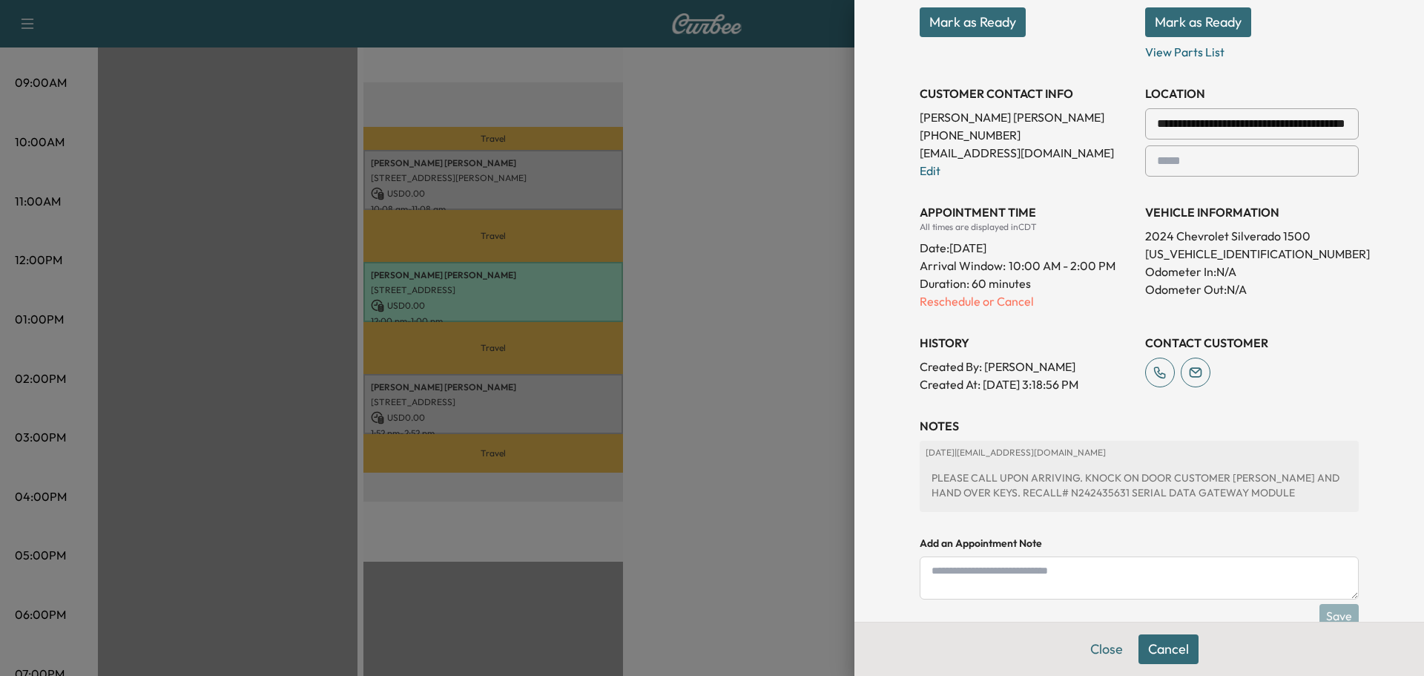
click at [754, 335] on div at bounding box center [712, 338] width 1424 height 676
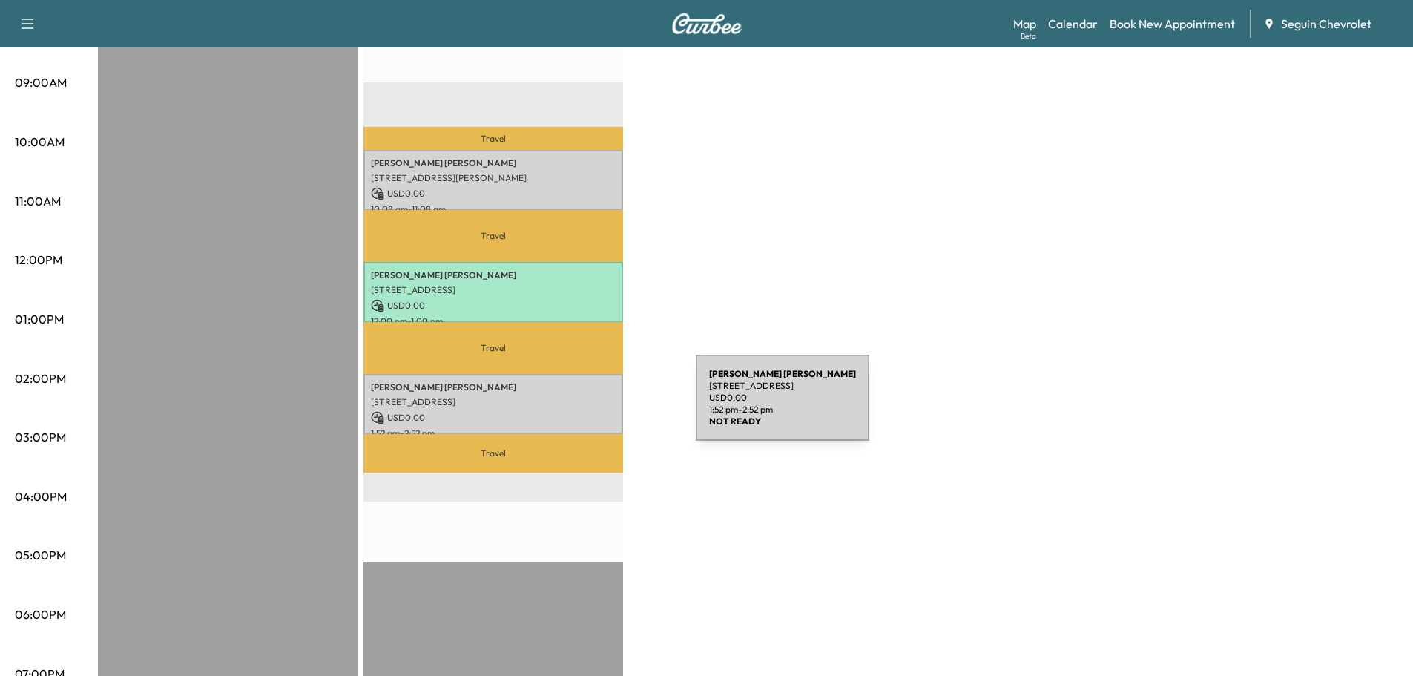
click at [585, 411] on p "USD 0.00" at bounding box center [493, 417] width 245 height 13
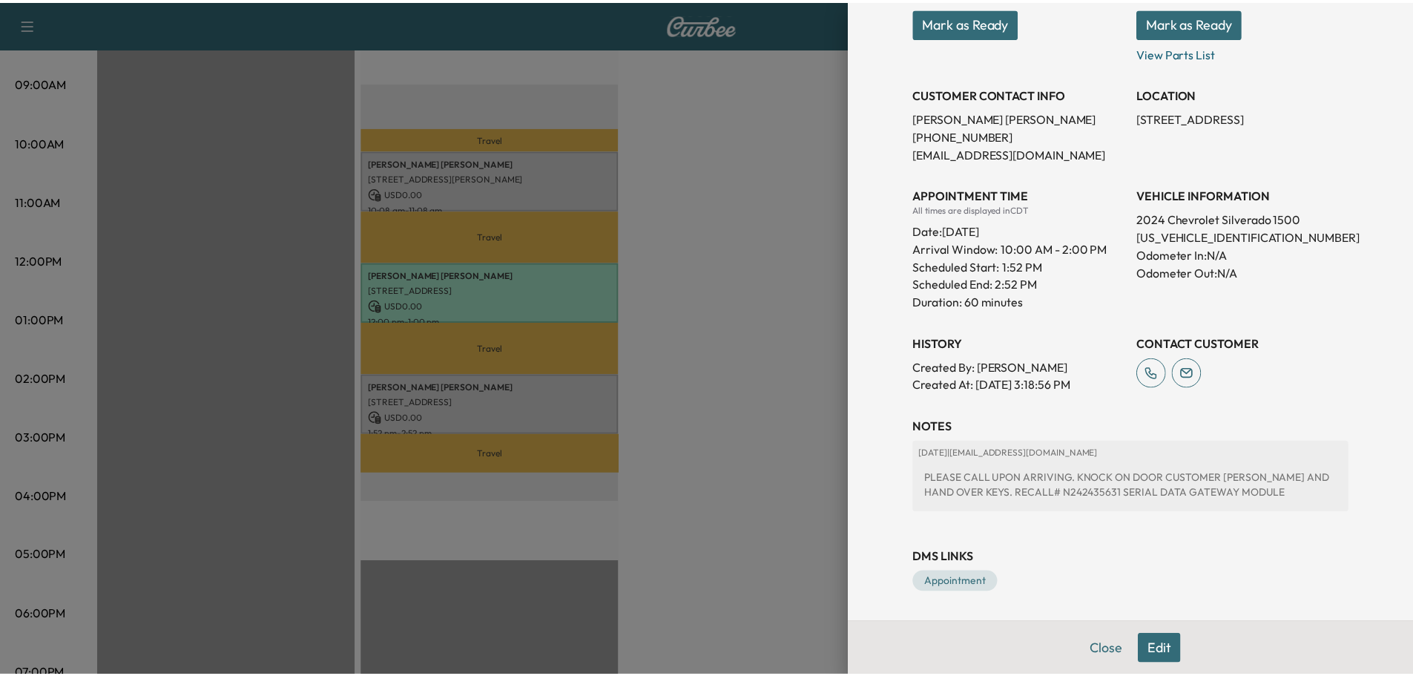
scroll to position [238, 0]
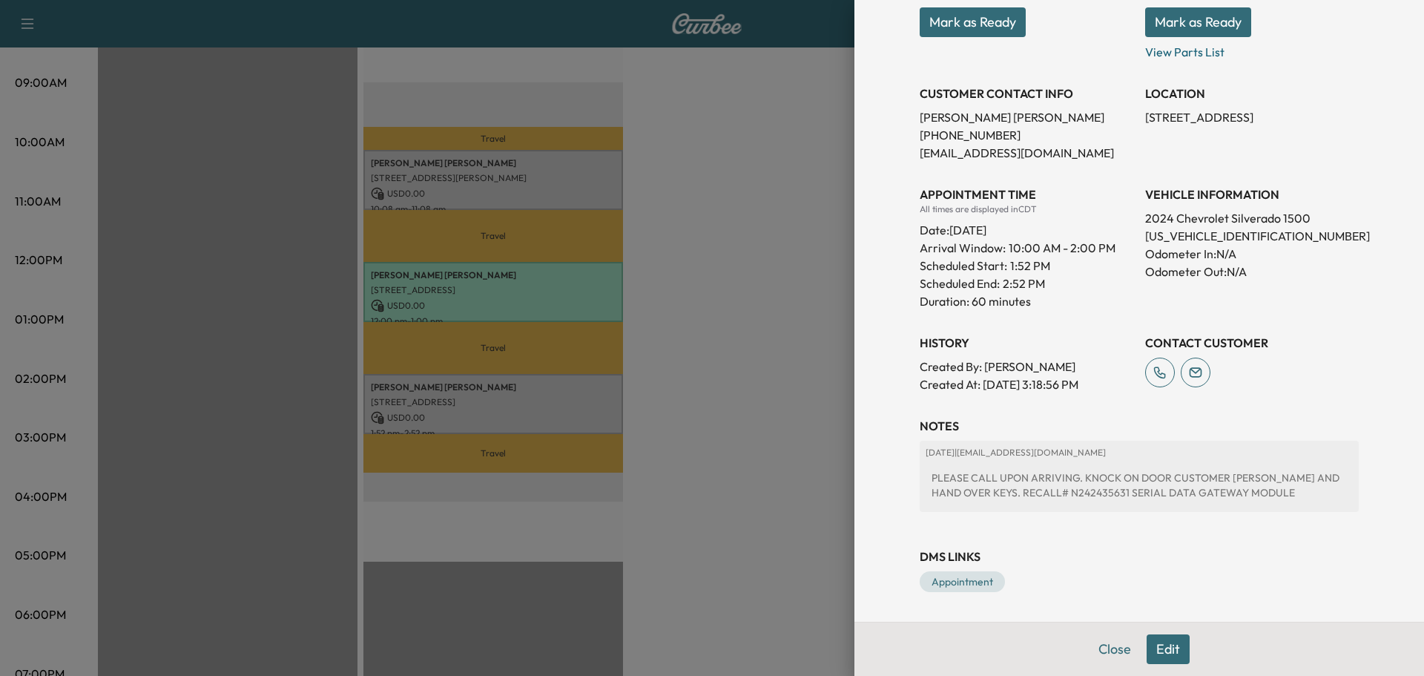
click at [792, 469] on div at bounding box center [712, 338] width 1424 height 676
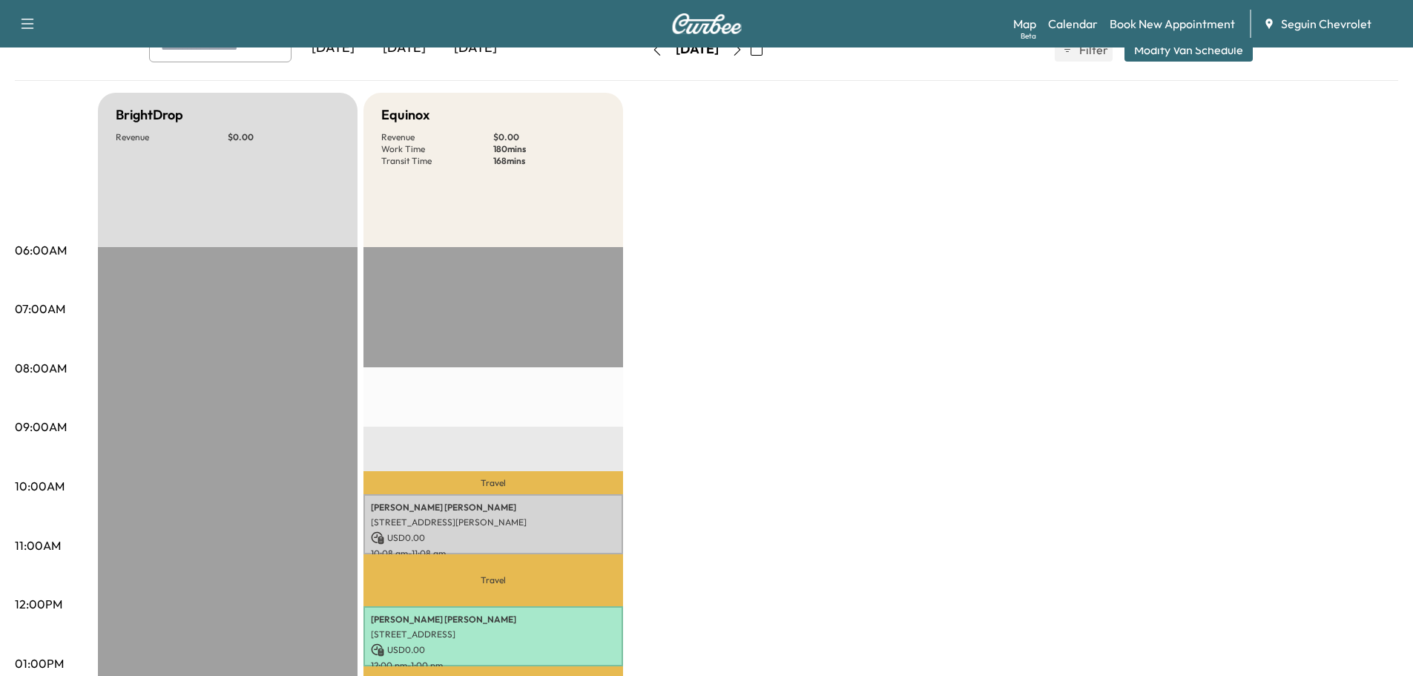
scroll to position [74, 0]
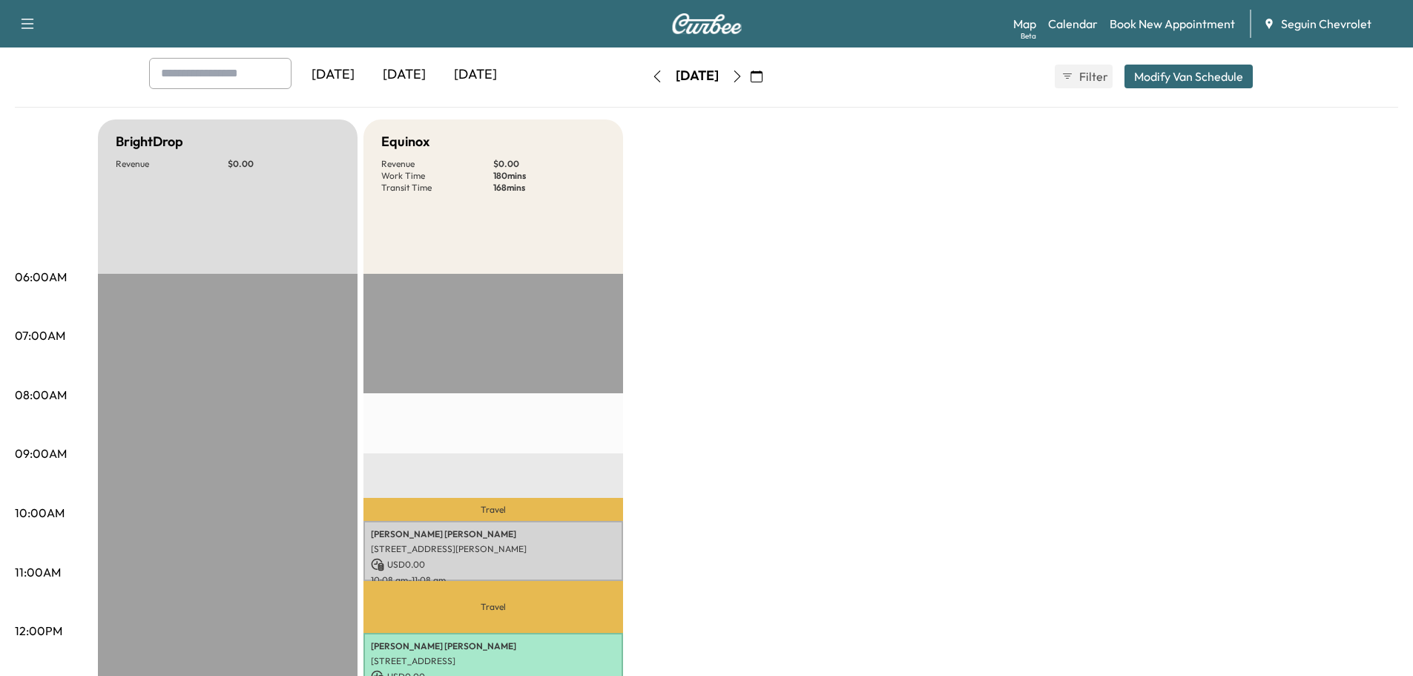
click at [763, 79] on icon "button" at bounding box center [757, 76] width 12 height 12
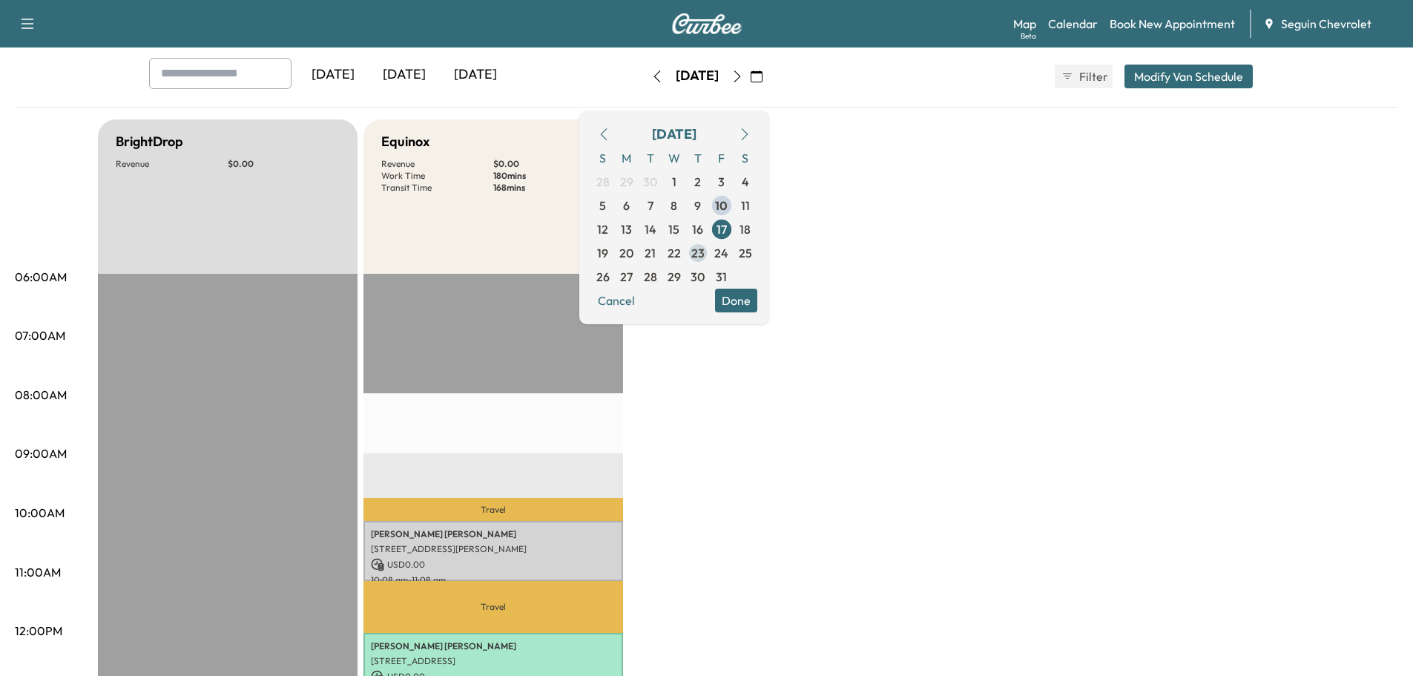
click at [705, 249] on span "23" at bounding box center [697, 253] width 13 height 18
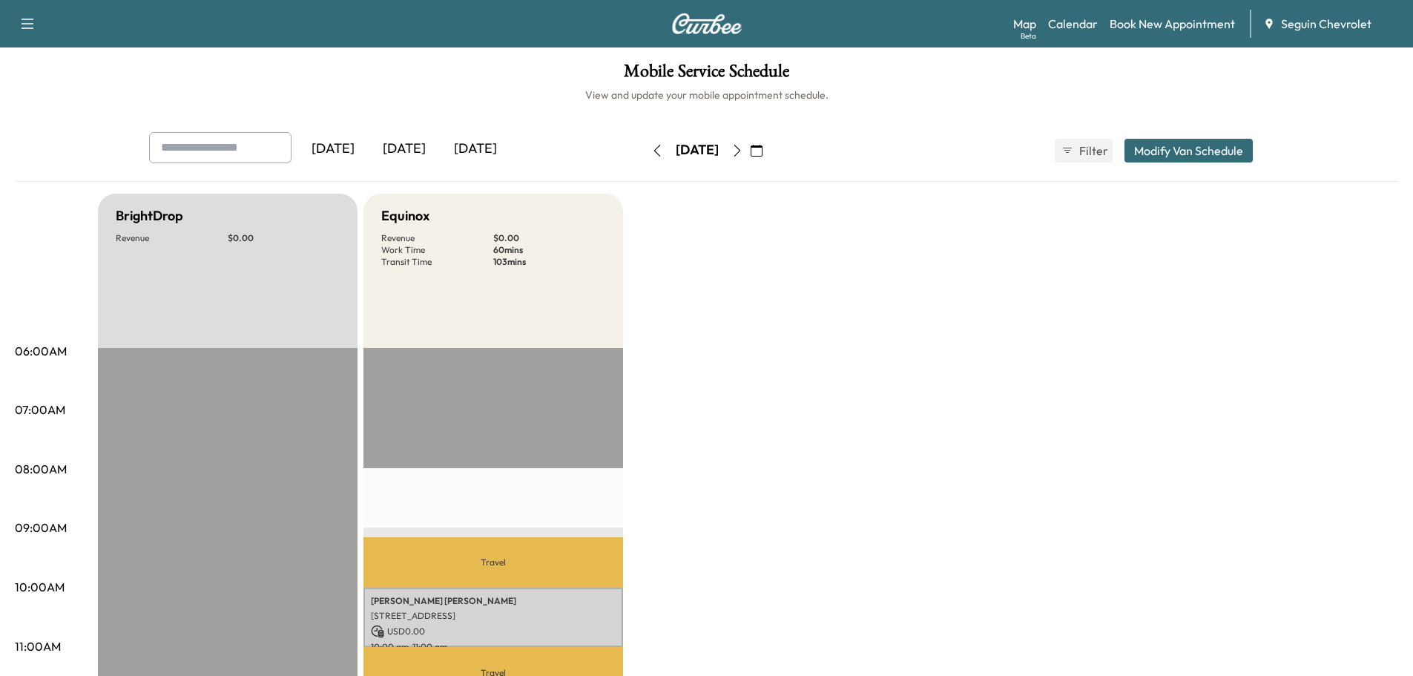
click at [763, 153] on icon "button" at bounding box center [757, 151] width 12 height 12
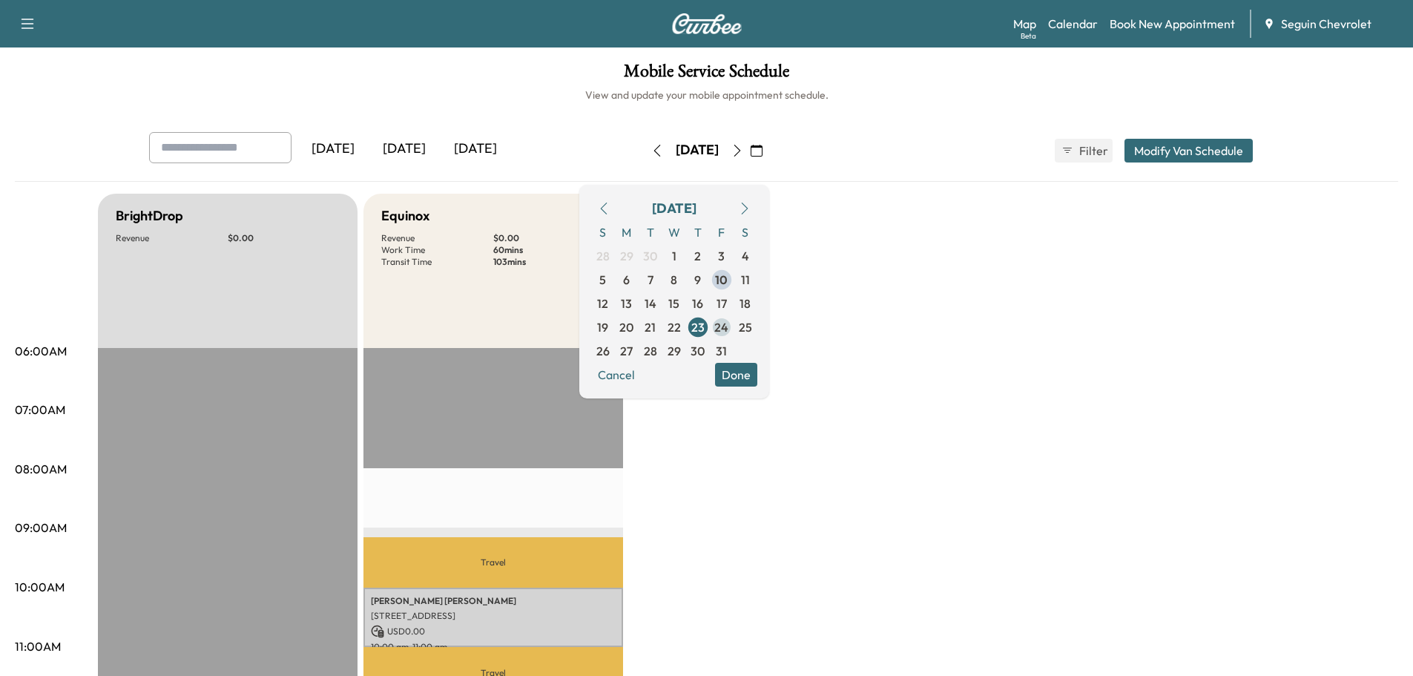
click at [728, 321] on span "24" at bounding box center [721, 327] width 14 height 18
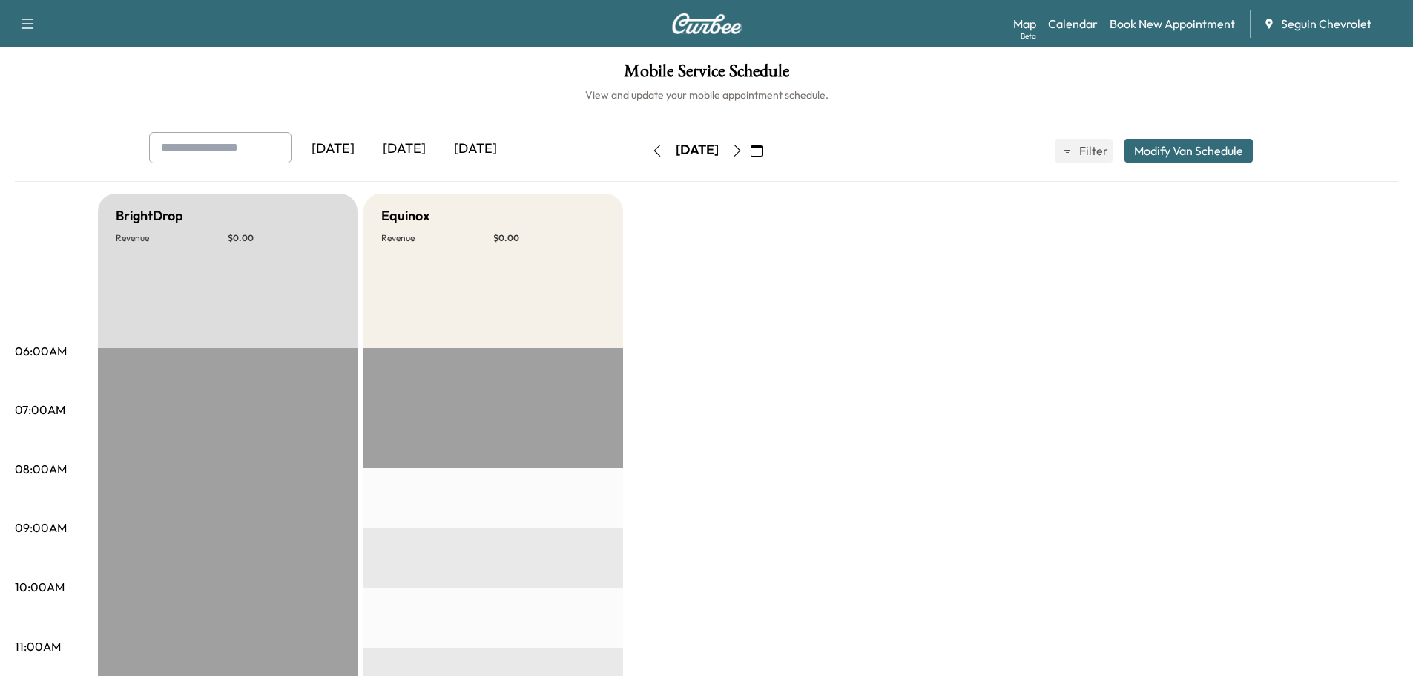
click at [763, 145] on icon "button" at bounding box center [757, 151] width 12 height 12
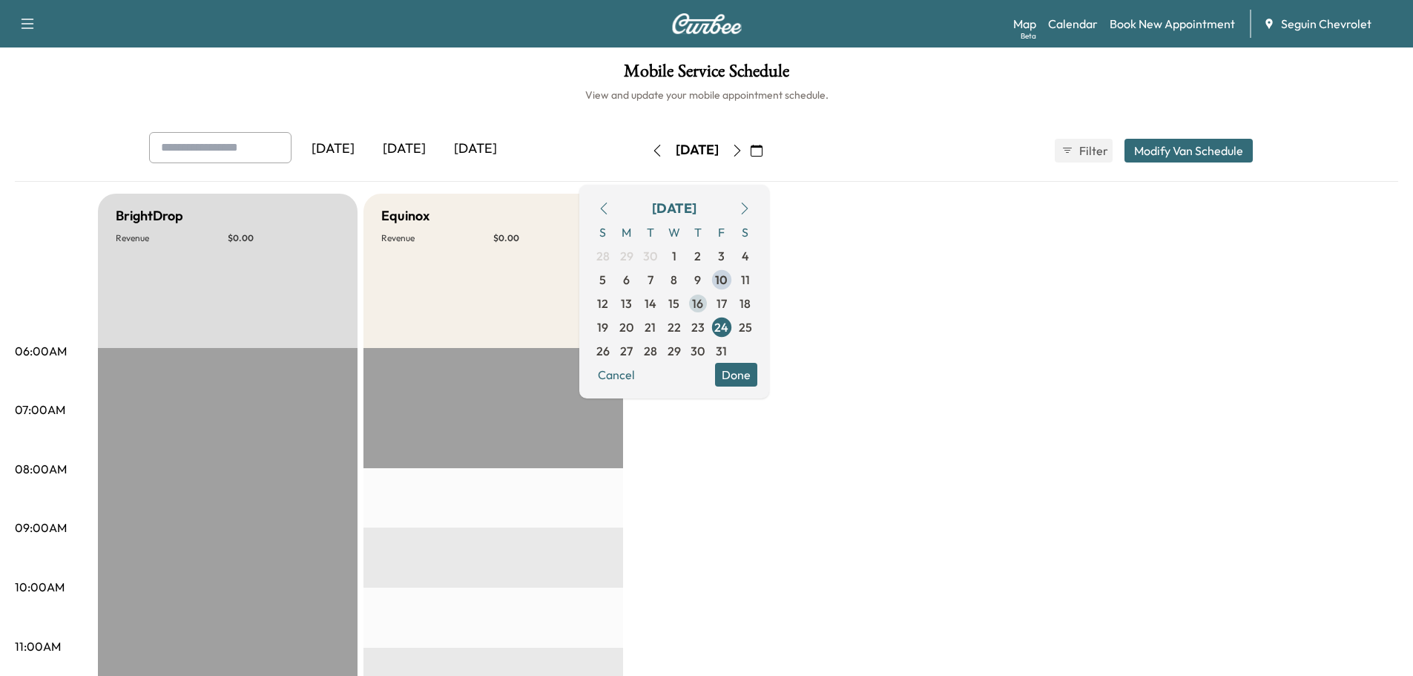
click at [710, 302] on span "16" at bounding box center [698, 304] width 24 height 24
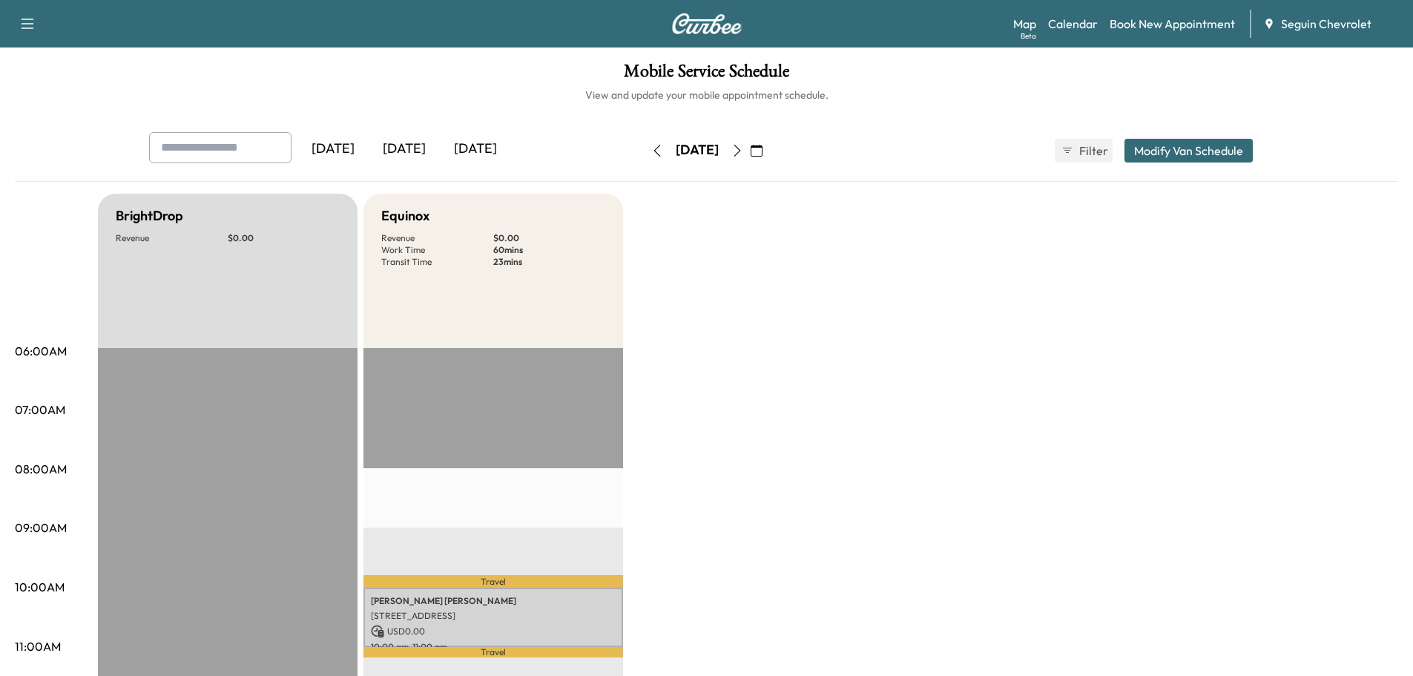
click at [763, 148] on icon "button" at bounding box center [757, 151] width 12 height 12
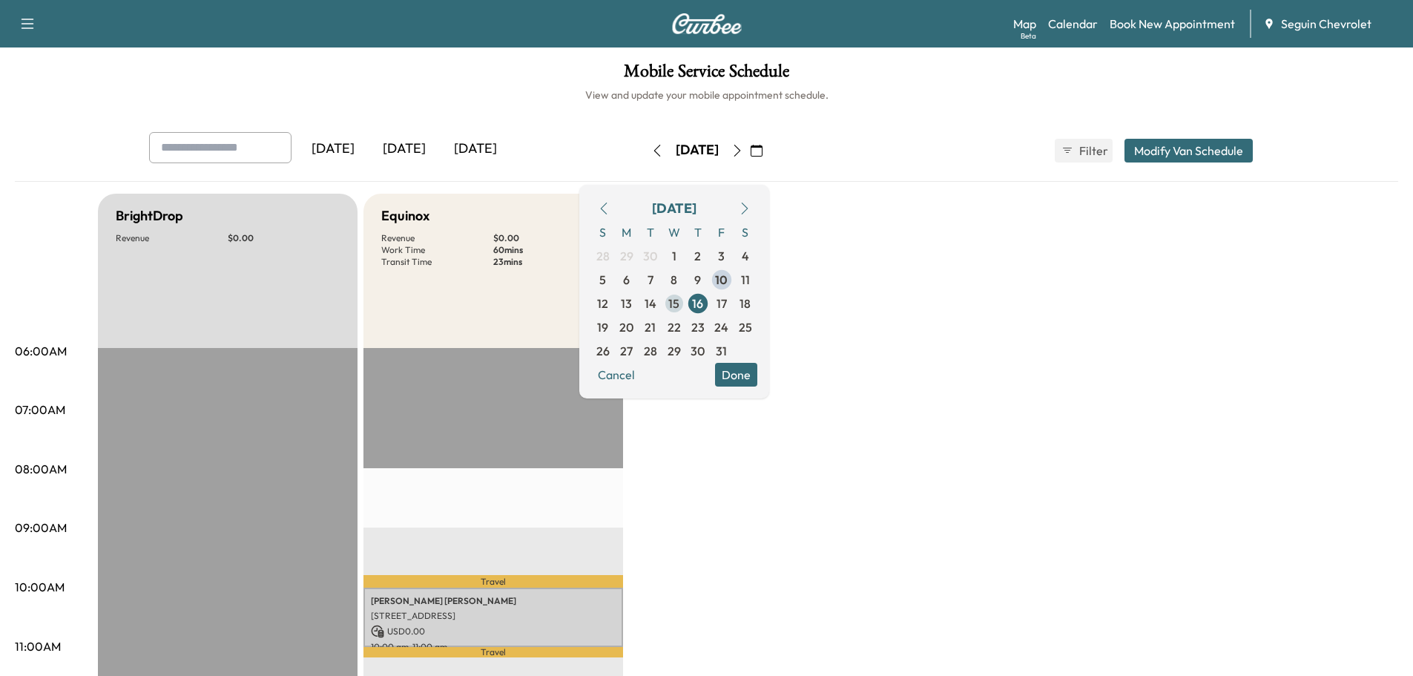
click at [680, 302] on span "15" at bounding box center [673, 304] width 11 height 18
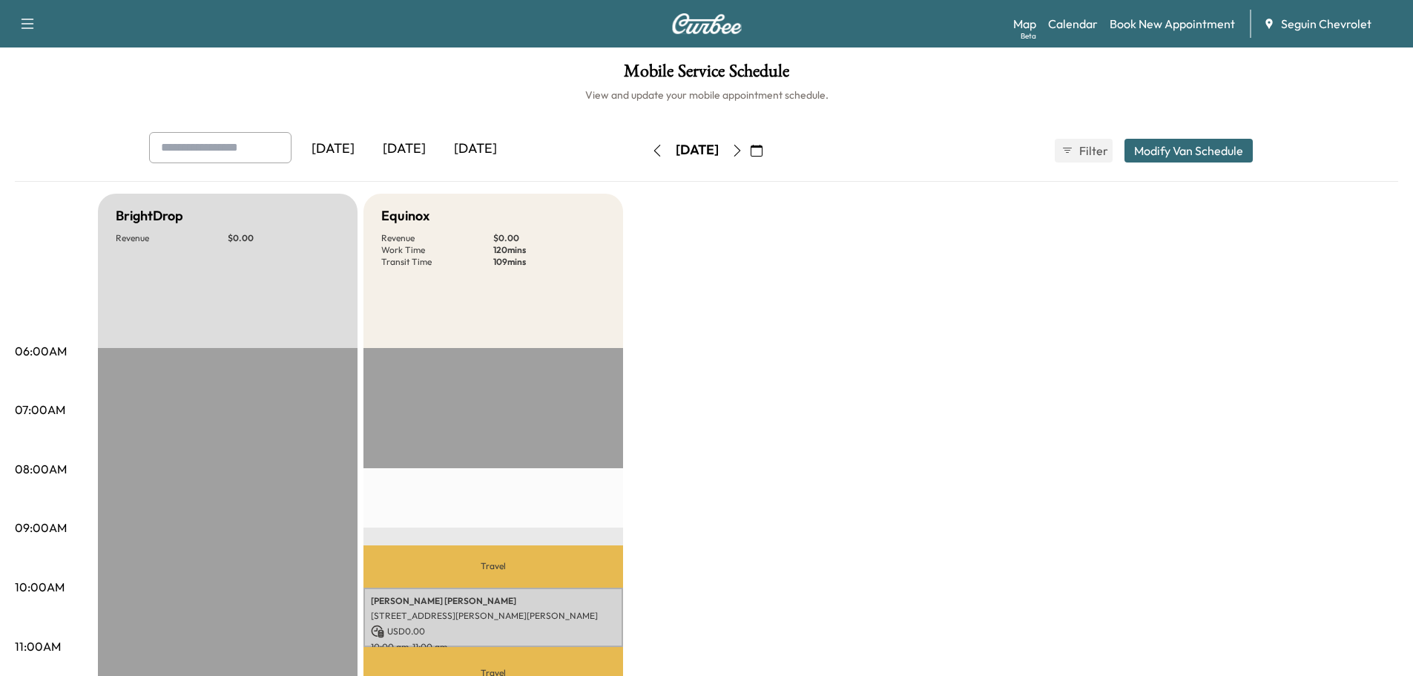
click at [763, 152] on icon "button" at bounding box center [757, 151] width 12 height 12
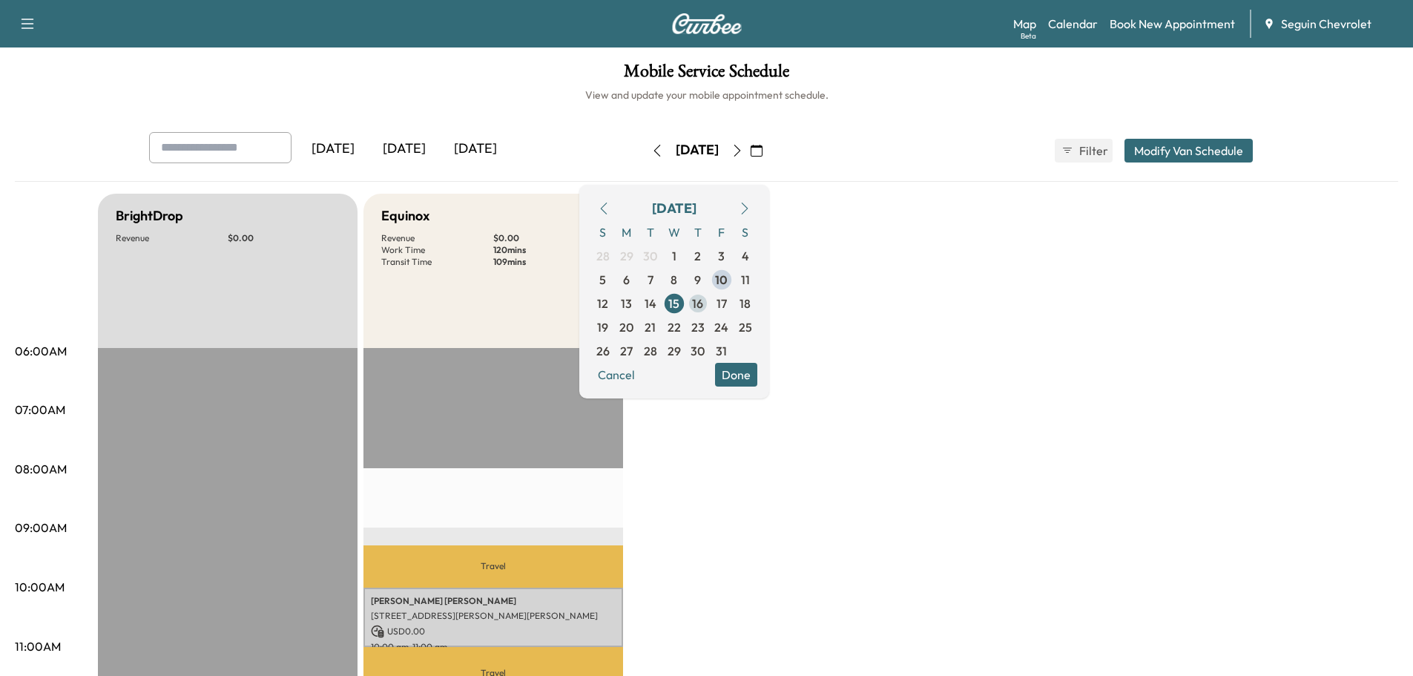
click at [710, 298] on span "16" at bounding box center [698, 304] width 24 height 24
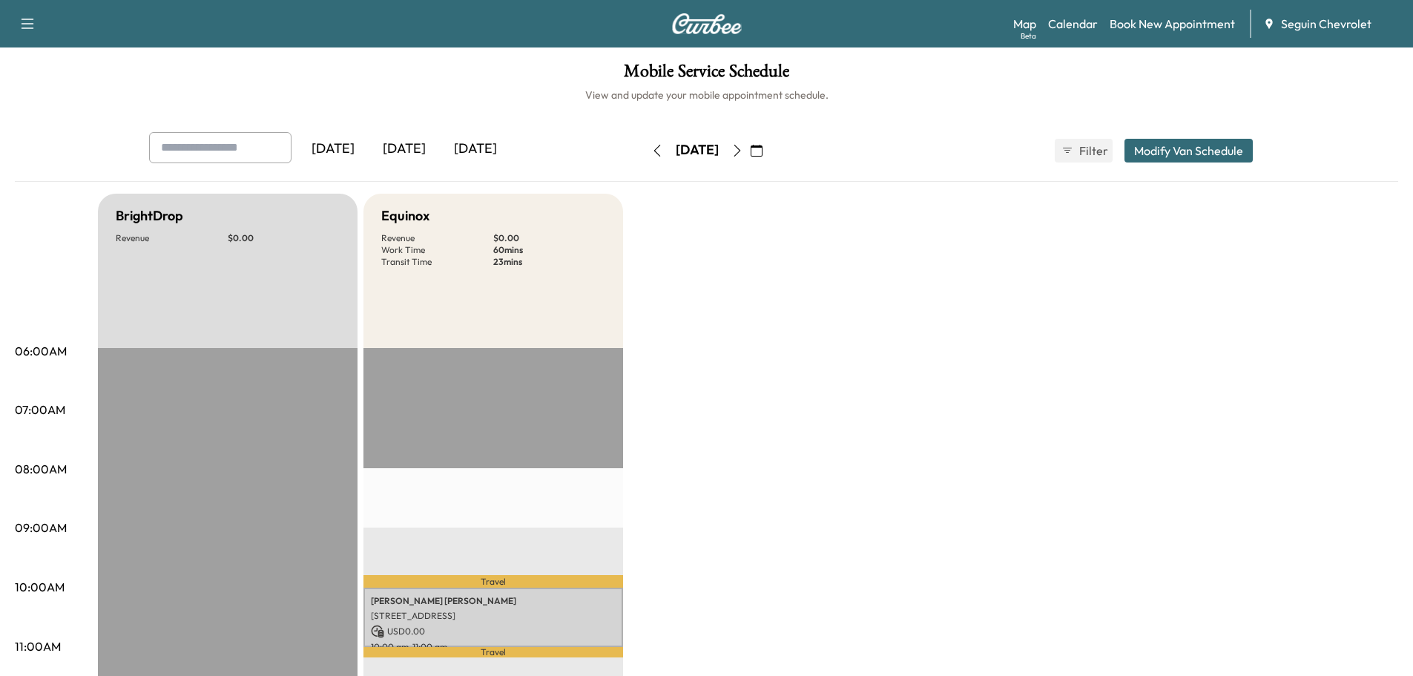
click at [763, 154] on icon "button" at bounding box center [757, 151] width 12 height 12
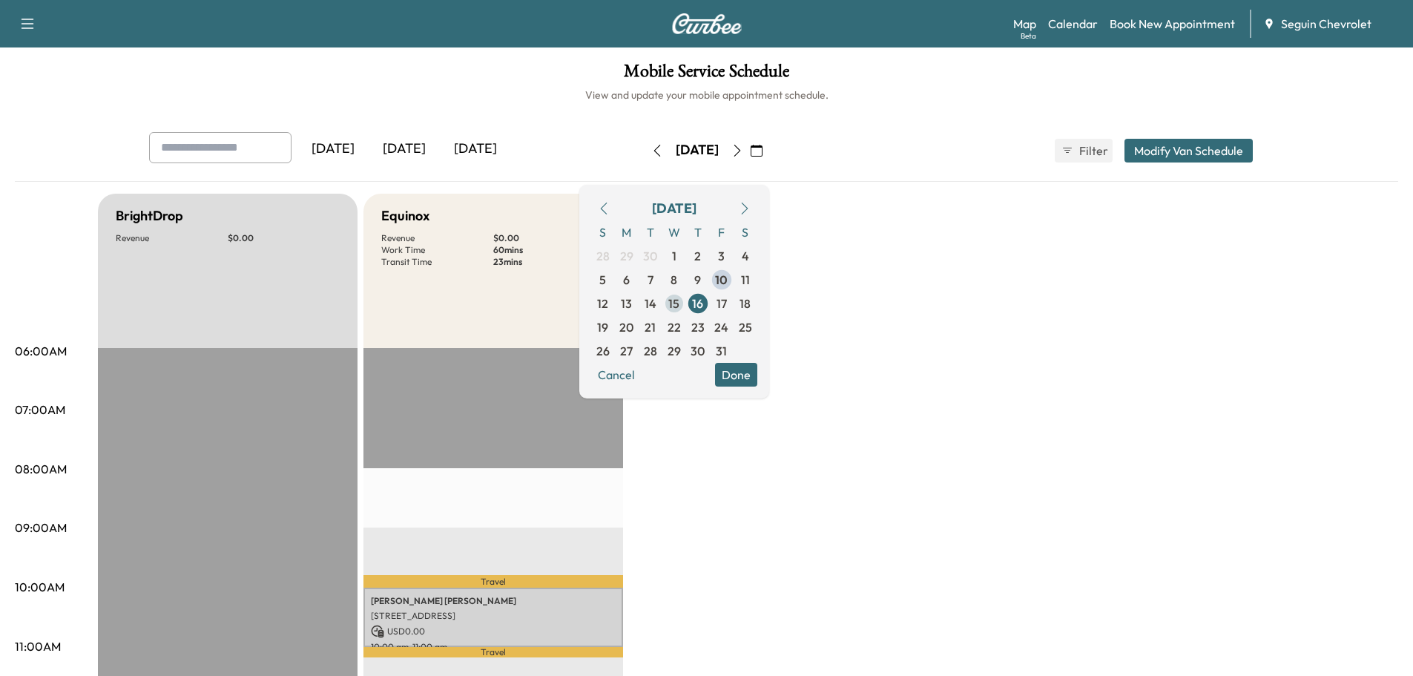
click at [686, 297] on span "15" at bounding box center [674, 304] width 24 height 24
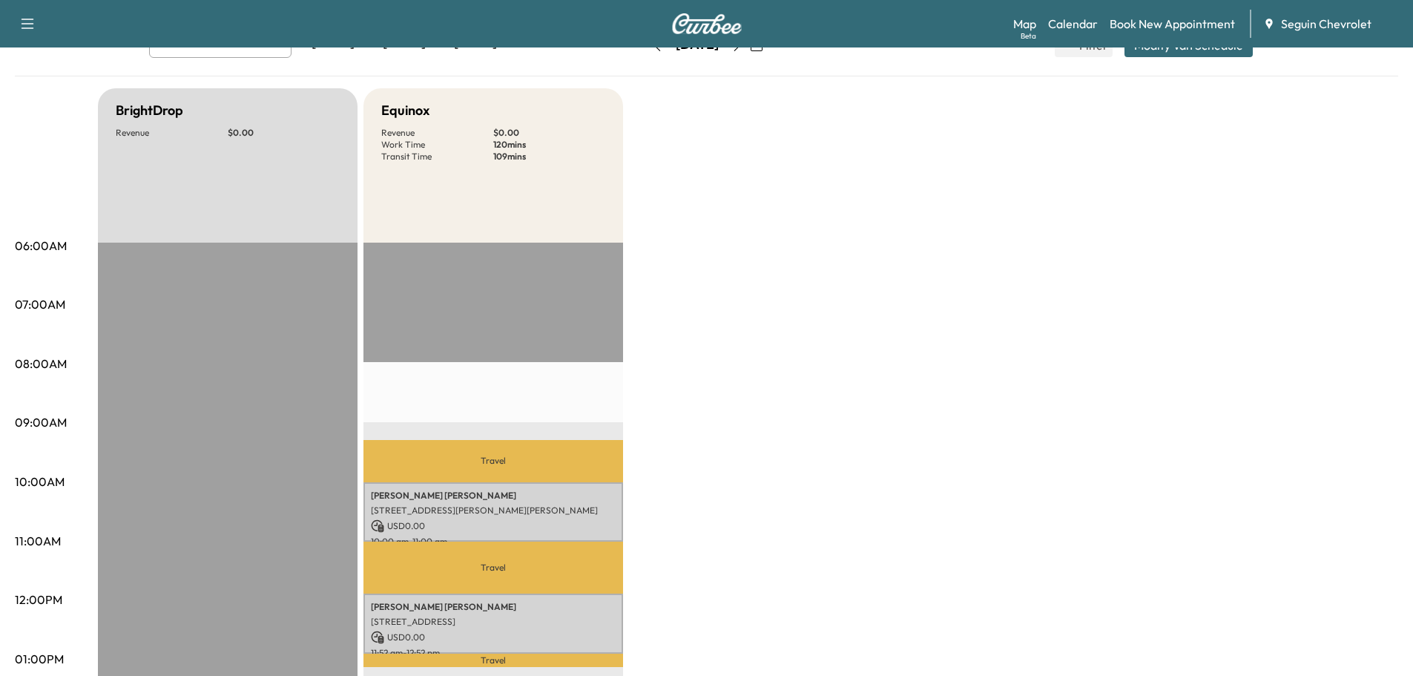
scroll to position [74, 0]
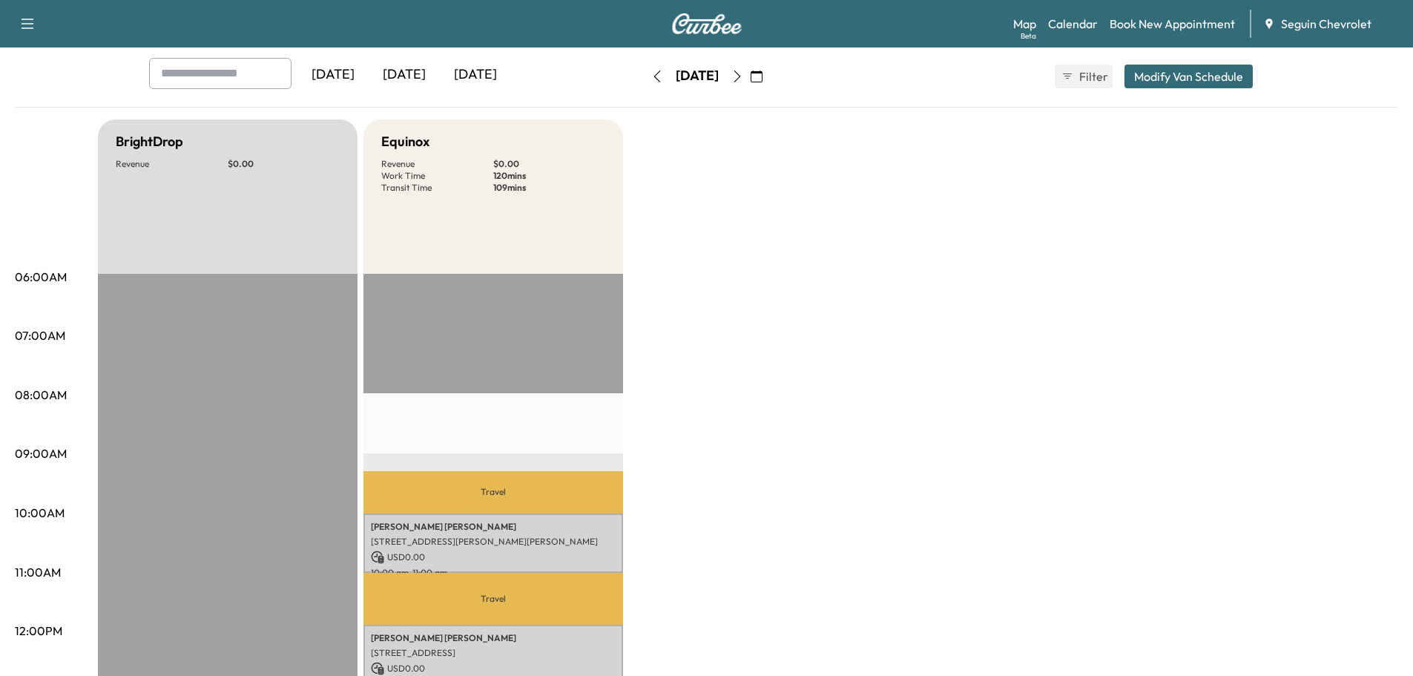
click at [763, 75] on icon "button" at bounding box center [757, 76] width 12 height 12
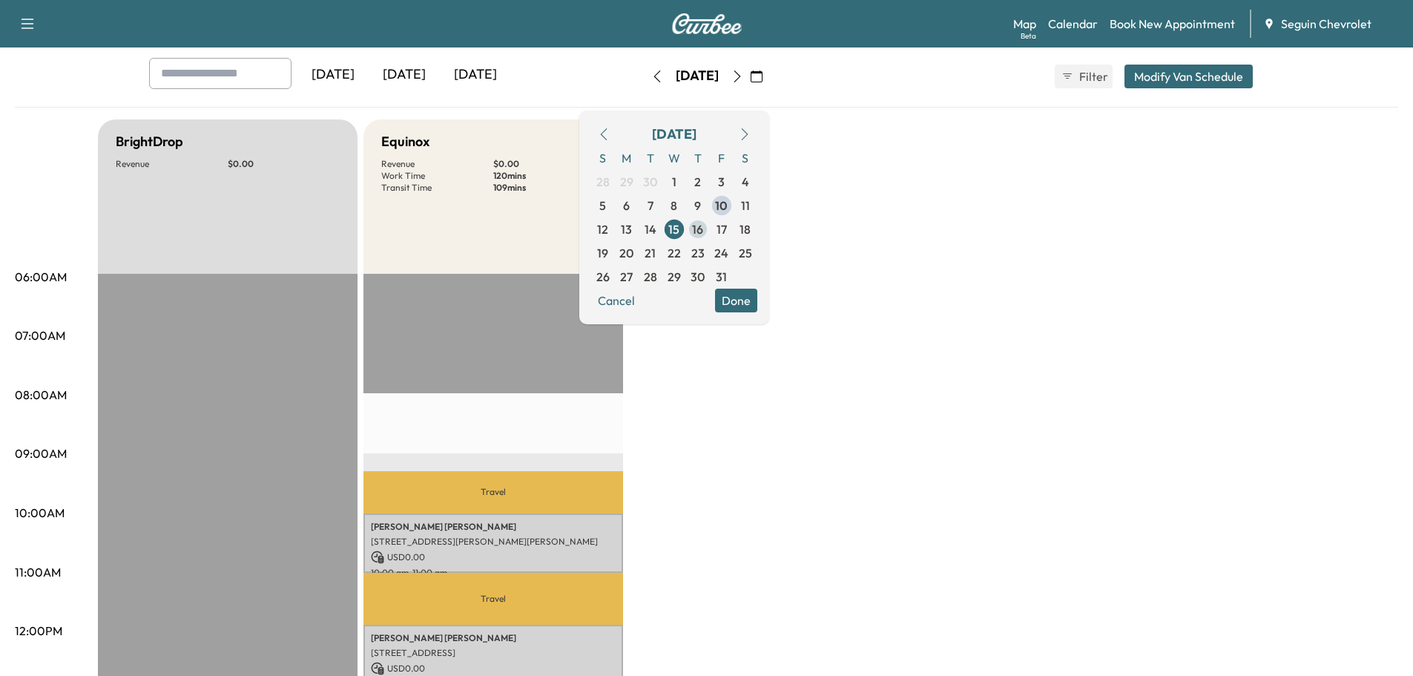
click at [703, 228] on span "16" at bounding box center [697, 229] width 11 height 18
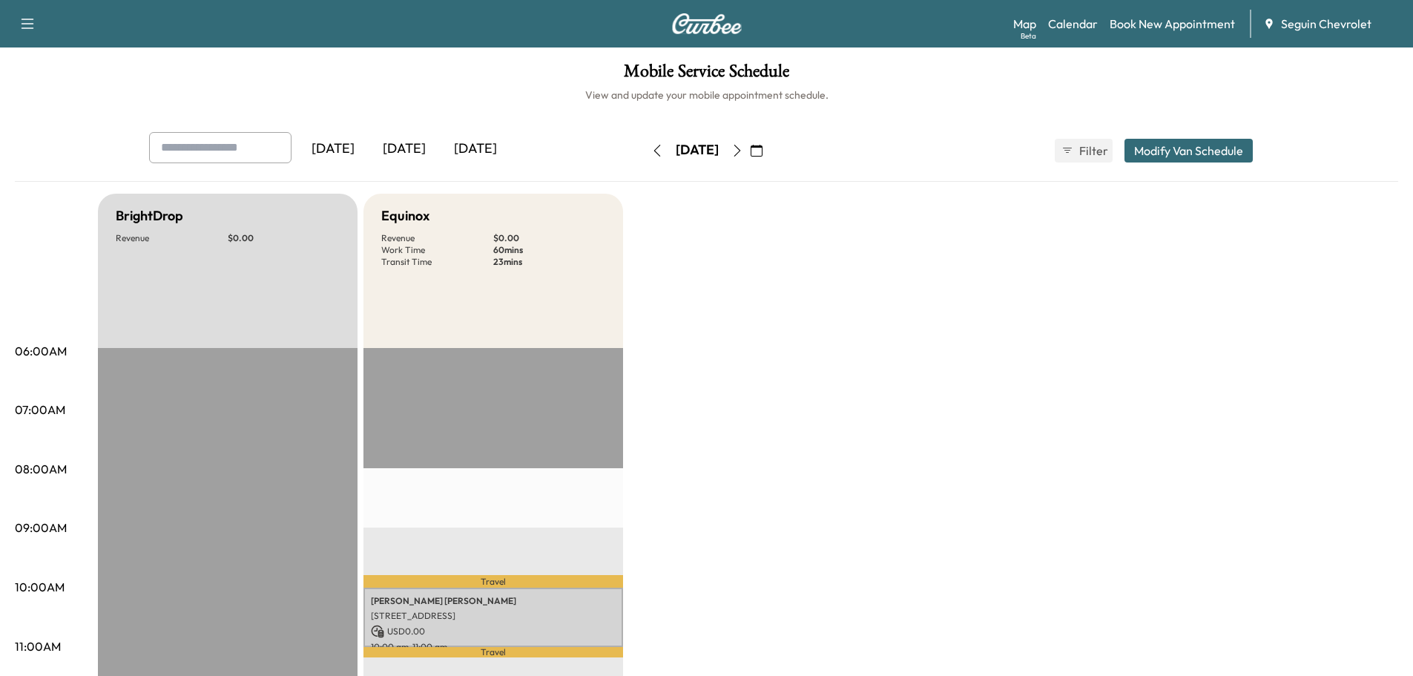
click at [763, 145] on icon "button" at bounding box center [757, 151] width 12 height 12
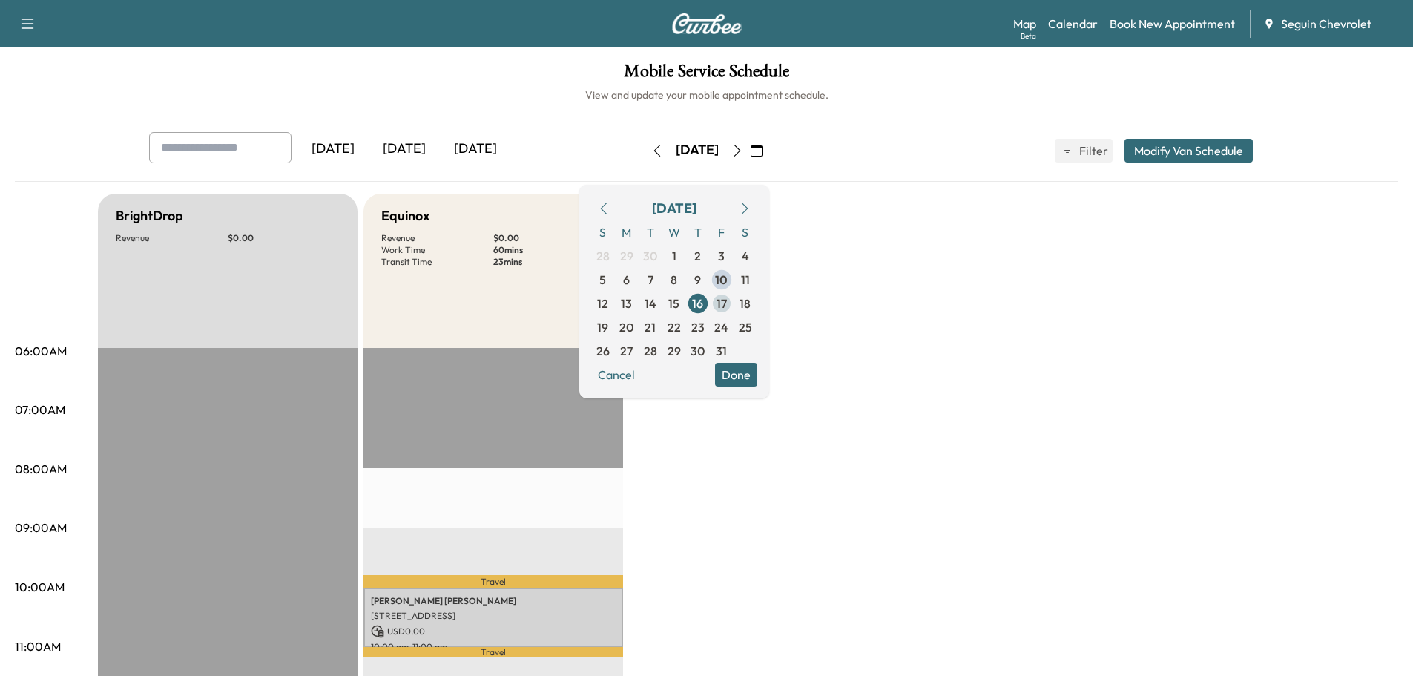
click at [727, 303] on span "17" at bounding box center [722, 304] width 10 height 18
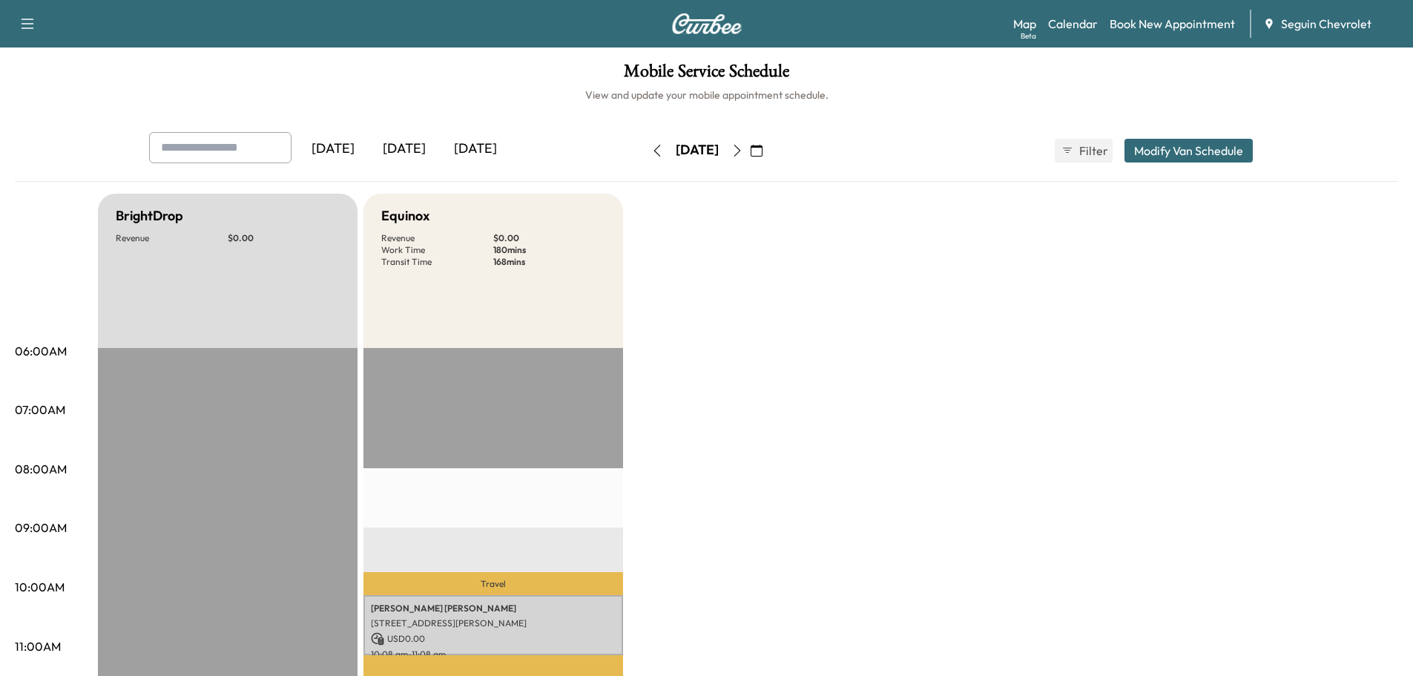
click at [763, 153] on icon "button" at bounding box center [757, 151] width 12 height 12
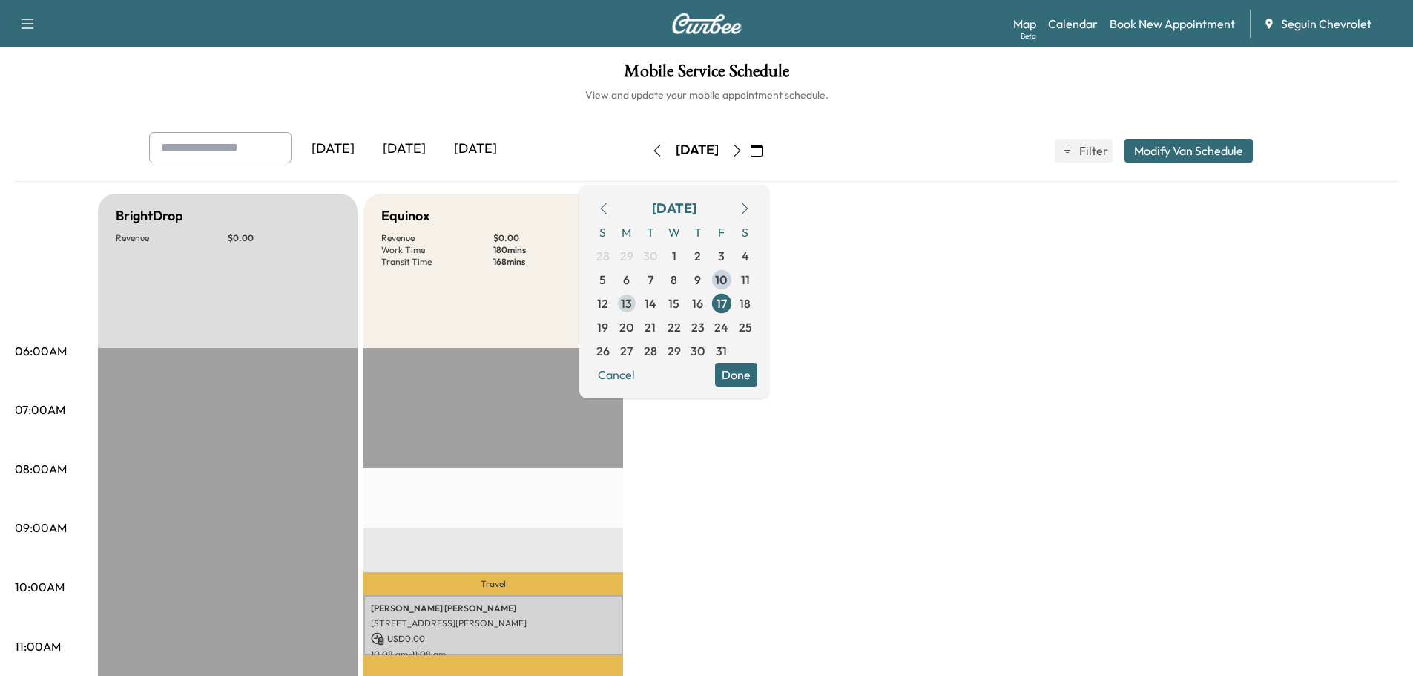
click at [632, 301] on span "13" at bounding box center [626, 304] width 11 height 18
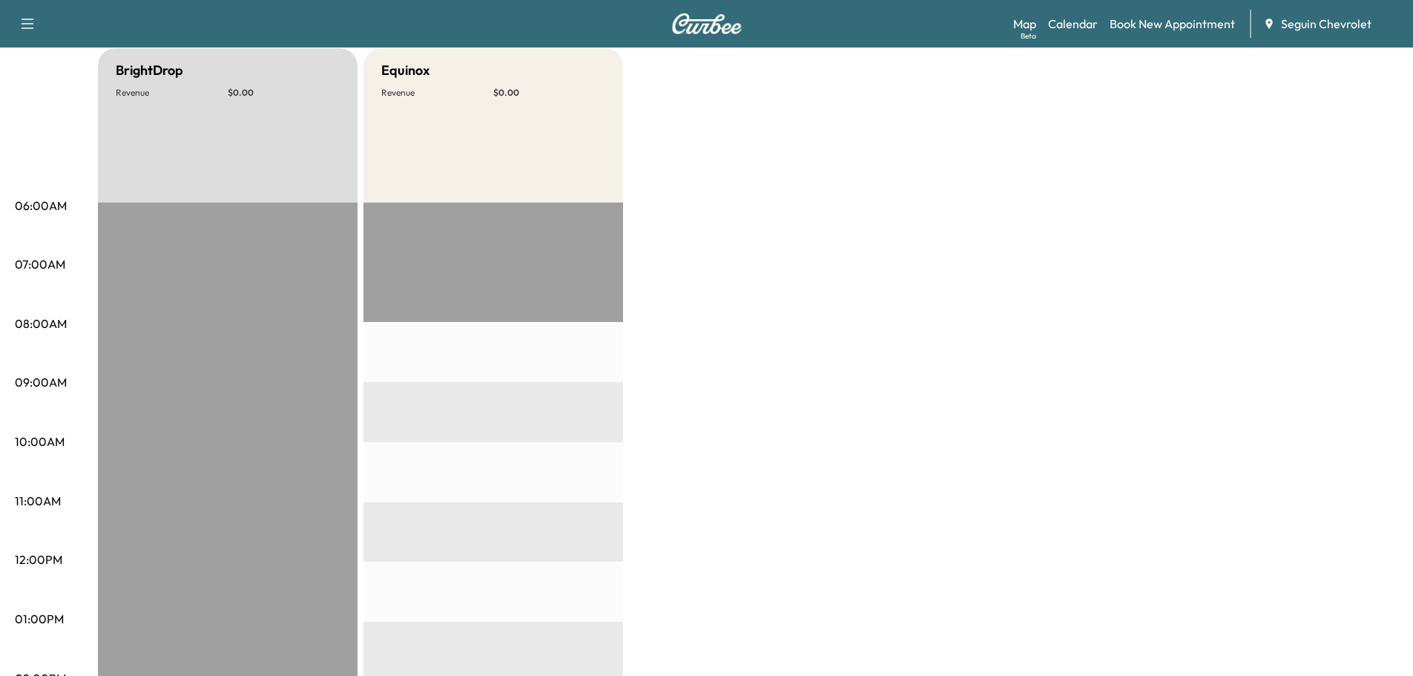
scroll to position [74, 0]
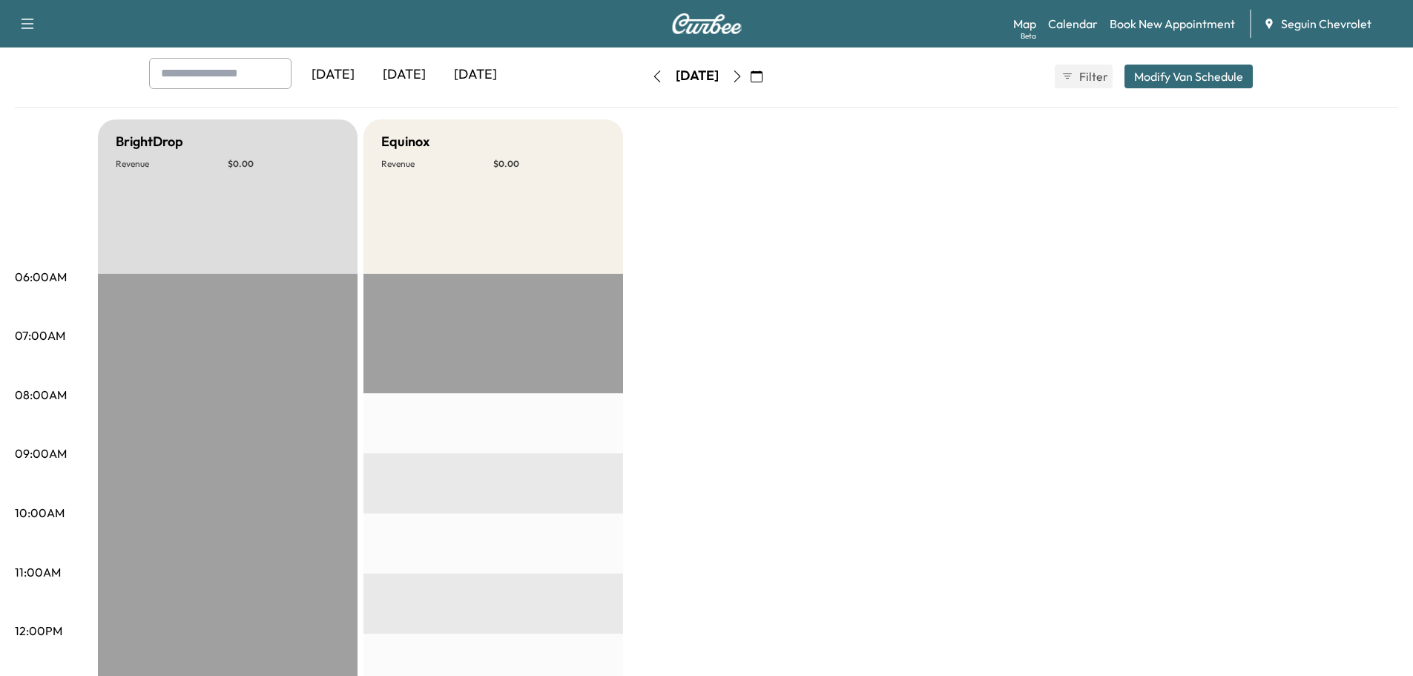
click at [763, 76] on icon "button" at bounding box center [757, 76] width 12 height 12
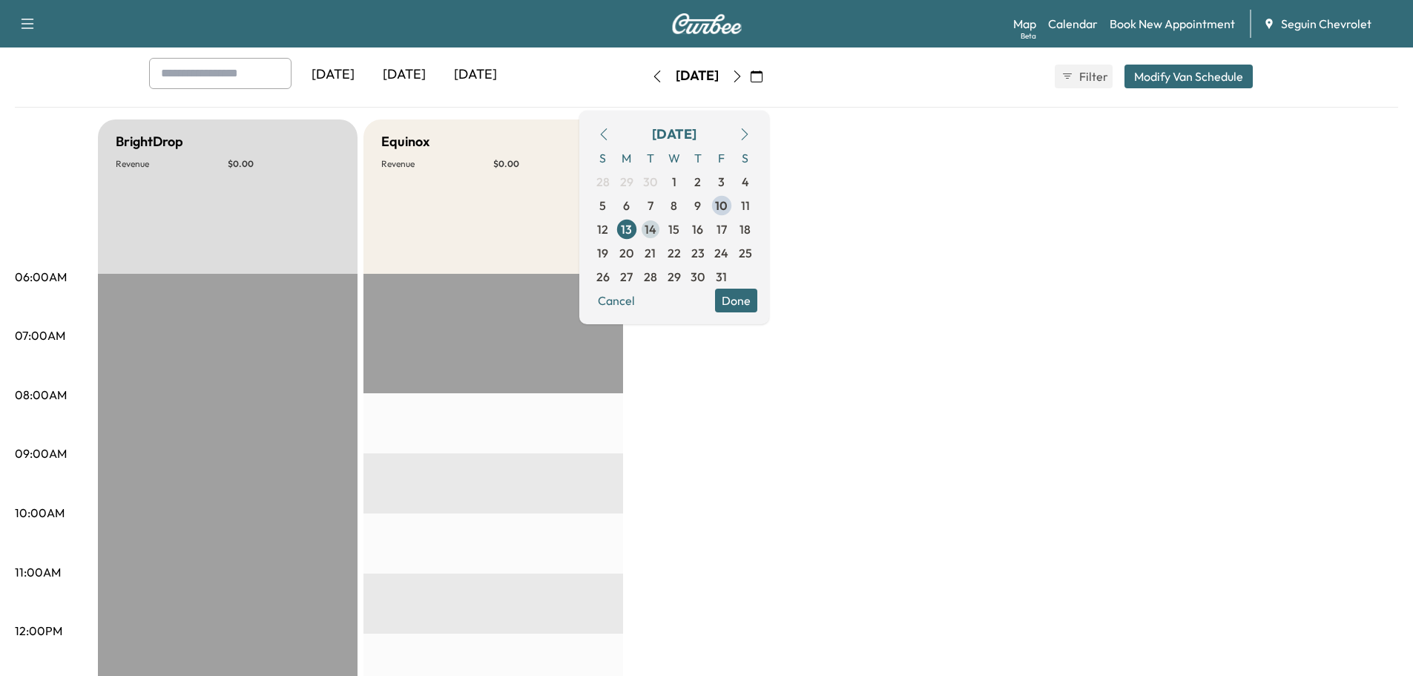
click at [657, 226] on span "14" at bounding box center [651, 229] width 12 height 18
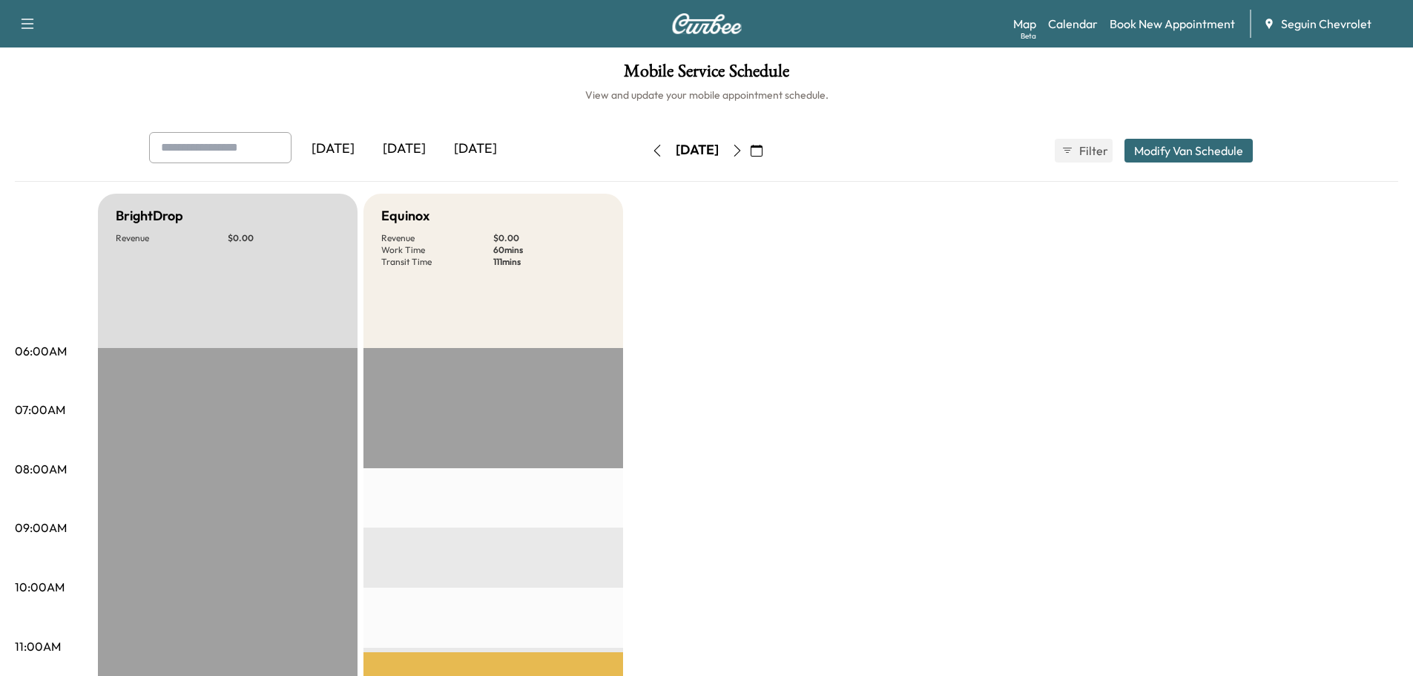
click at [763, 146] on icon "button" at bounding box center [757, 151] width 12 height 12
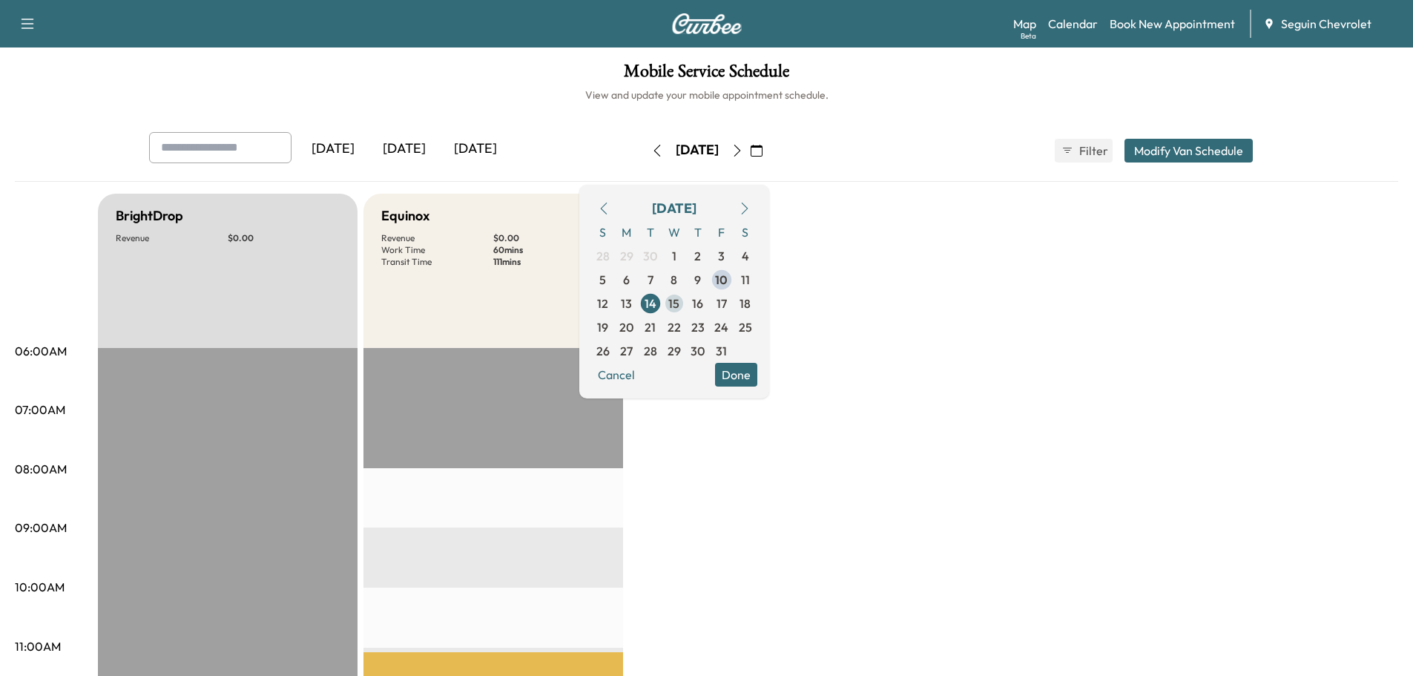
click at [680, 303] on span "15" at bounding box center [673, 304] width 11 height 18
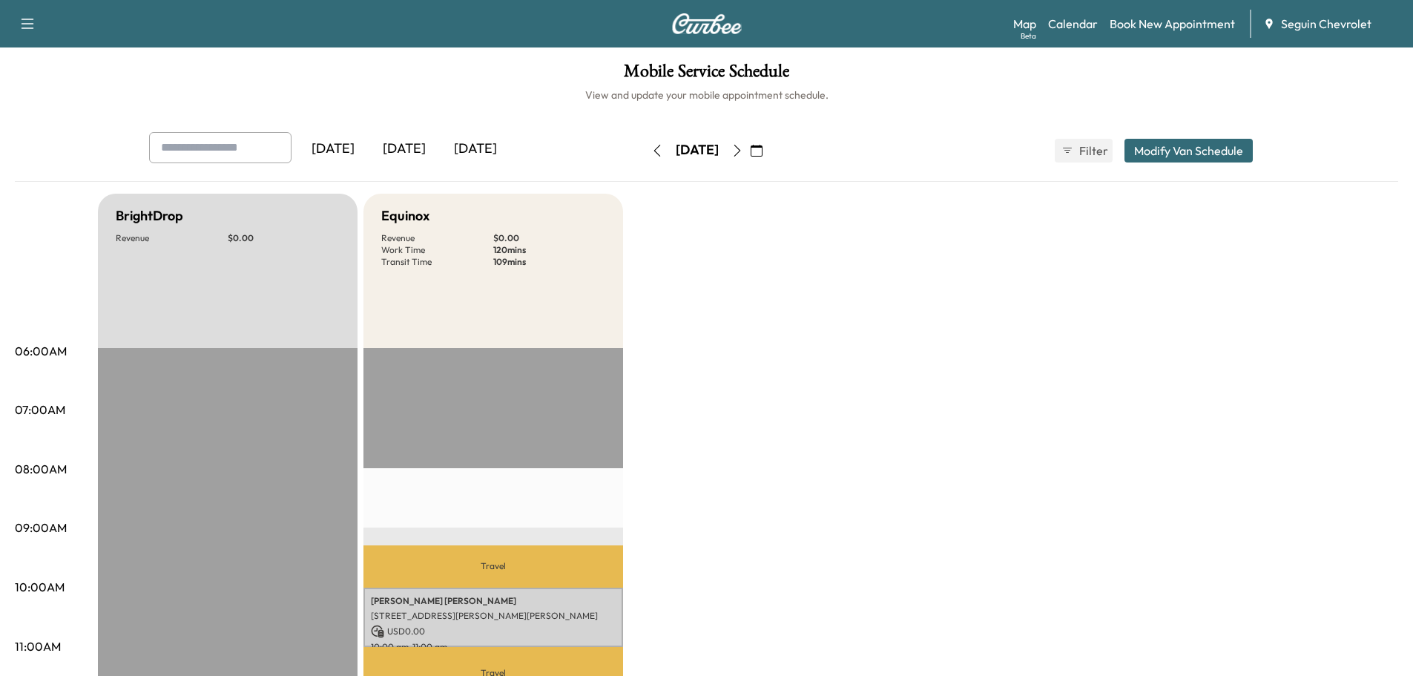
click at [763, 148] on icon "button" at bounding box center [757, 151] width 12 height 12
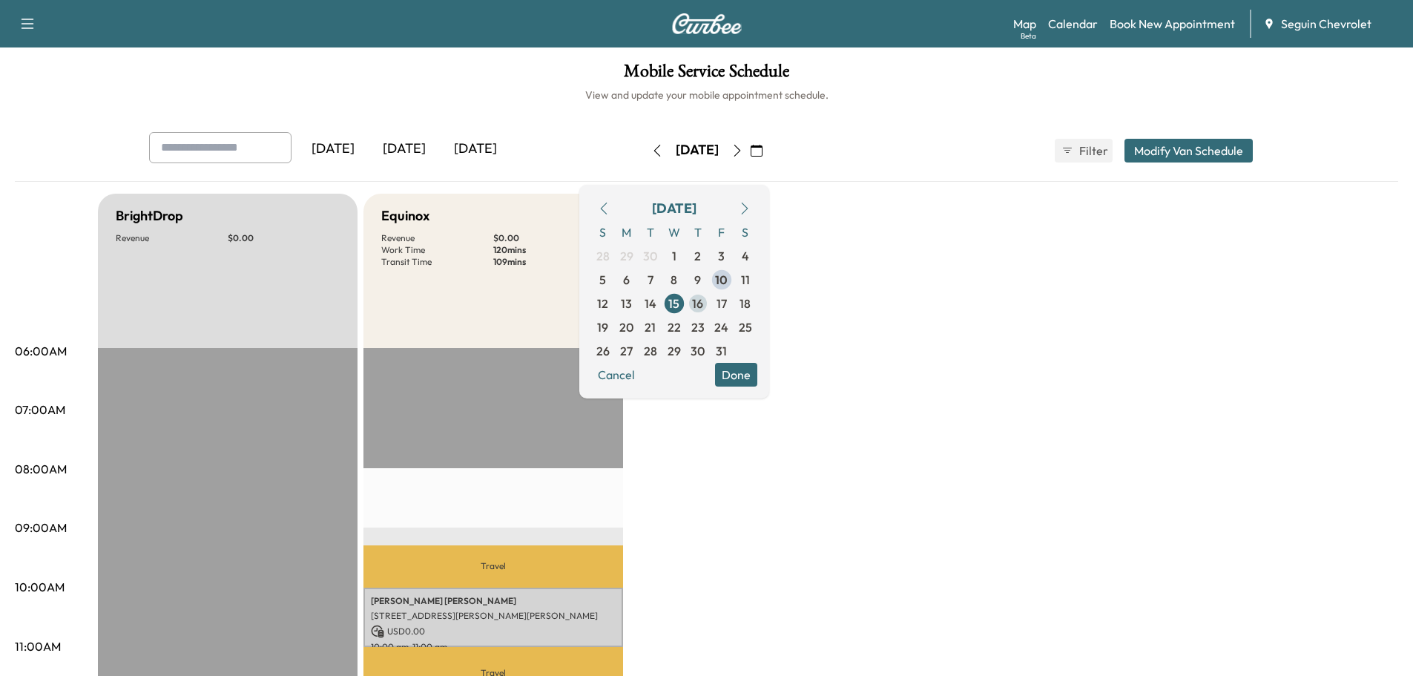
click at [703, 300] on span "16" at bounding box center [697, 304] width 11 height 18
